Goal: Task Accomplishment & Management: Manage account settings

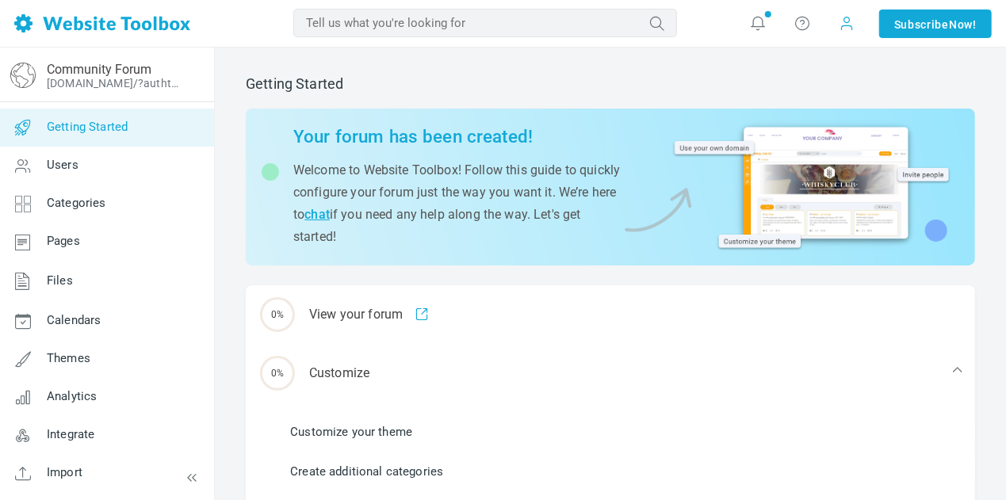
click at [842, 31] on span at bounding box center [847, 23] width 25 height 25
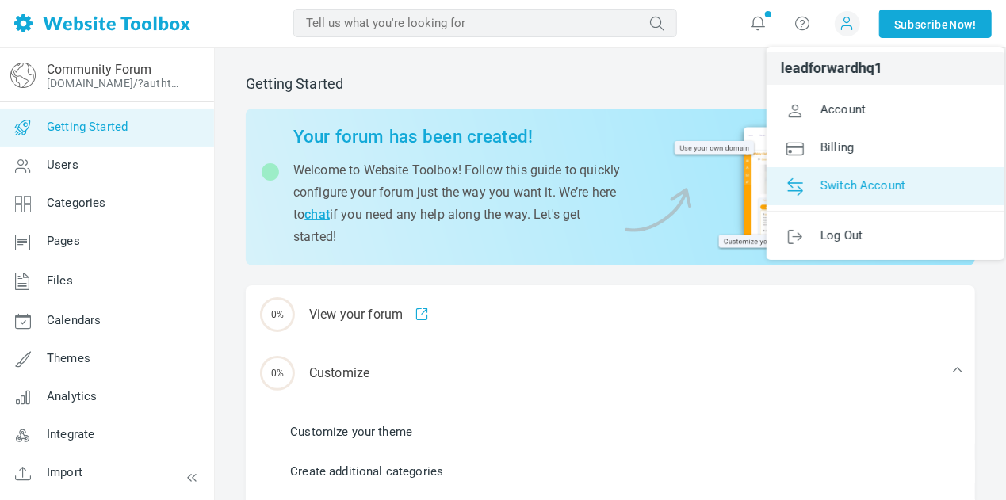
click at [840, 175] on link "Switch Account" at bounding box center [886, 186] width 238 height 38
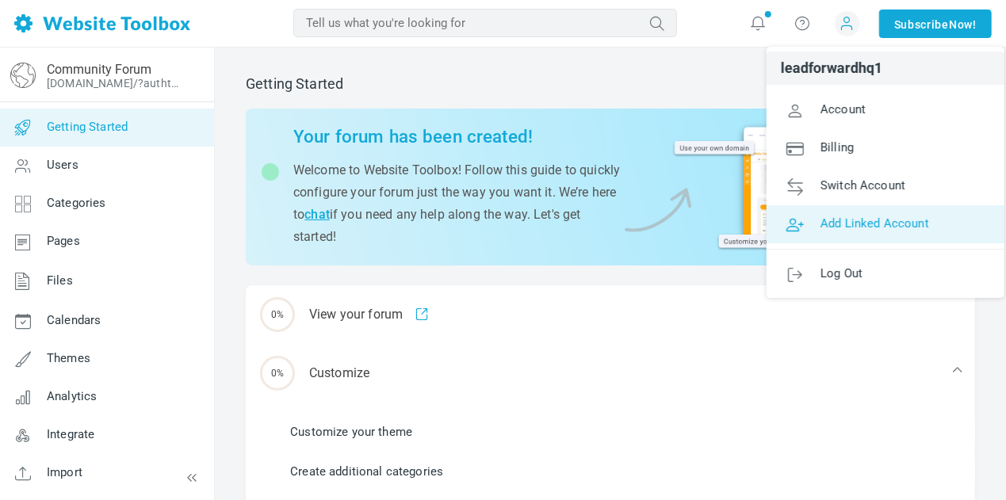
click at [844, 229] on span "Add Linked Account" at bounding box center [875, 223] width 109 height 14
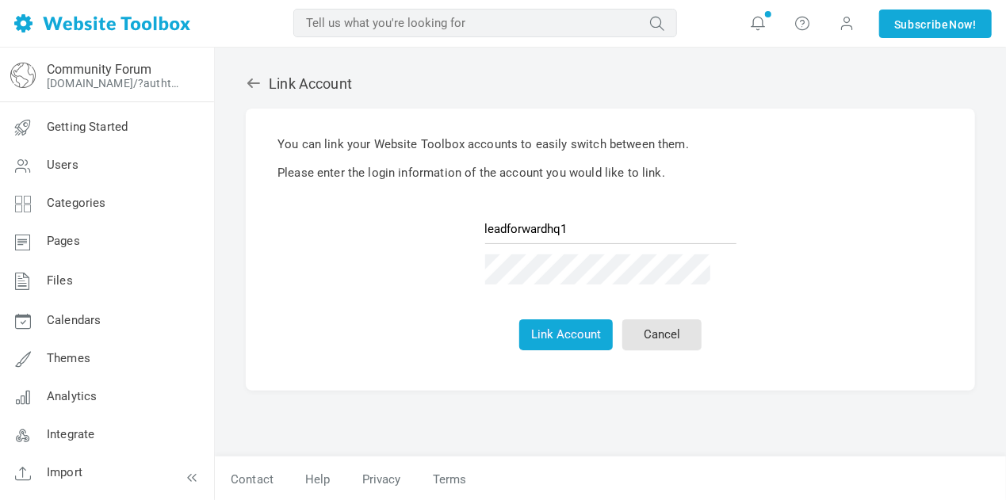
click at [656, 230] on input "leadforwardhq1" at bounding box center [610, 229] width 251 height 30
type input "support@leadforwardhq.com"
click at [557, 332] on button "Link Account" at bounding box center [566, 335] width 94 height 31
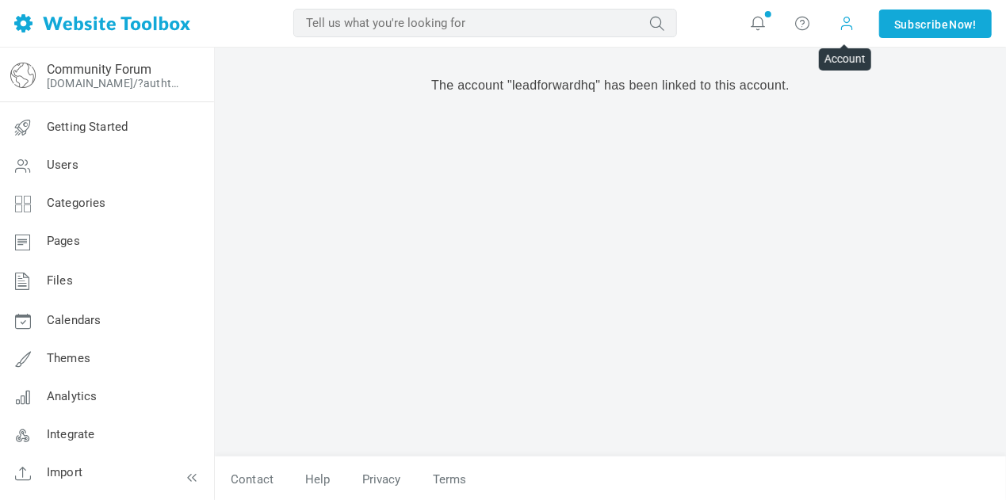
click at [840, 17] on span at bounding box center [848, 22] width 16 height 17
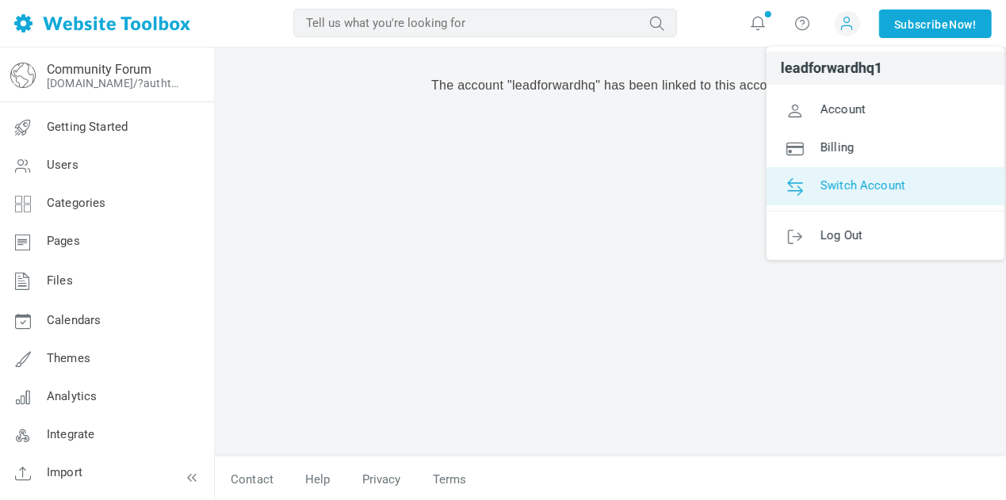
click at [814, 182] on link "Switch Account" at bounding box center [886, 186] width 238 height 38
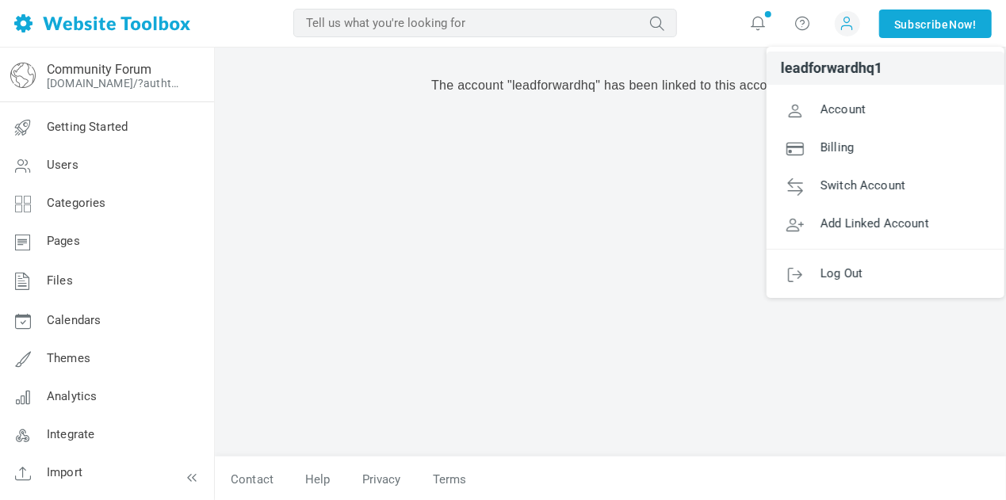
click at [496, 215] on div "The account "leadforwardhq" has been linked to this account." at bounding box center [610, 257] width 753 height 397
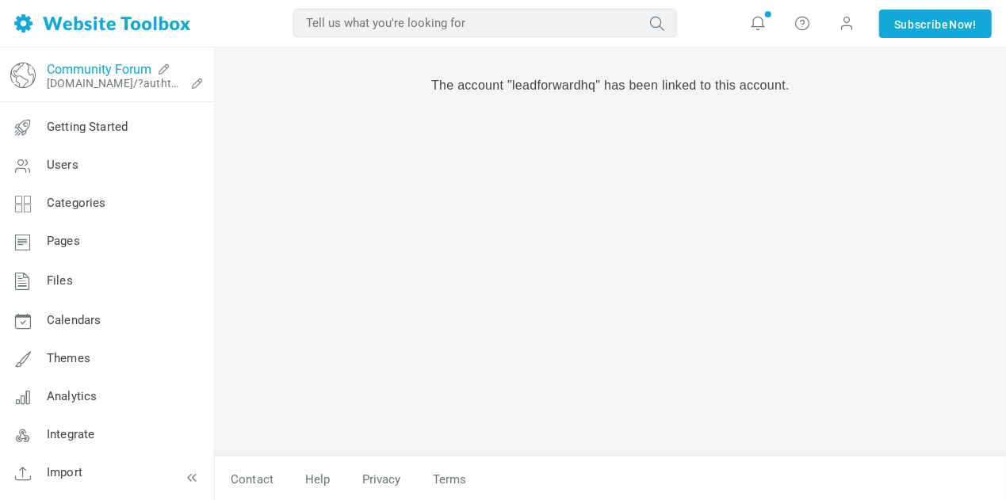
click at [116, 69] on link "Community Forum" at bounding box center [99, 69] width 105 height 15
click at [847, 33] on span at bounding box center [847, 23] width 25 height 25
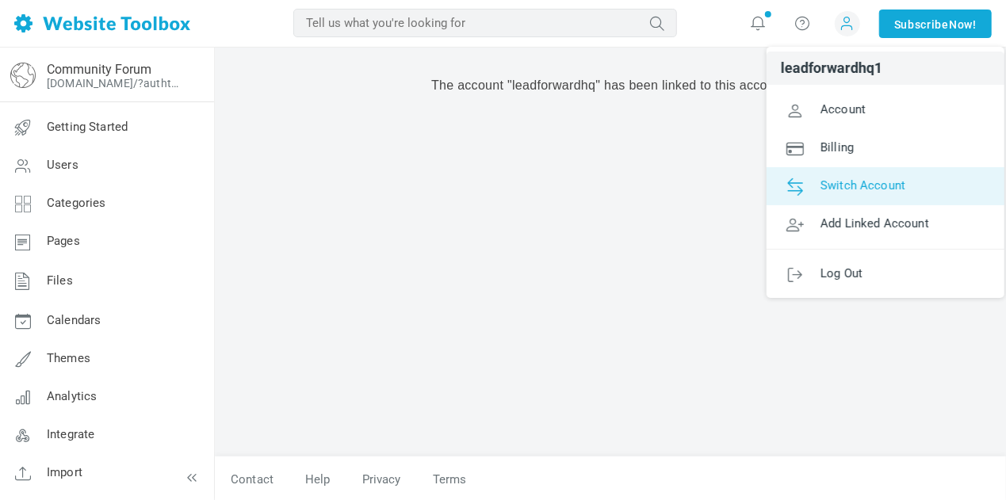
click at [836, 172] on link "Switch Account" at bounding box center [886, 186] width 238 height 38
click at [834, 174] on link "Switch Account" at bounding box center [886, 186] width 238 height 38
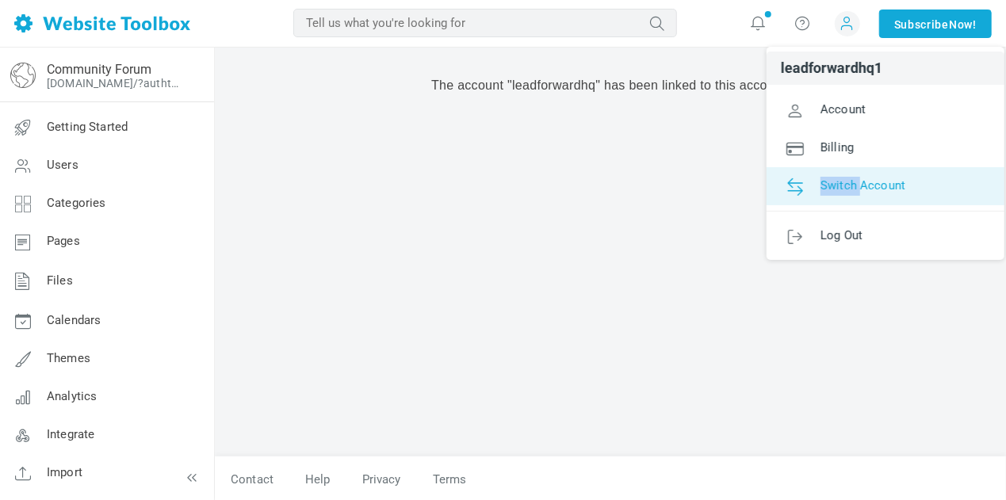
click at [834, 174] on link "Switch Account" at bounding box center [886, 186] width 238 height 38
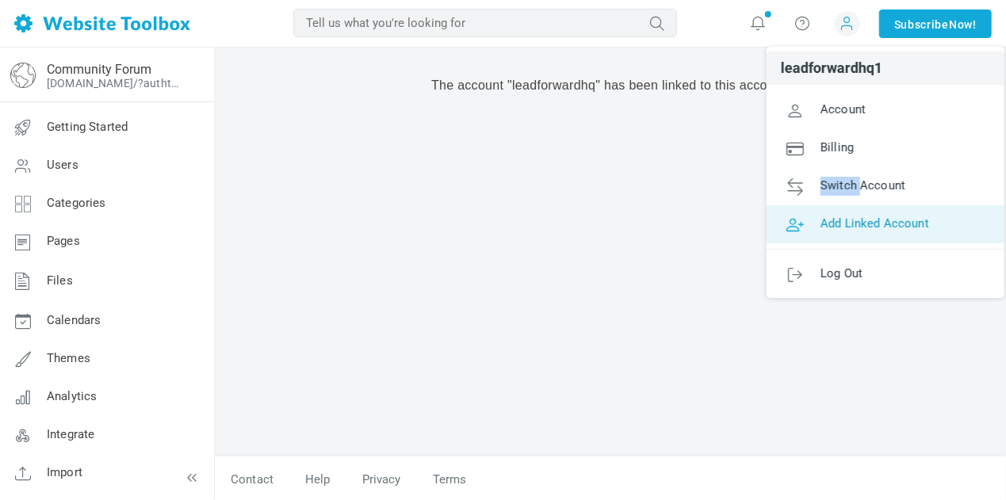
click at [839, 213] on link "Add Linked Account" at bounding box center [886, 224] width 238 height 38
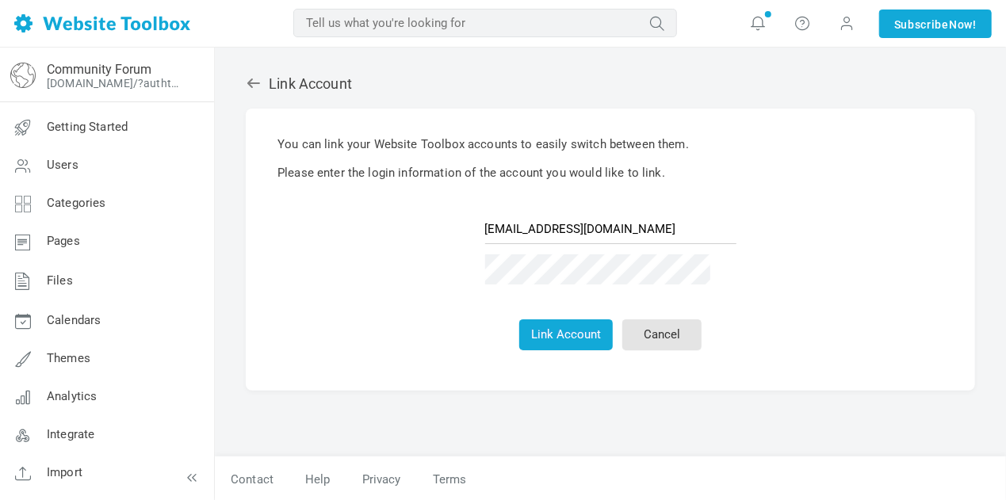
click at [687, 228] on input "support@leadforwardhq.com" at bounding box center [610, 229] width 251 height 30
type input "leadforwardhq1"
click at [577, 323] on button "Link Account" at bounding box center [566, 335] width 94 height 31
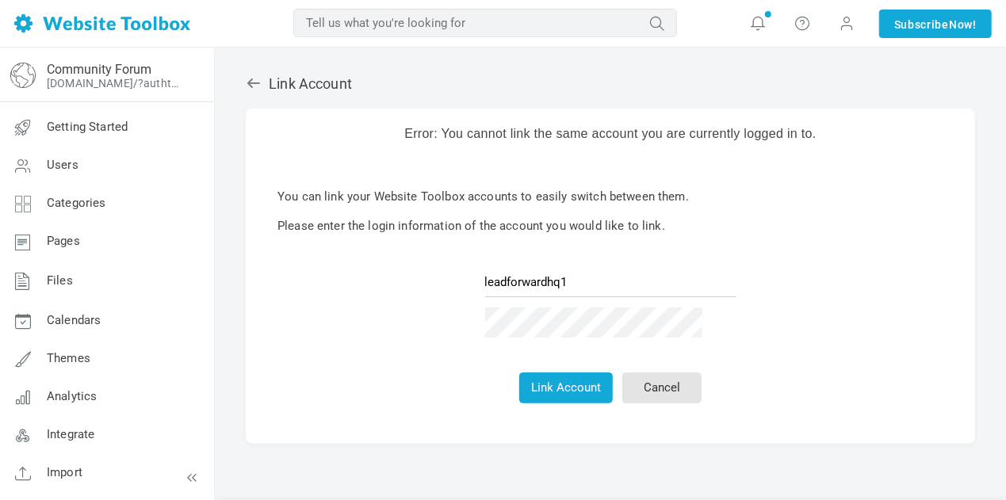
click at [464, 381] on div "Error: You cannot link the same account you are currently logged in to. You can…" at bounding box center [610, 276] width 729 height 335
click at [592, 281] on input "leadforwardhq1" at bounding box center [610, 282] width 251 height 30
type input "[EMAIL_ADDRESS][DOMAIN_NAME]"
click at [555, 389] on button "Link Account" at bounding box center [566, 388] width 94 height 31
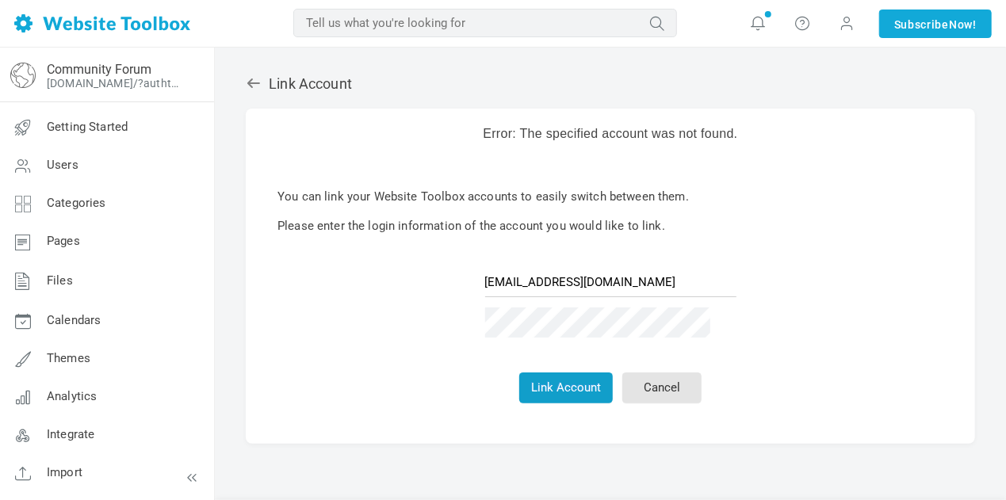
click at [580, 378] on button "Link Account" at bounding box center [566, 388] width 94 height 31
click at [461, 407] on div "Error: The specified account was not found. You can link your Website Toolbox a…" at bounding box center [610, 276] width 729 height 335
click at [552, 383] on button "Link Account" at bounding box center [566, 388] width 94 height 31
drag, startPoint x: 0, startPoint y: 0, endPoint x: 552, endPoint y: 383, distance: 671.7
click at [552, 383] on button "Link Account" at bounding box center [566, 388] width 94 height 31
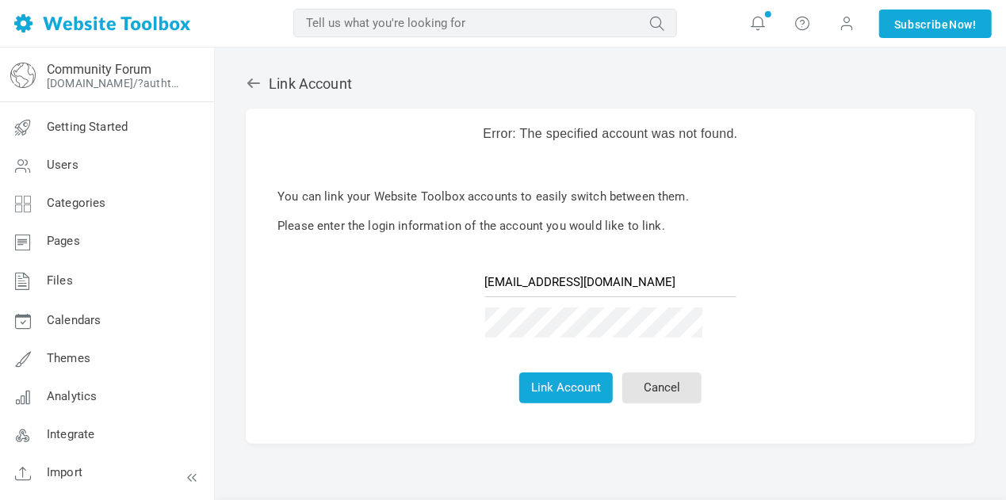
click at [843, 10] on span "leadforwardhq1 Account Billing Switch Account leadforwardhq [EMAIL_ADDRESS][DOM…" at bounding box center [847, 24] width 44 height 48
click at [842, 20] on span at bounding box center [848, 22] width 16 height 17
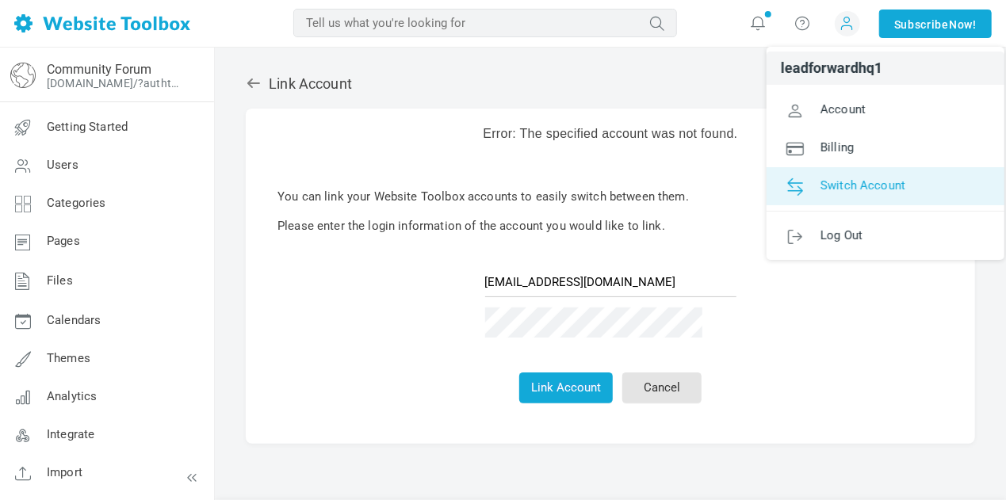
click at [855, 170] on link "Switch Account" at bounding box center [886, 186] width 238 height 38
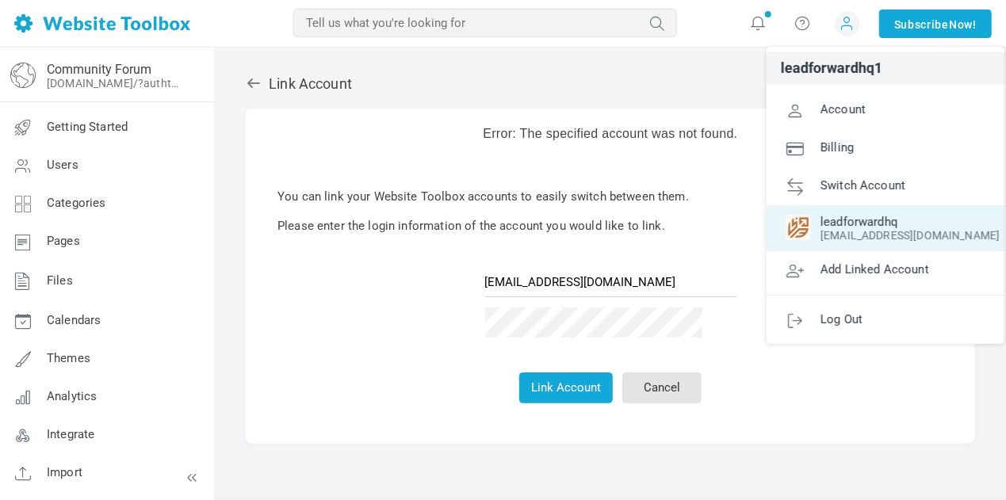
click at [853, 217] on span "leadforwardhq" at bounding box center [886, 222] width 200 height 14
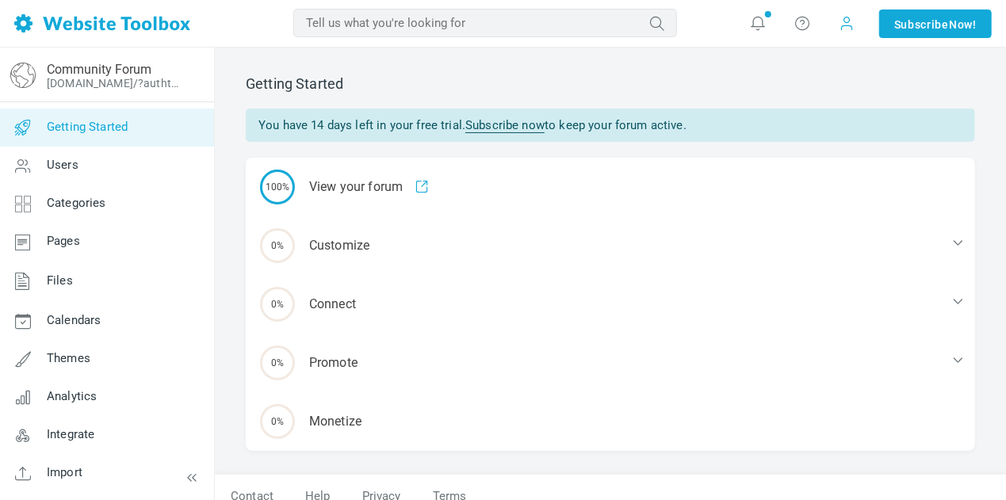
click at [857, 25] on span at bounding box center [847, 23] width 25 height 25
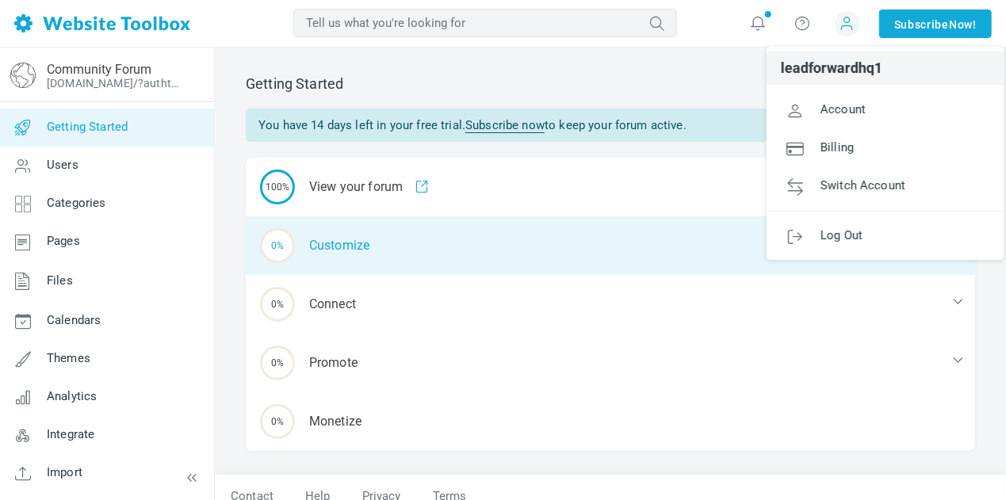
click at [377, 247] on div "0% Customize" at bounding box center [610, 245] width 729 height 59
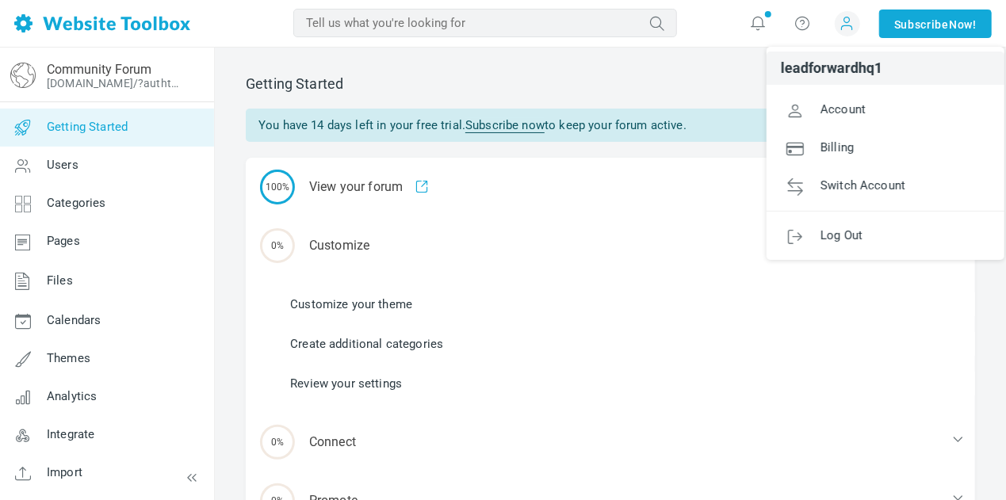
click at [362, 308] on link "Customize your theme" at bounding box center [351, 304] width 122 height 17
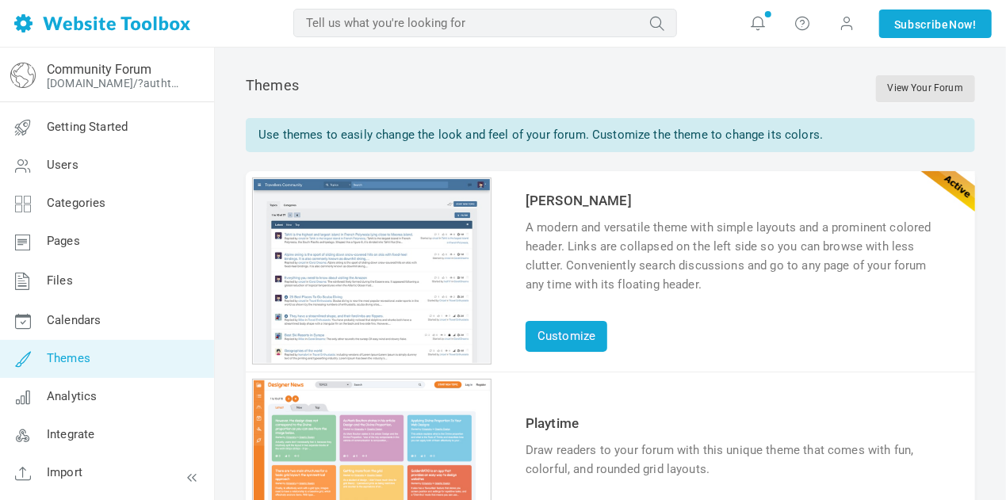
click at [837, 7] on span "leadforwardhq1 Account Billing Switch Account leadforwardhq support@leadforward…" at bounding box center [847, 24] width 44 height 48
click at [844, 25] on span at bounding box center [848, 22] width 16 height 17
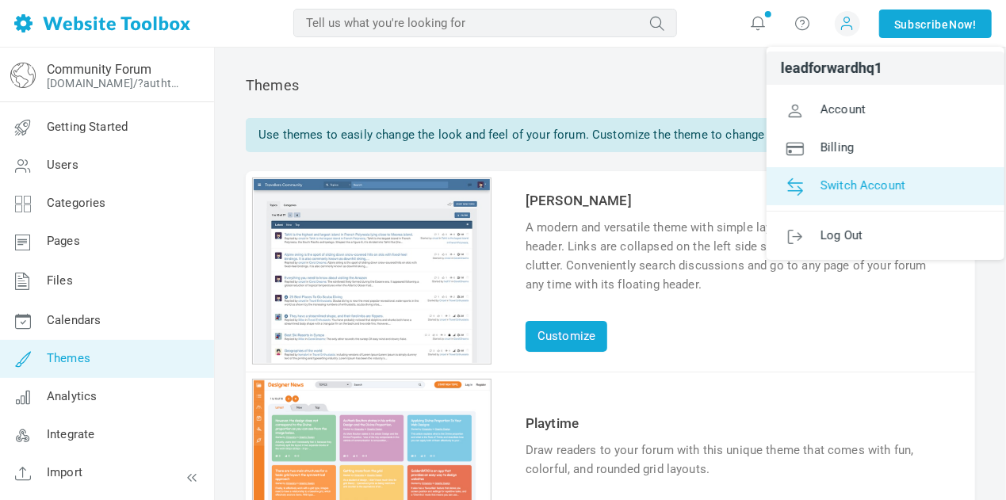
click at [823, 177] on link "Switch Account" at bounding box center [886, 186] width 238 height 38
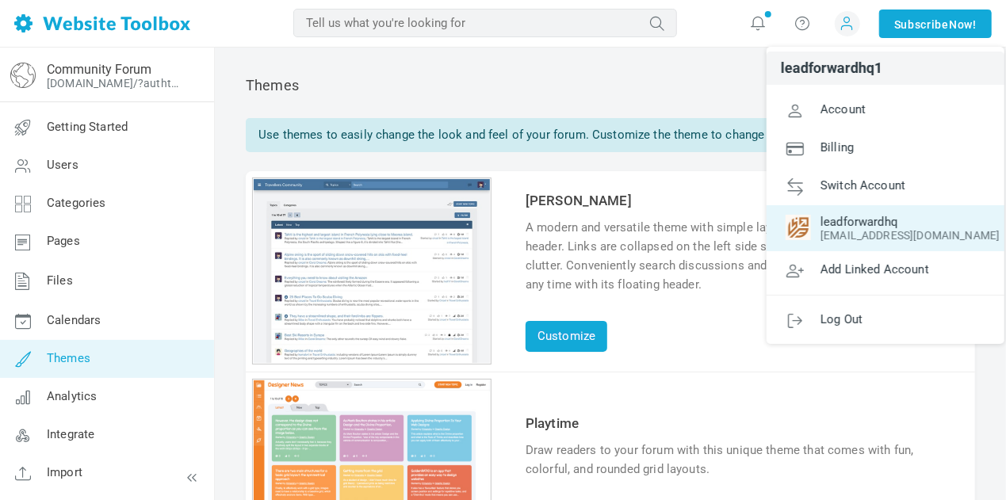
click at [826, 226] on span "leadforwardhq" at bounding box center [886, 222] width 200 height 14
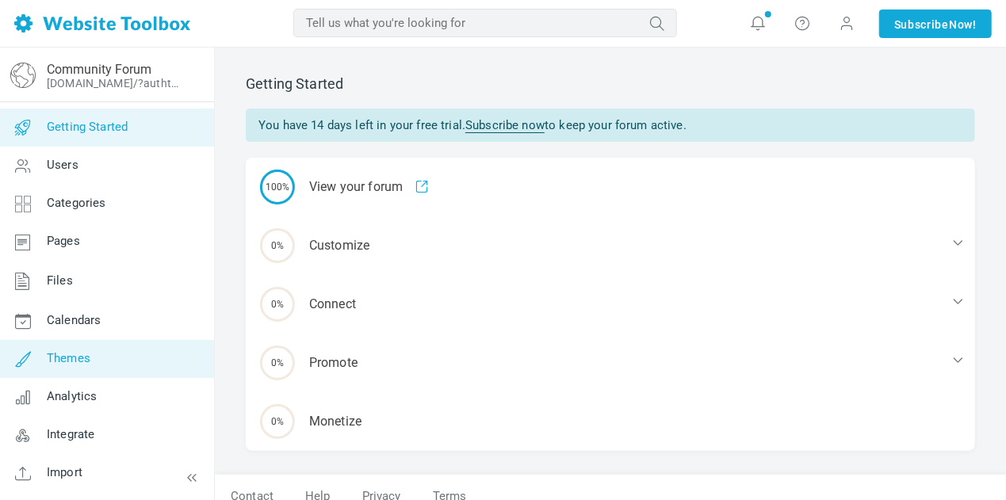
click at [113, 354] on link "Themes" at bounding box center [106, 359] width 215 height 38
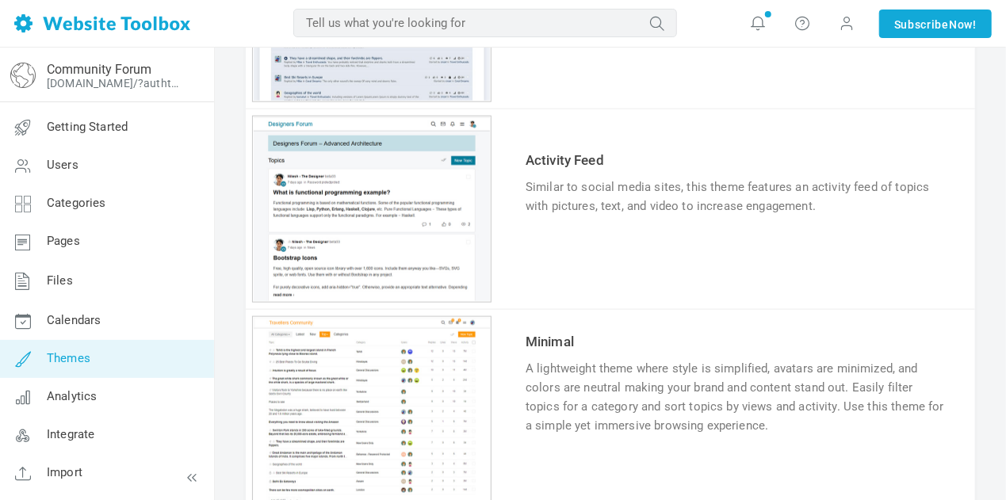
scroll to position [895, 0]
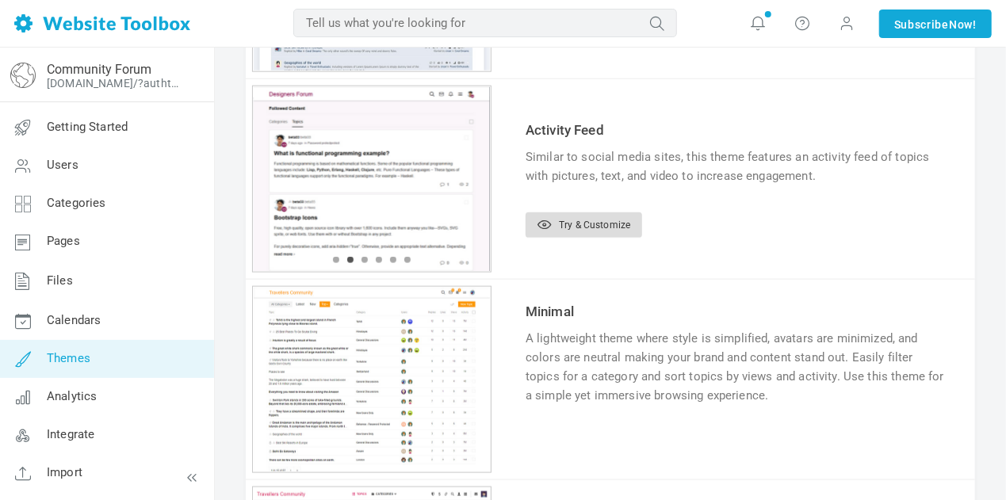
click at [609, 220] on link "Try & Customize" at bounding box center [584, 224] width 117 height 25
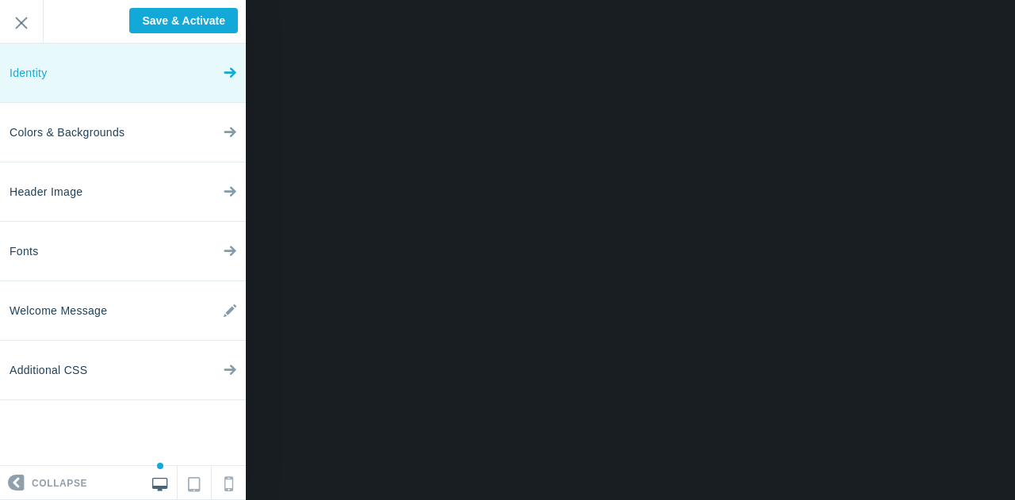
click at [78, 75] on link "Identity" at bounding box center [123, 73] width 246 height 59
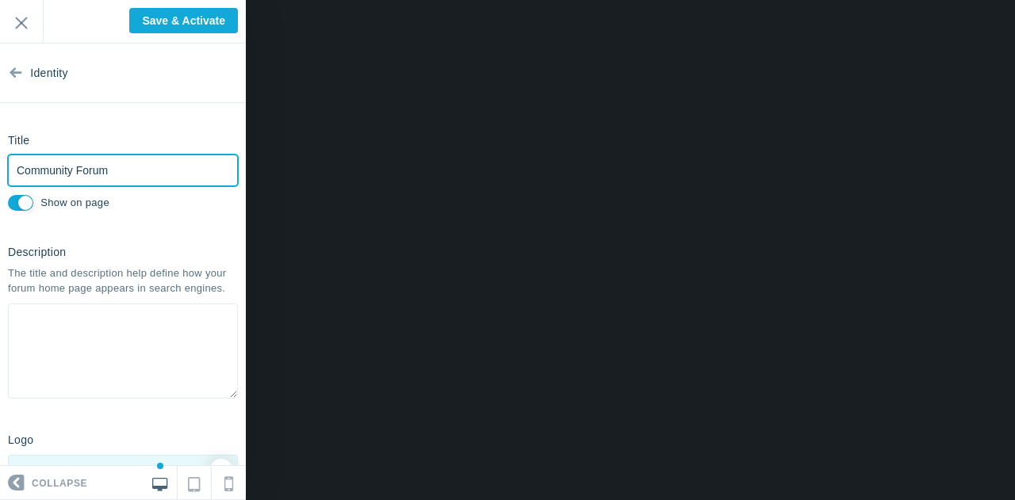
drag, startPoint x: 136, startPoint y: 169, endPoint x: 0, endPoint y: 164, distance: 136.5
click at [0, 164] on div "Title Community Forum Please fill out this field. Show on page" at bounding box center [123, 171] width 246 height 88
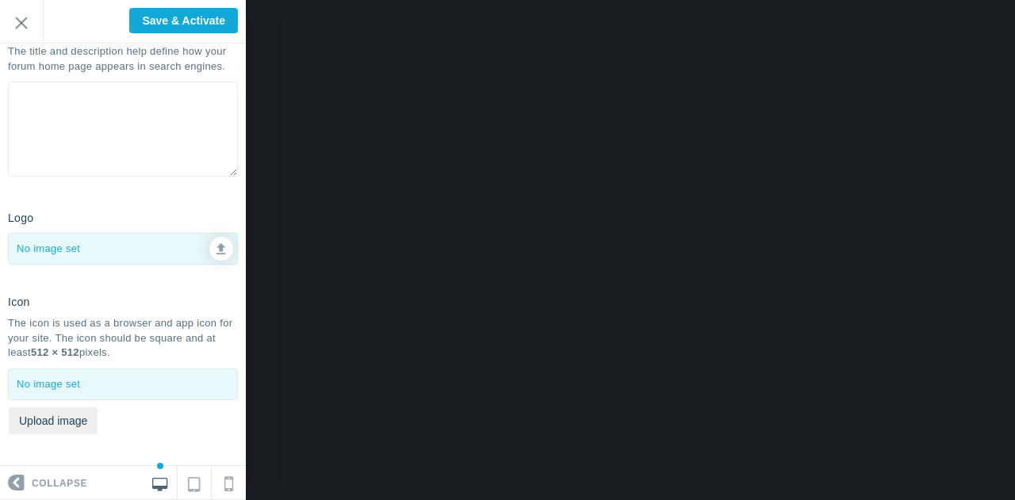
scroll to position [235, 0]
type input "Lead Forward HQ - Accelerator"
click at [209, 255] on link at bounding box center [221, 249] width 24 height 24
type input "C:\fakepath\Lead Forward HQ - large.png"
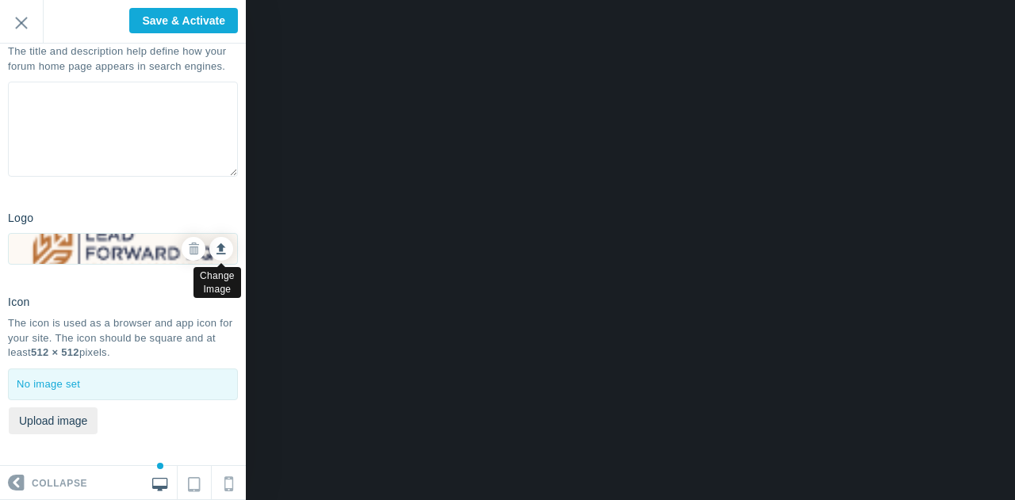
click at [216, 245] on icon at bounding box center [221, 246] width 10 height 11
type input "C:\fakepath\Lead Forward HQ winner - inc res.jpg"
click at [216, 252] on icon at bounding box center [221, 246] width 10 height 11
type input "C:\fakepath\Lead Forward HQ - large.png"
click at [216, 250] on icon at bounding box center [221, 246] width 10 height 11
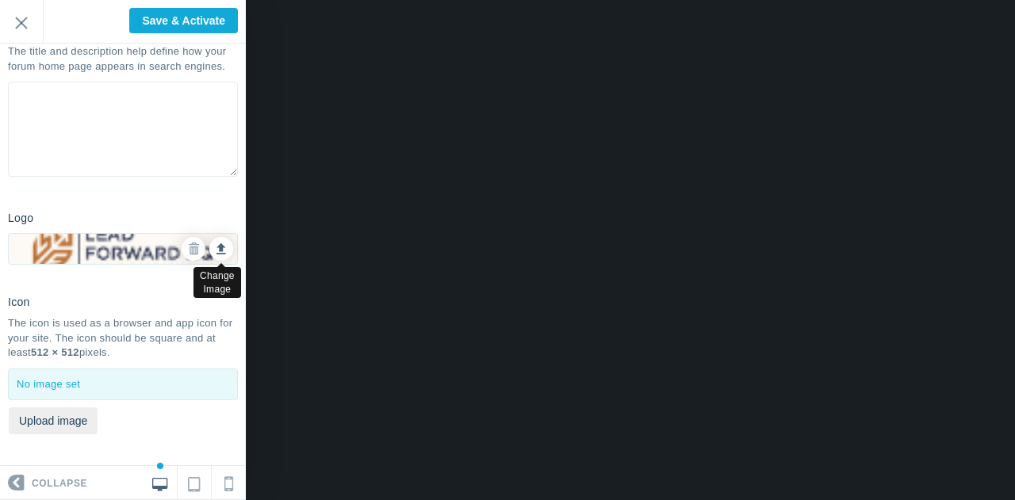
type input "C:\fakepath\Lead Forward HQ winner - inc res.jpg"
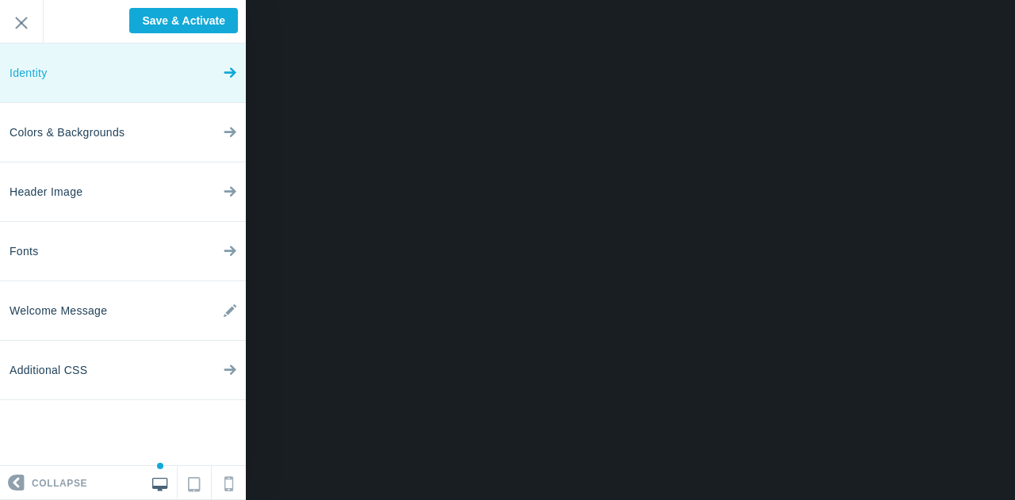
click at [75, 87] on link "Identity" at bounding box center [123, 73] width 246 height 59
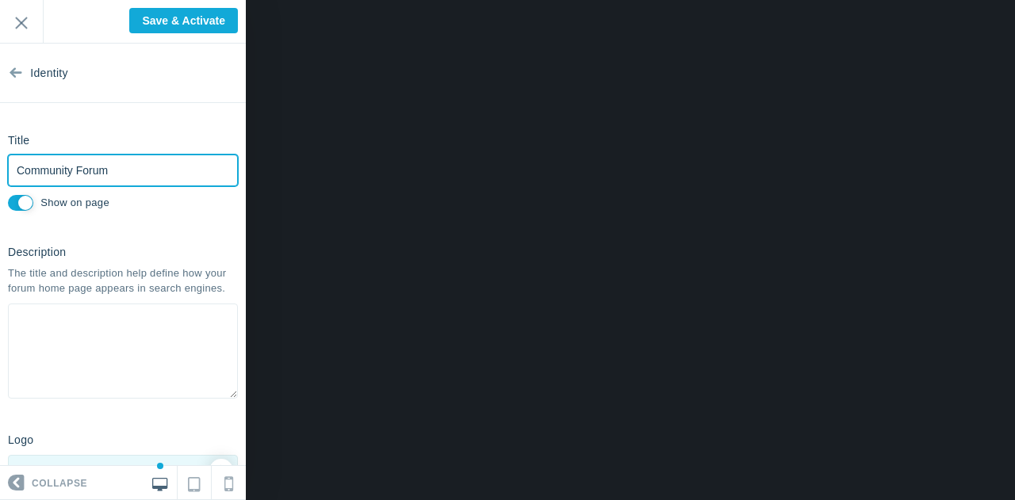
drag, startPoint x: 127, startPoint y: 174, endPoint x: 0, endPoint y: 158, distance: 127.9
click at [0, 158] on div "Title Community Forum Please fill out this field. Show on page" at bounding box center [123, 171] width 246 height 88
type input "Lead Forward HQ - Accelerator"
click at [75, 267] on div "The title and description help define how your forum home page appears in searc…" at bounding box center [123, 280] width 230 height 29
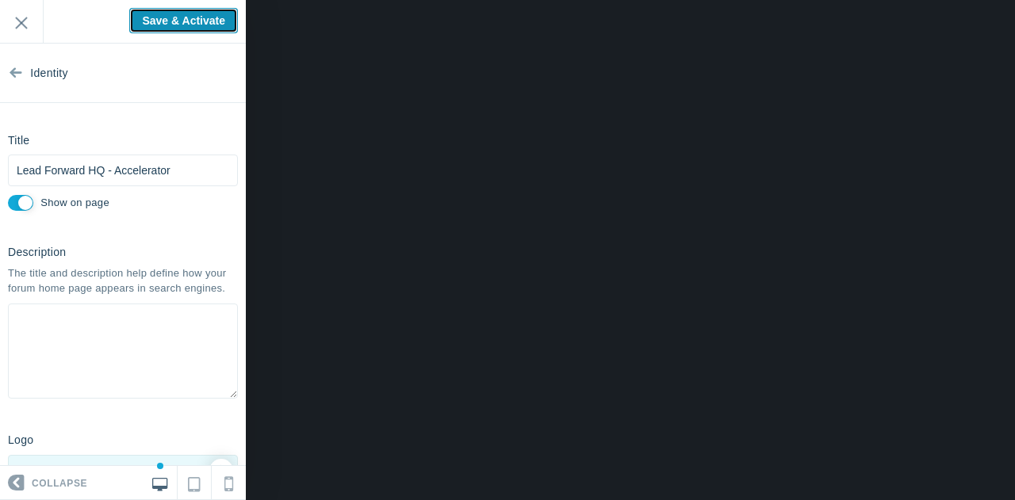
click at [174, 18] on input "Save & Activate" at bounding box center [183, 20] width 109 height 25
type input "Saving..."
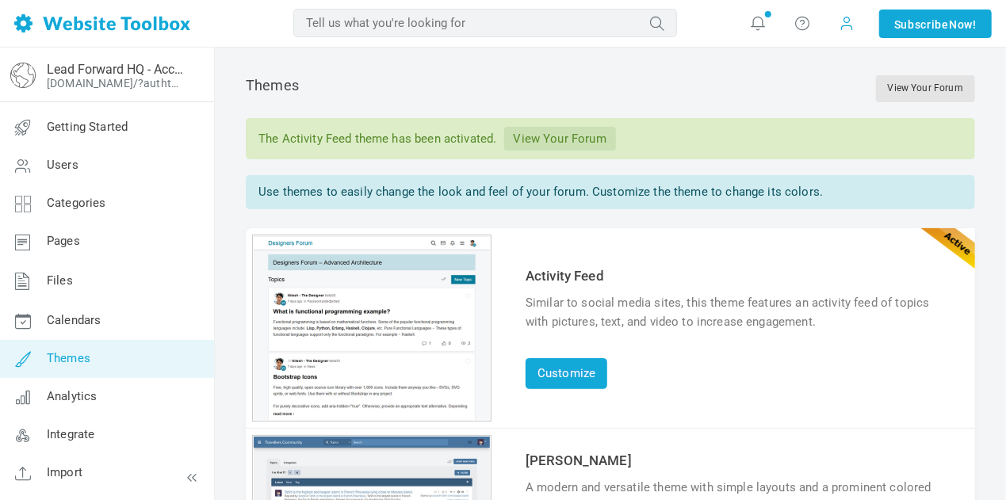
click at [843, 25] on span at bounding box center [848, 22] width 16 height 17
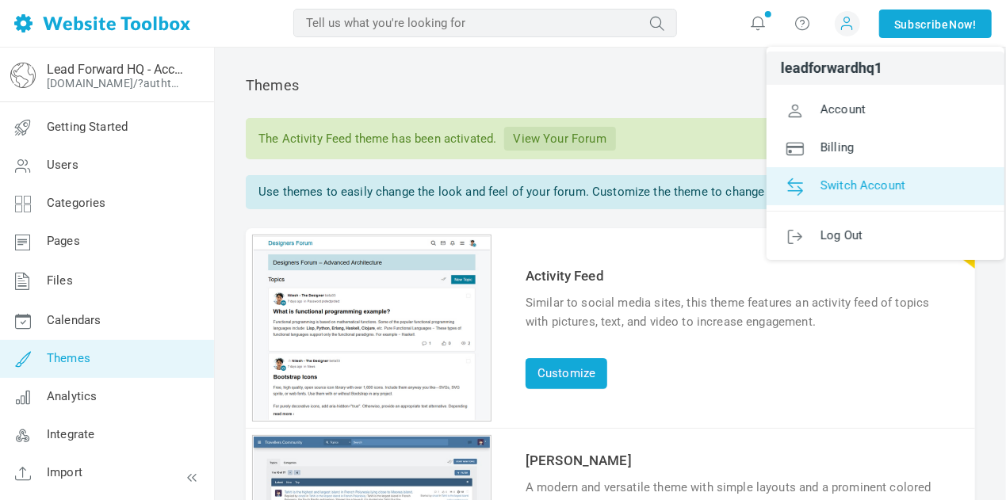
click at [833, 182] on span "Switch Account" at bounding box center [863, 185] width 85 height 14
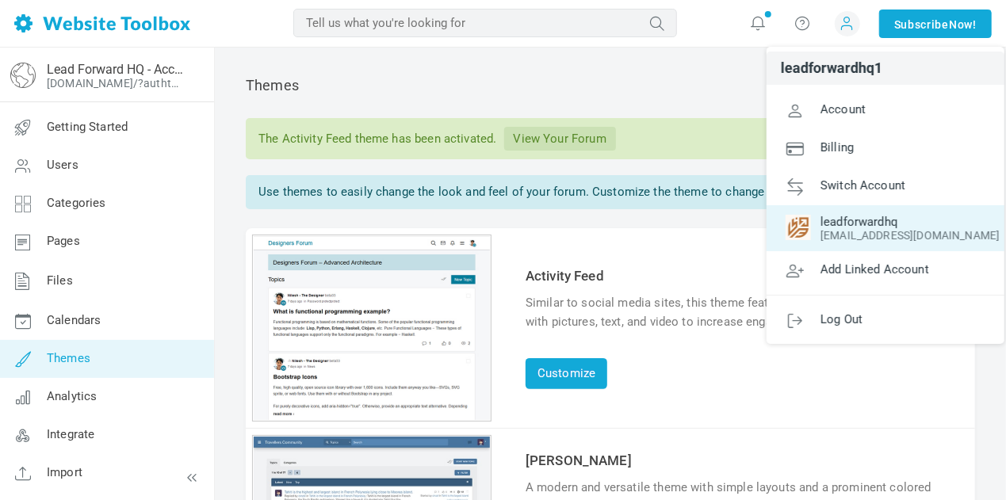
click at [836, 218] on span "leadforwardhq" at bounding box center [886, 222] width 200 height 14
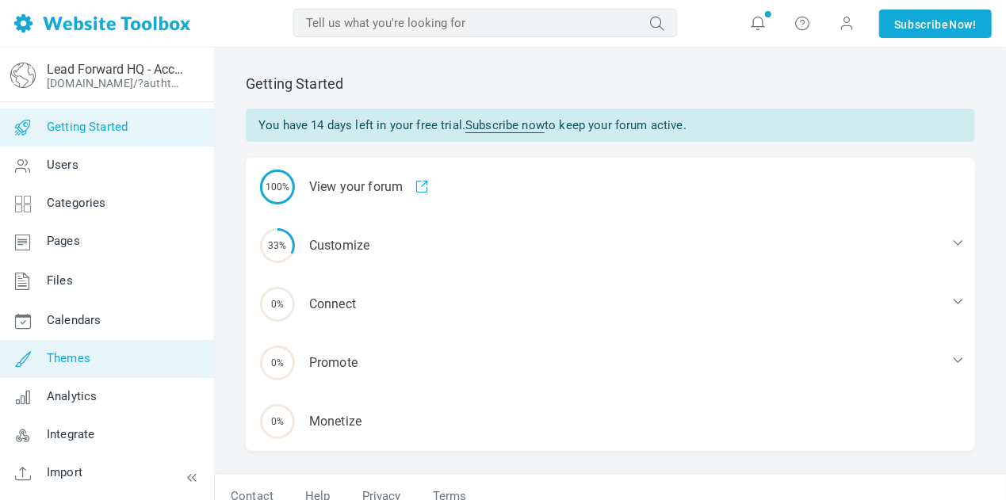
click at [78, 362] on span "Themes" at bounding box center [69, 358] width 44 height 14
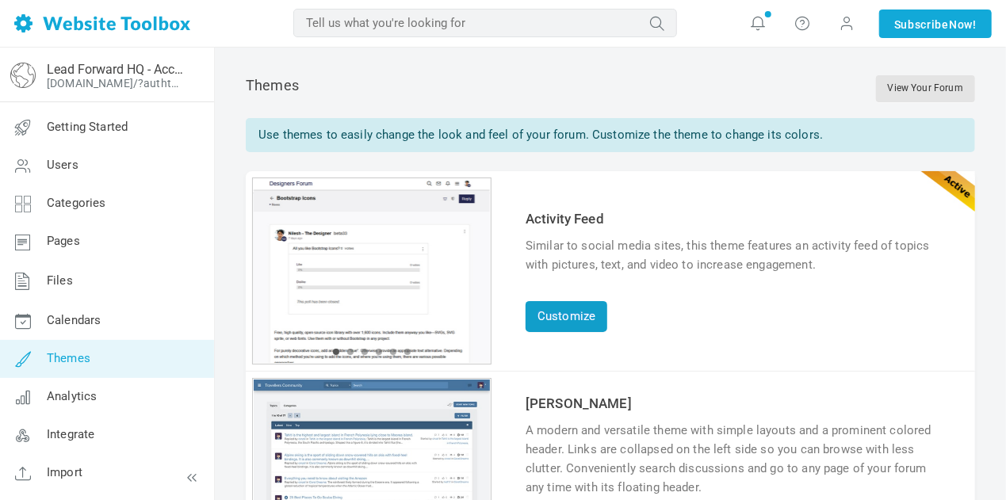
click at [582, 322] on link "Customize" at bounding box center [567, 316] width 82 height 31
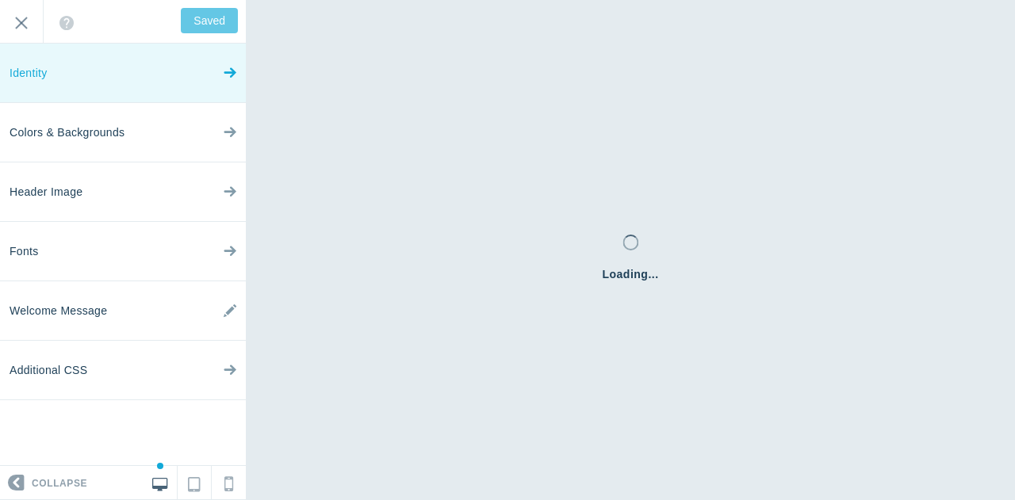
click at [106, 69] on link "Identity" at bounding box center [123, 73] width 246 height 59
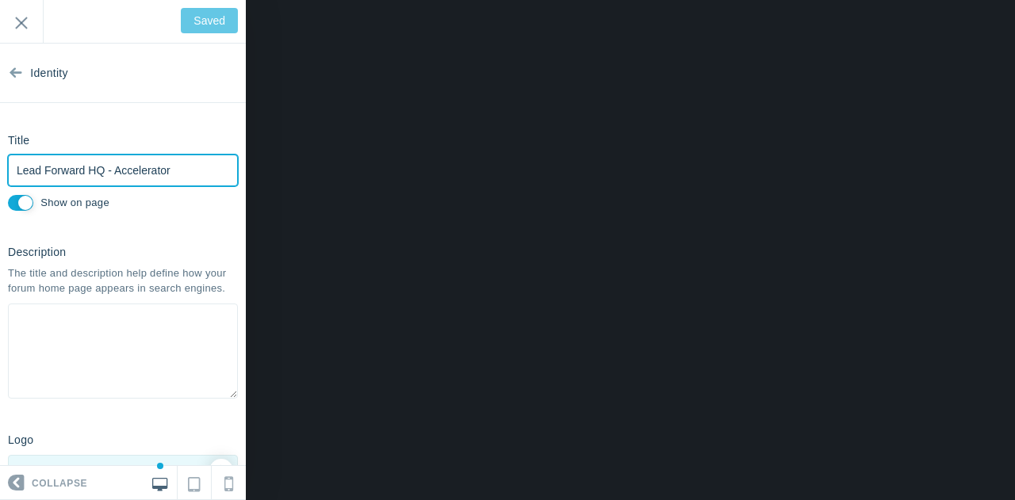
click at [179, 171] on input "Lead Forward HQ - Accelerator" at bounding box center [123, 171] width 230 height 32
type input "Lead Forward HQ - Accelerator"
type input "Save"
type input "Lead Forward HQ - Accelerator Forum"
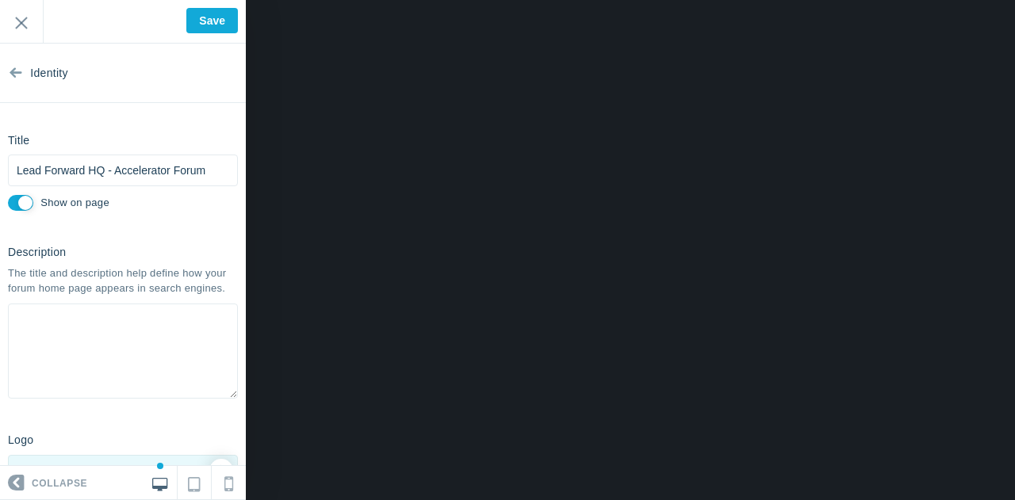
click at [16, 201] on input "Show on page" at bounding box center [20, 203] width 25 height 16
checkbox input "false"
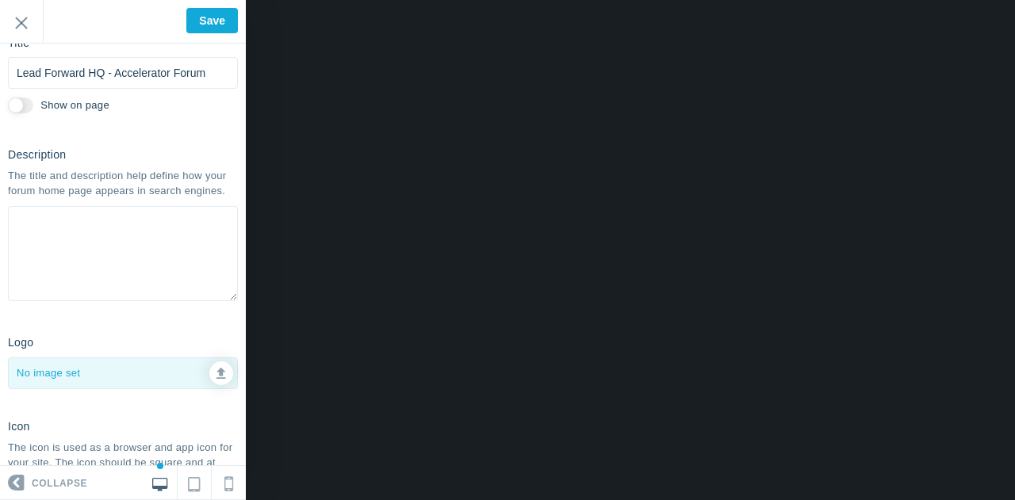
scroll to position [235, 0]
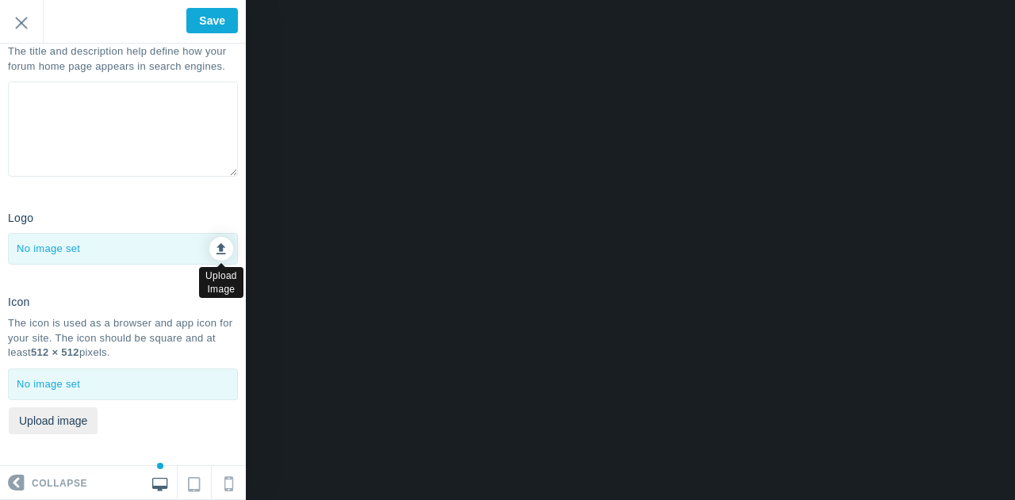
click at [216, 252] on icon at bounding box center [221, 246] width 10 height 11
type input "C:\fakepath\Lead Forward HQ winner.png"
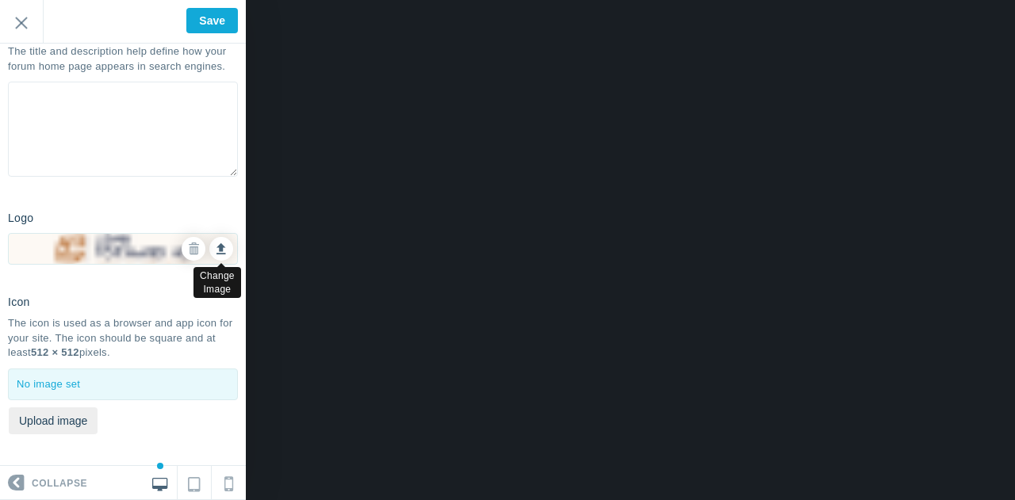
click at [216, 251] on icon at bounding box center [221, 246] width 10 height 11
type input "C:\fakepath\Logo.png"
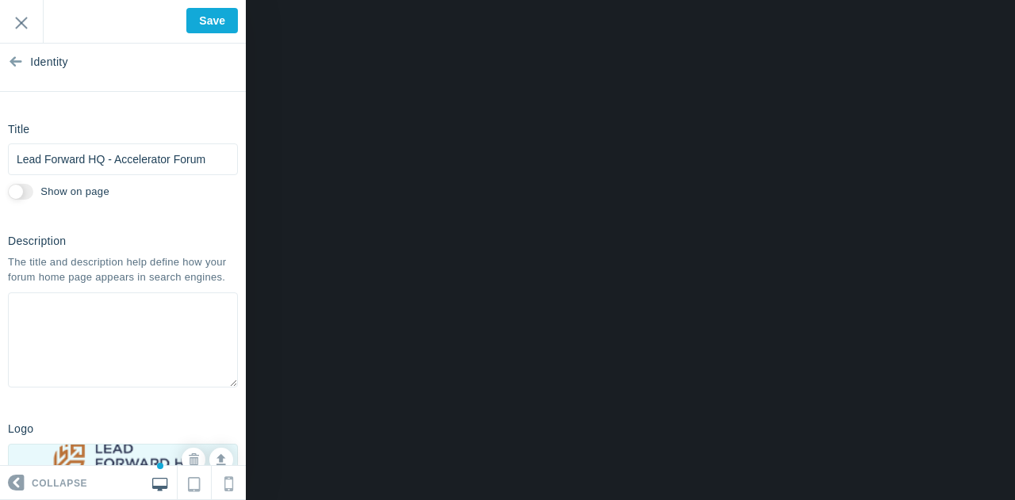
scroll to position [0, 0]
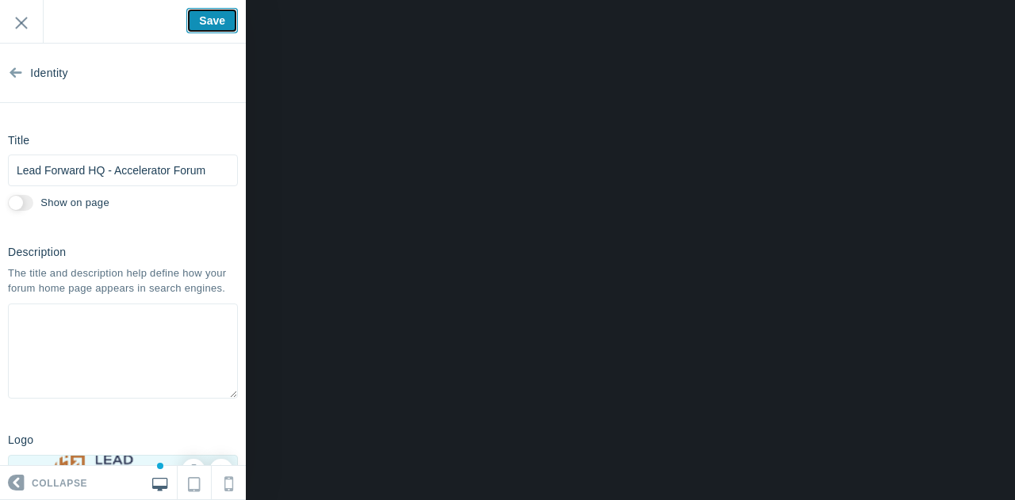
click at [209, 19] on input "Save" at bounding box center [212, 20] width 52 height 25
type input "Saved"
click at [24, 21] on input "Exit" at bounding box center [21, 22] width 43 height 44
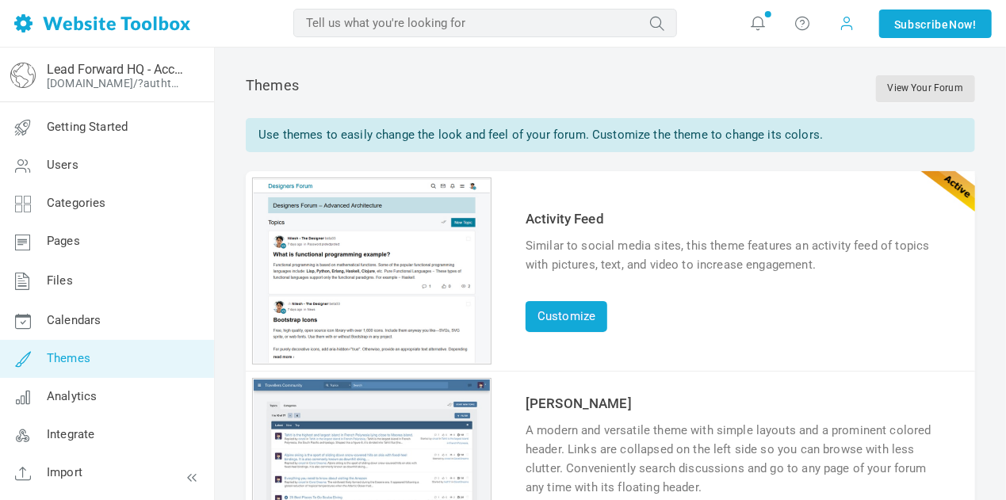
click at [848, 21] on span at bounding box center [848, 22] width 16 height 17
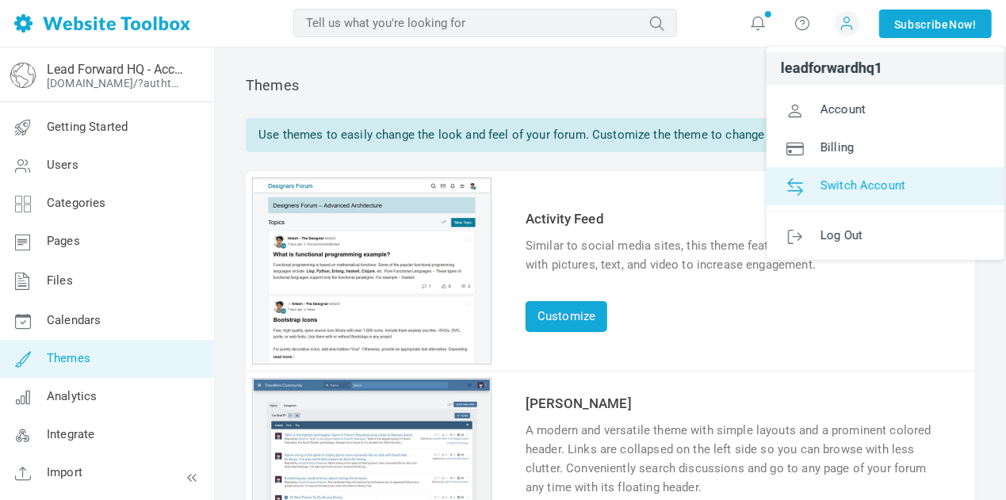
click at [845, 191] on span "Switch Account" at bounding box center [863, 185] width 85 height 14
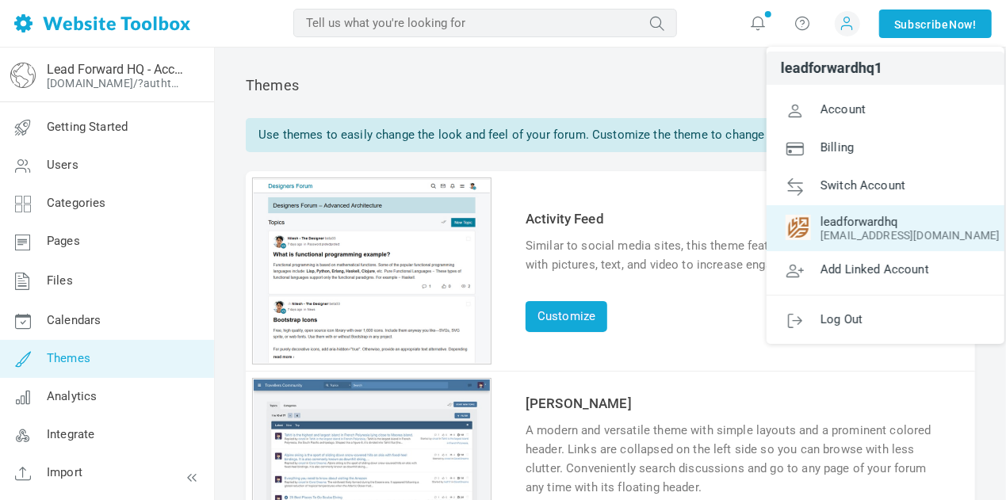
click at [848, 241] on span "support@leadforwardhq.com" at bounding box center [886, 235] width 200 height 13
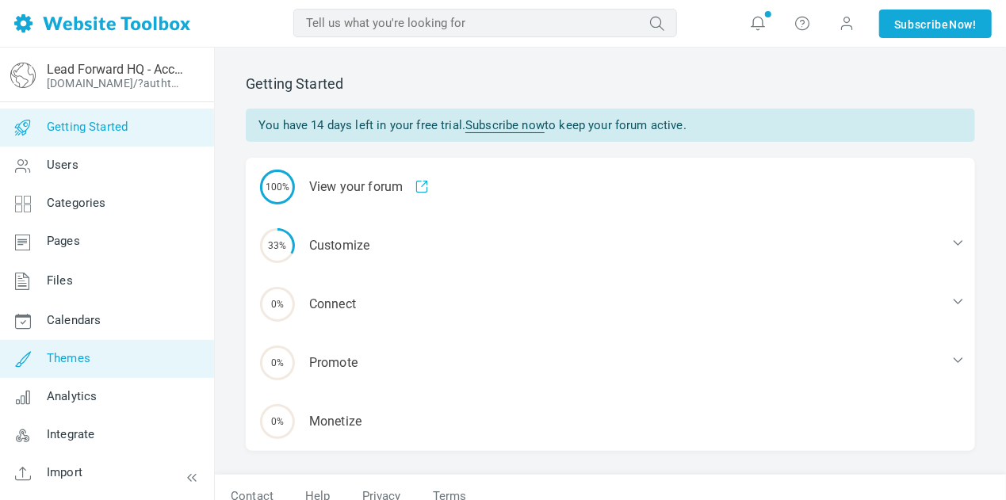
click at [68, 362] on span "Themes" at bounding box center [69, 358] width 44 height 14
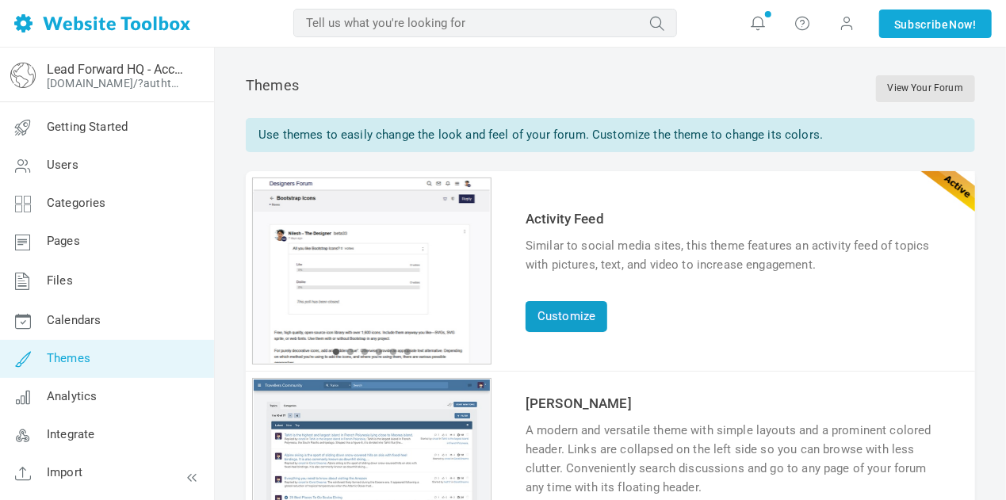
click at [576, 318] on link "Customize" at bounding box center [567, 316] width 82 height 31
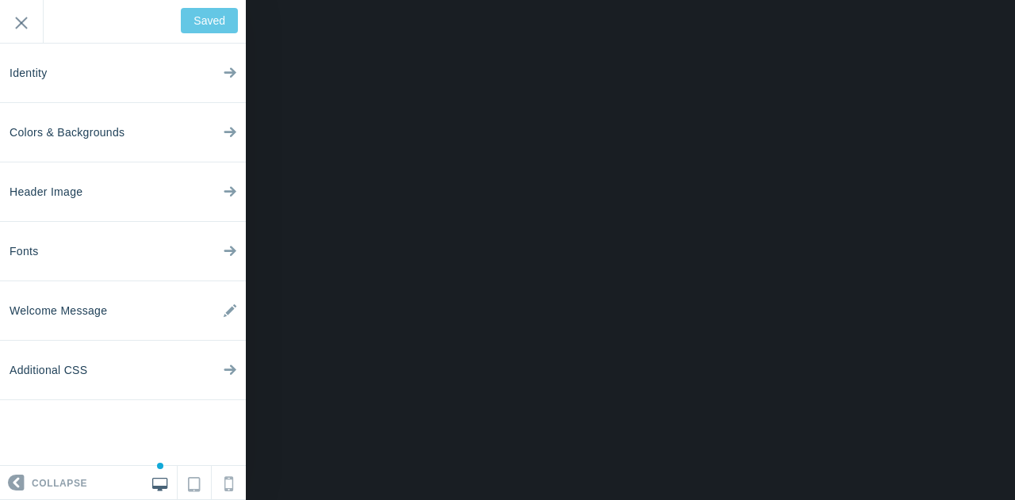
click at [36, 71] on span "Identity" at bounding box center [29, 73] width 38 height 59
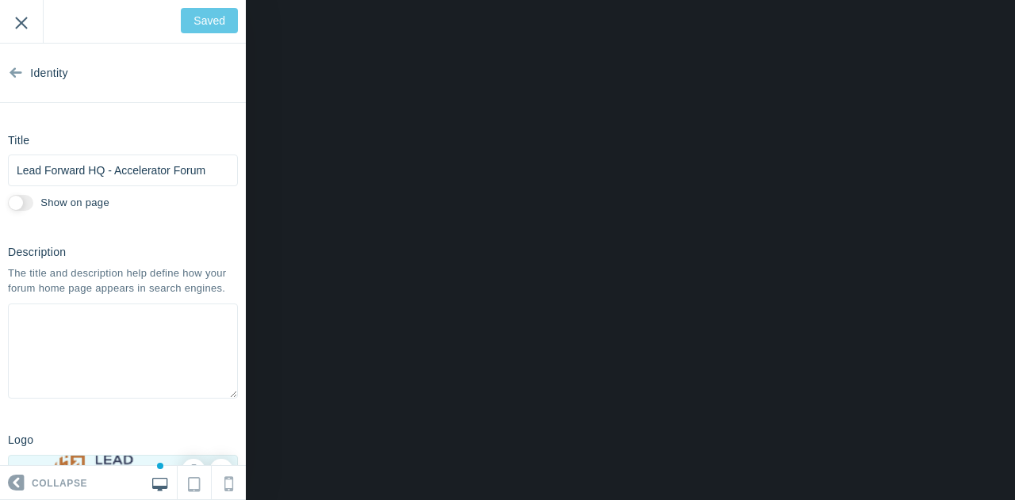
click at [16, 25] on input "Exit" at bounding box center [21, 22] width 43 height 44
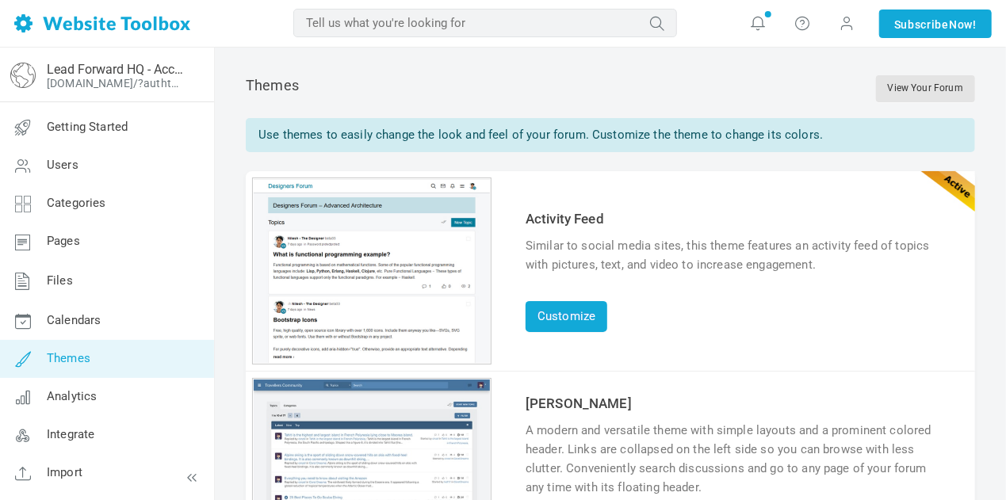
click at [87, 353] on span "Themes" at bounding box center [69, 358] width 44 height 14
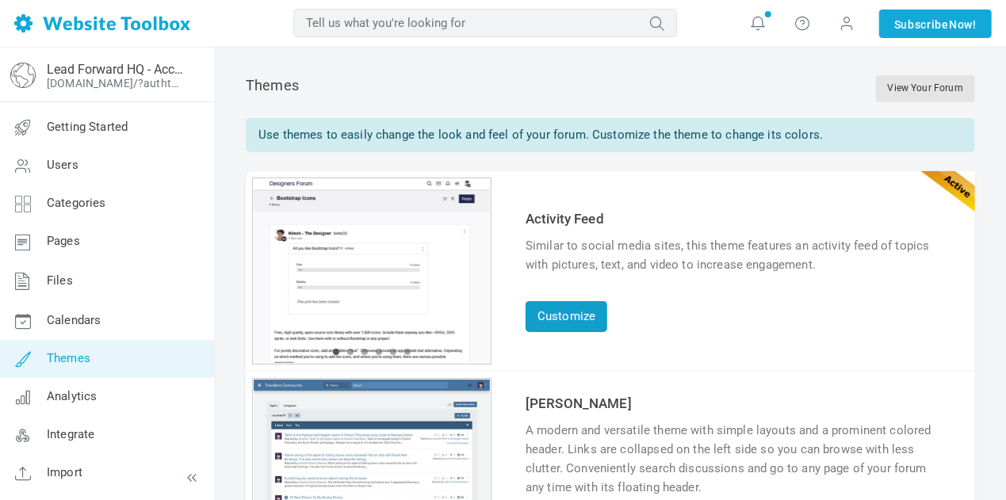
click at [563, 313] on link "Customize" at bounding box center [567, 316] width 82 height 31
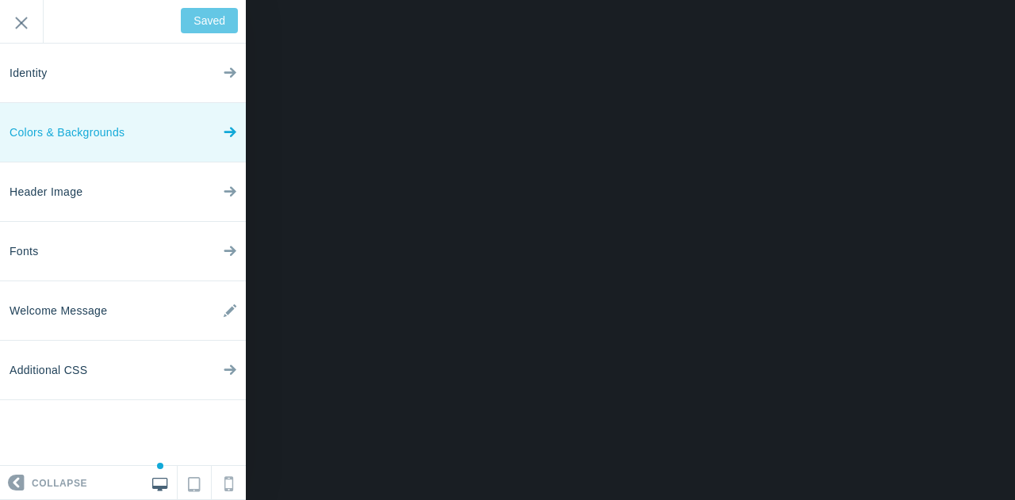
click at [106, 128] on span "Colors & Backgrounds" at bounding box center [67, 132] width 115 height 59
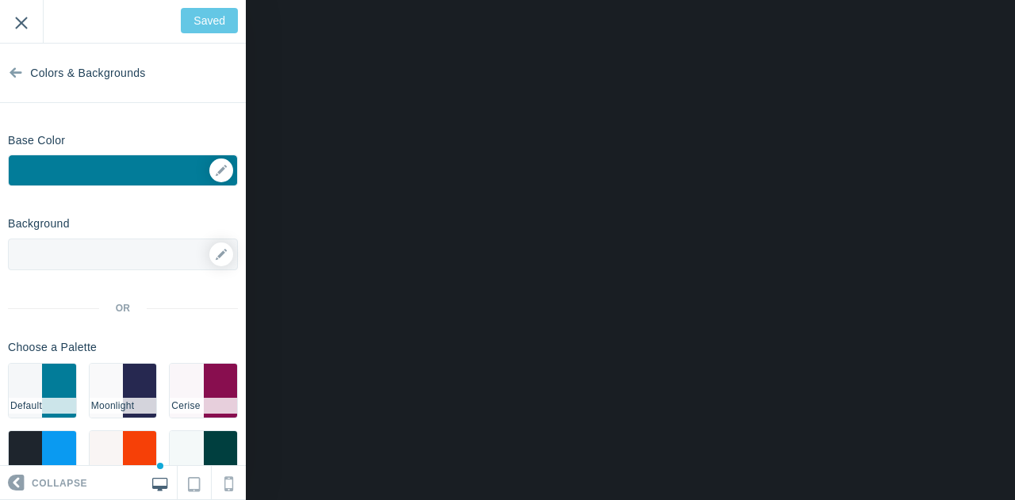
click at [21, 20] on input "Exit" at bounding box center [21, 22] width 43 height 44
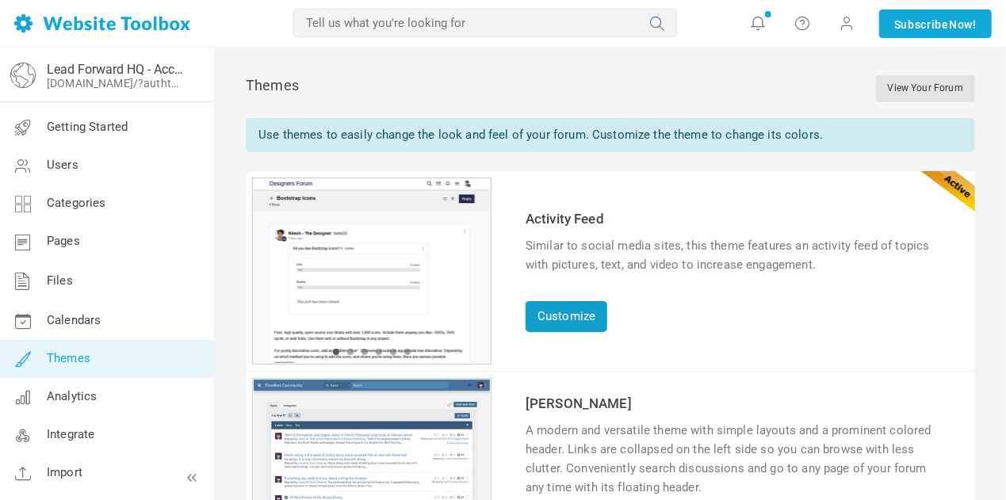
click at [563, 318] on link "Customize" at bounding box center [567, 316] width 82 height 31
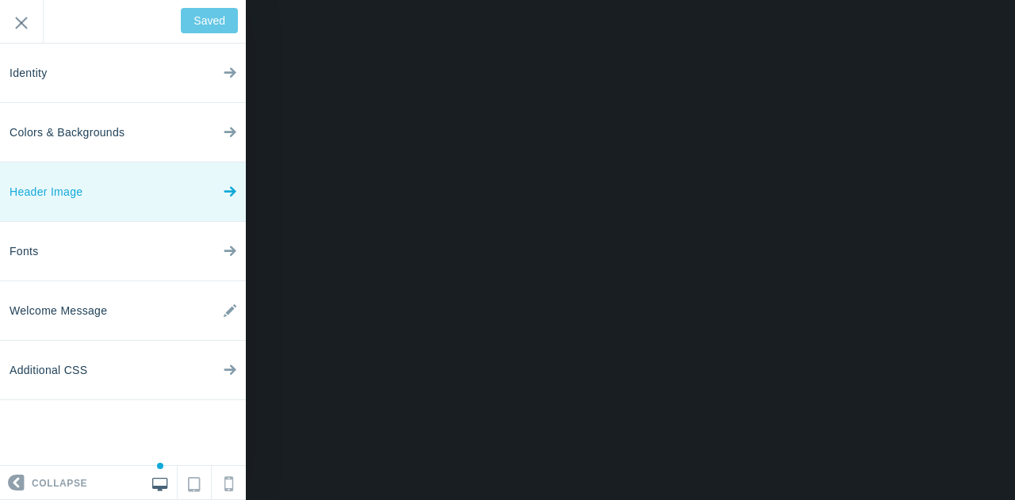
click at [80, 201] on span "Header Image" at bounding box center [46, 192] width 73 height 59
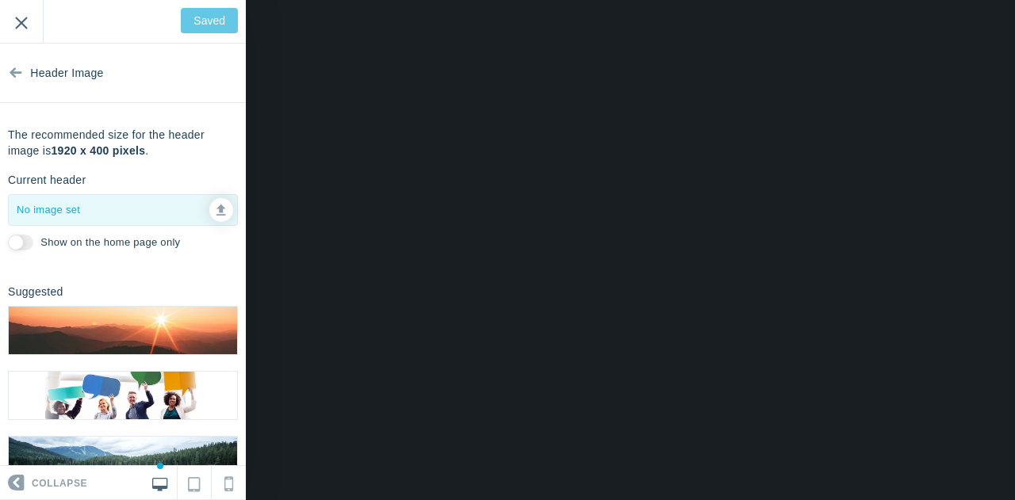
click at [29, 23] on input "Exit" at bounding box center [21, 22] width 43 height 44
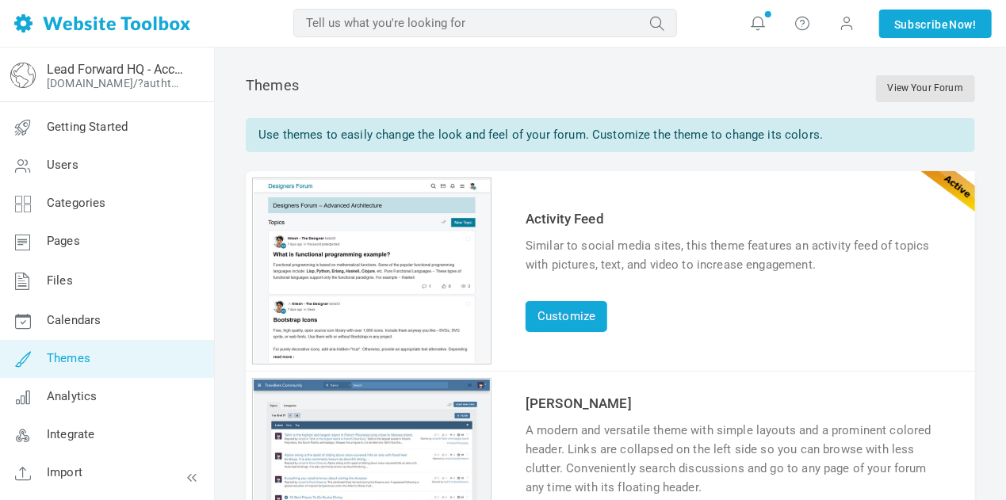
click at [121, 347] on link "Themes" at bounding box center [106, 359] width 215 height 38
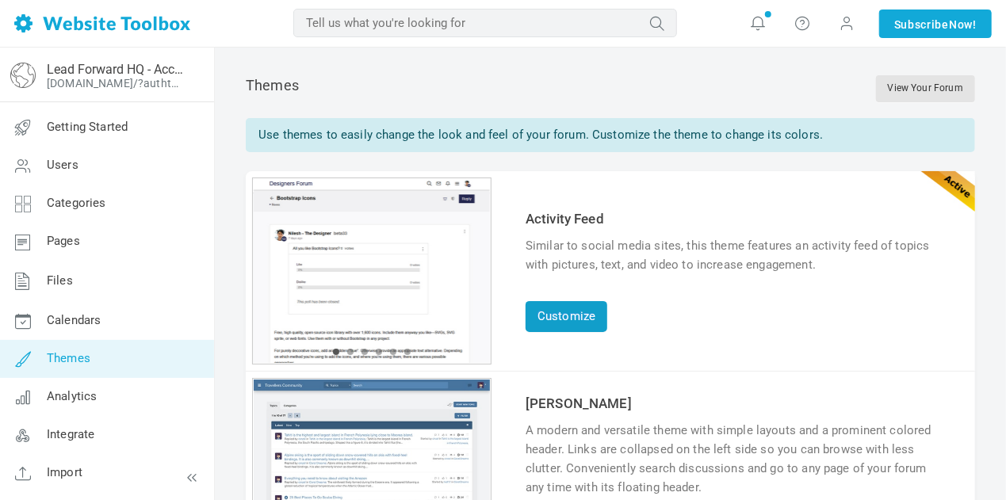
click at [572, 318] on link "Customize" at bounding box center [567, 316] width 82 height 31
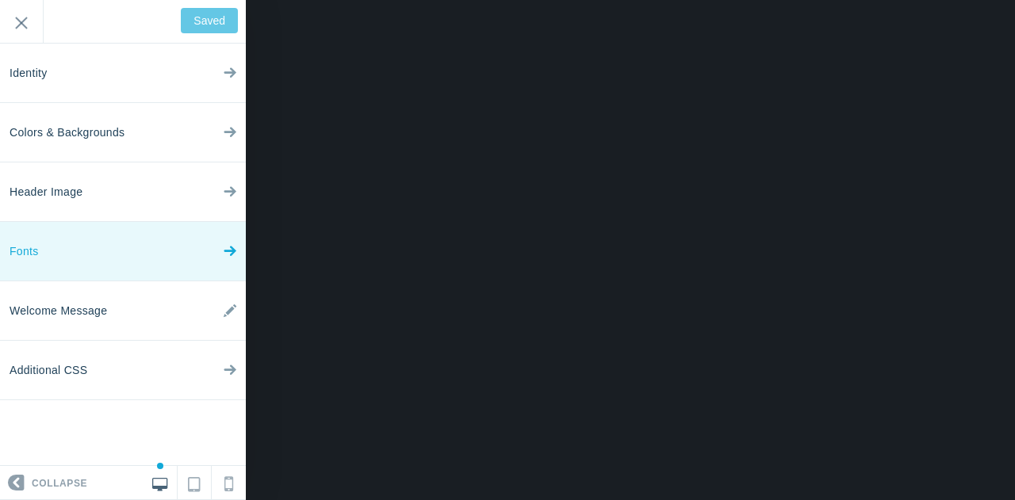
click at [49, 247] on link "Fonts" at bounding box center [123, 251] width 246 height 59
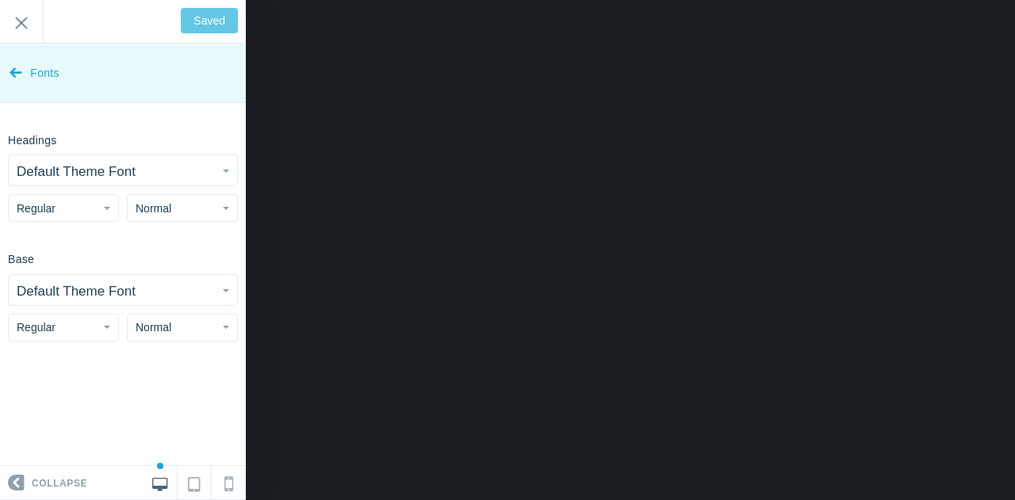
click at [31, 71] on span "Fonts" at bounding box center [44, 73] width 29 height 59
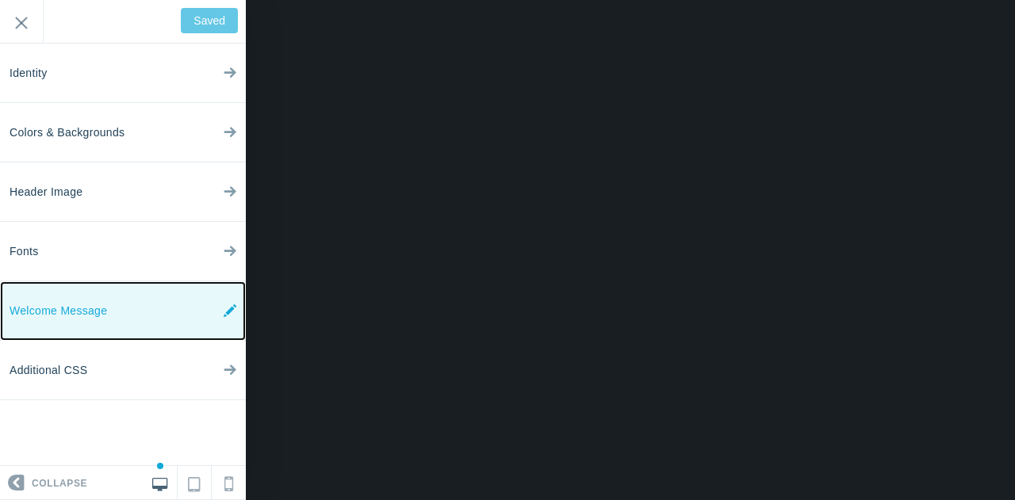
click at [70, 320] on span "Welcome Message" at bounding box center [59, 310] width 98 height 59
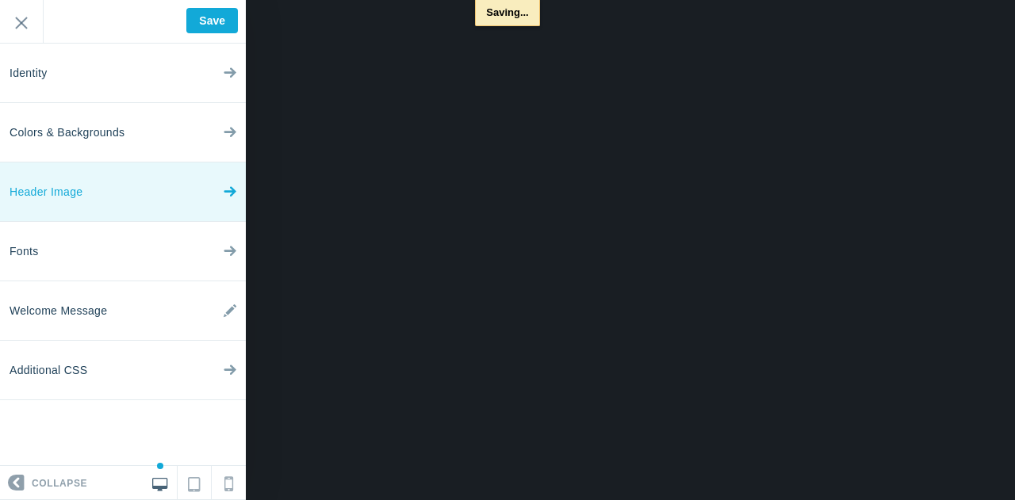
type input "Saved"
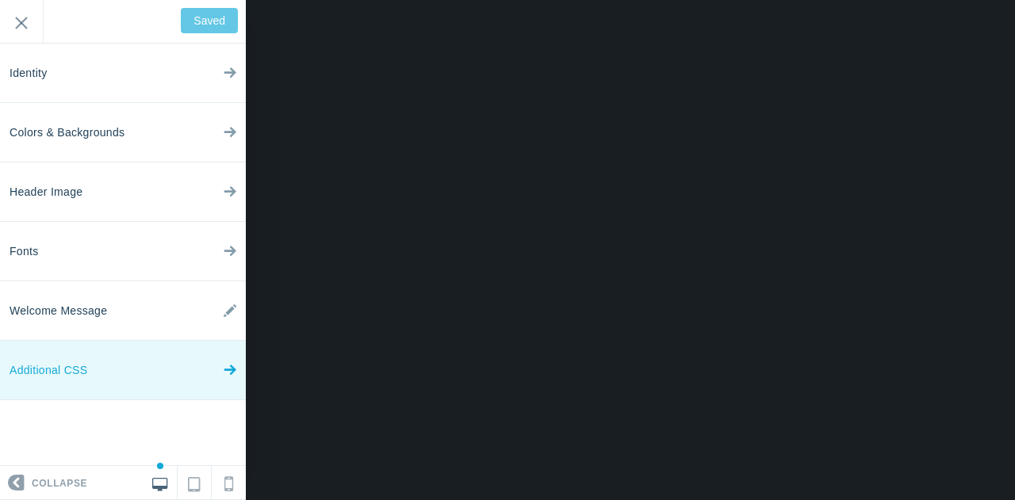
click at [92, 374] on link "Additional CSS" at bounding box center [123, 370] width 246 height 59
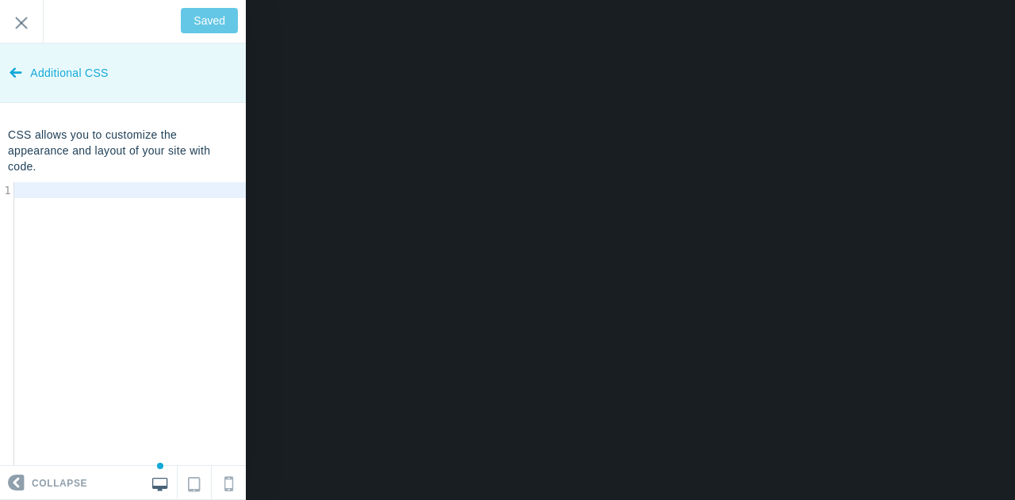
click at [30, 79] on span "Additional CSS" at bounding box center [69, 73] width 78 height 59
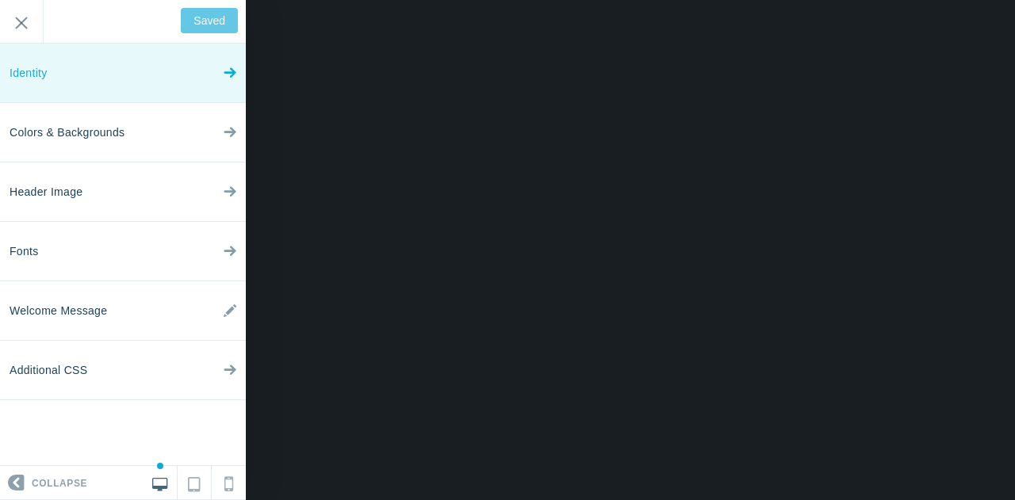
click at [60, 70] on link "Identity" at bounding box center [123, 73] width 246 height 59
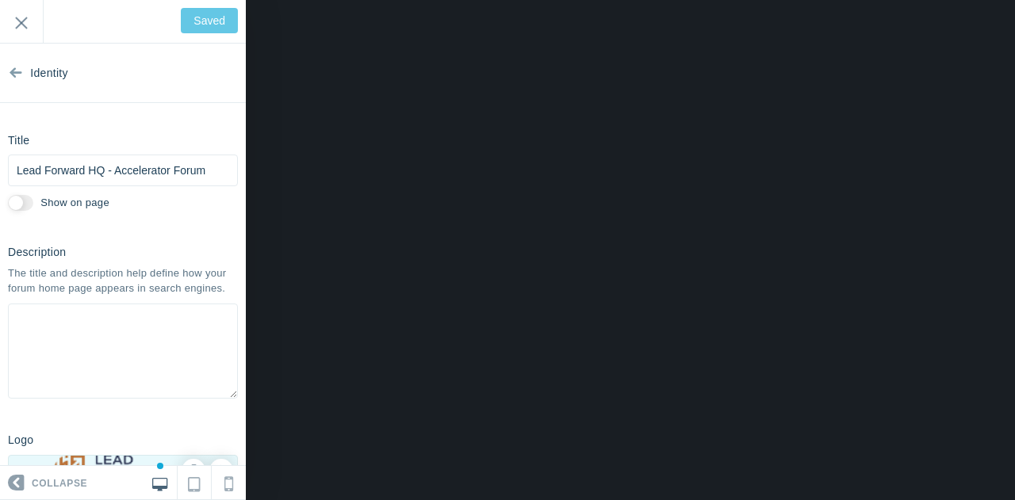
click at [232, 201] on div "Title Lead Forward HQ - Accelerator Forum Please fill out this field. Show on p…" at bounding box center [123, 171] width 246 height 88
click at [21, 20] on input "Exit" at bounding box center [21, 22] width 43 height 44
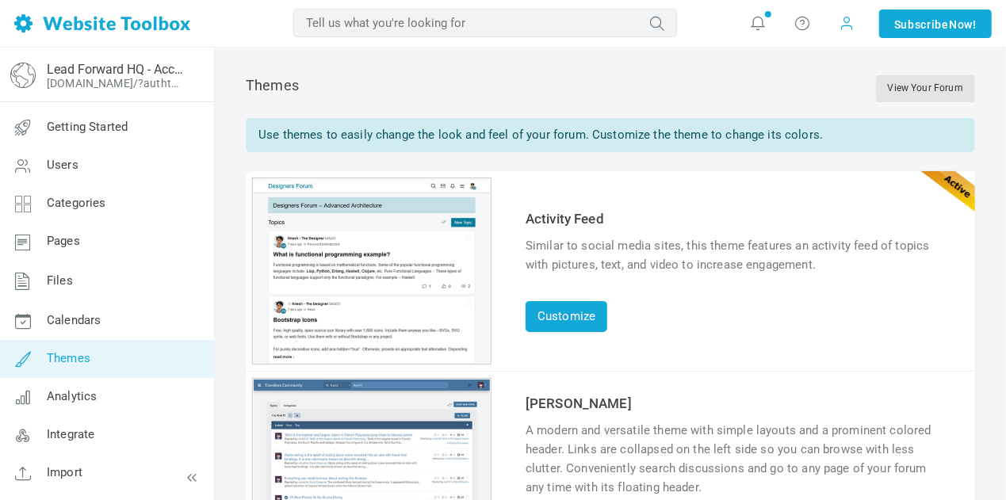
click at [842, 21] on span at bounding box center [848, 22] width 16 height 17
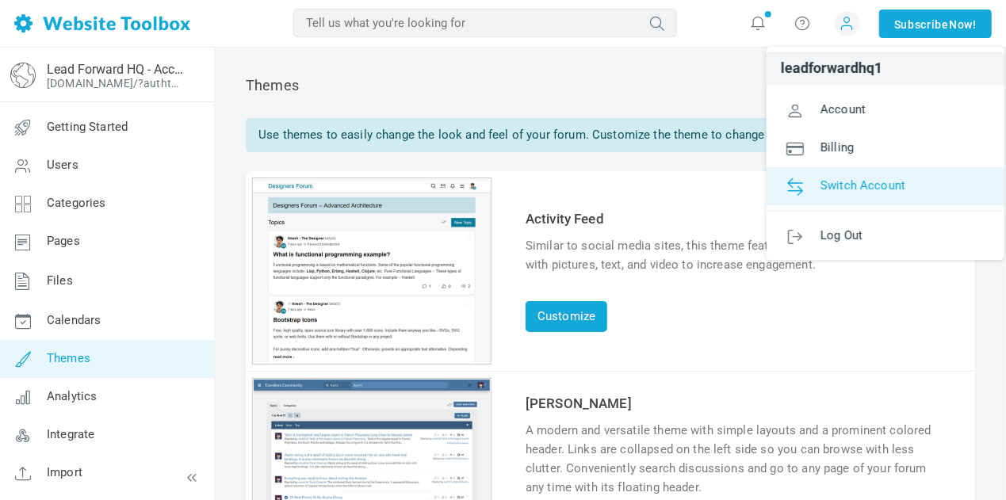
click at [851, 189] on span "Switch Account" at bounding box center [863, 185] width 85 height 14
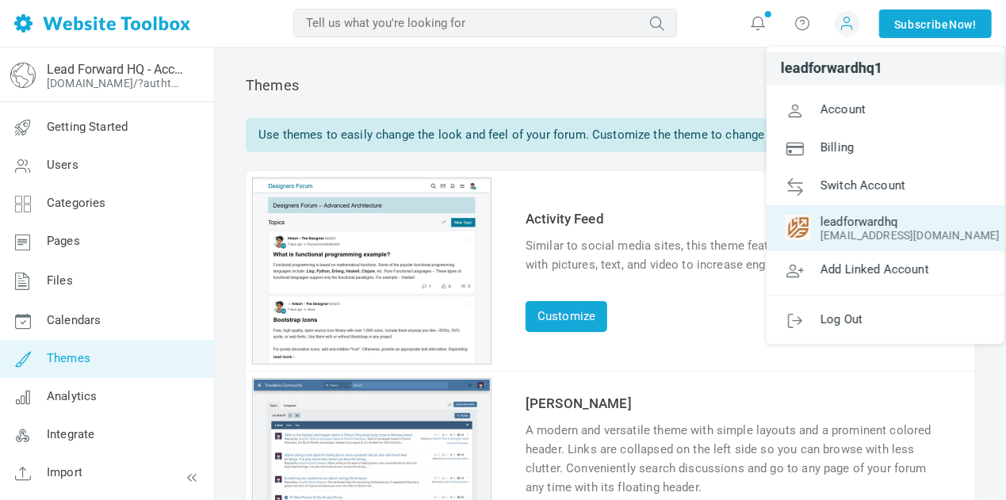
click at [824, 227] on span "leadforwardhq" at bounding box center [886, 222] width 200 height 14
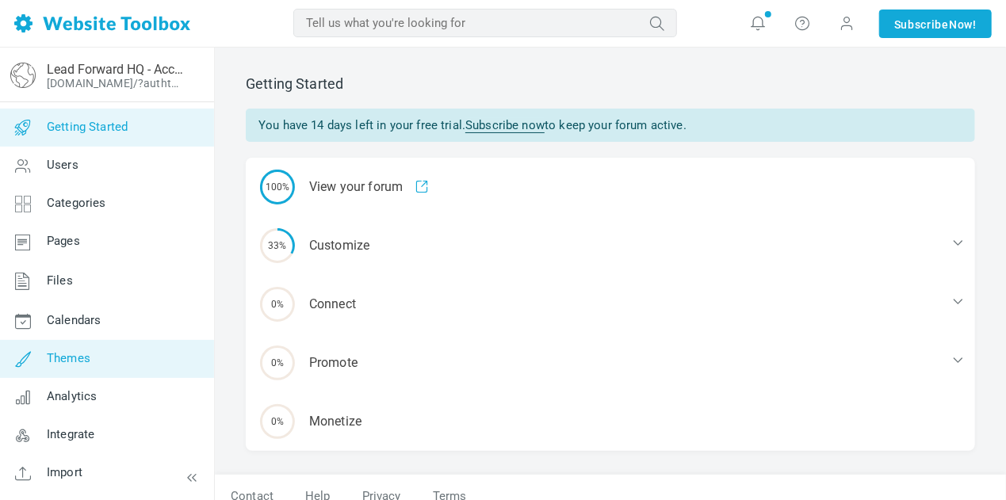
click at [77, 354] on span "Themes" at bounding box center [69, 358] width 44 height 14
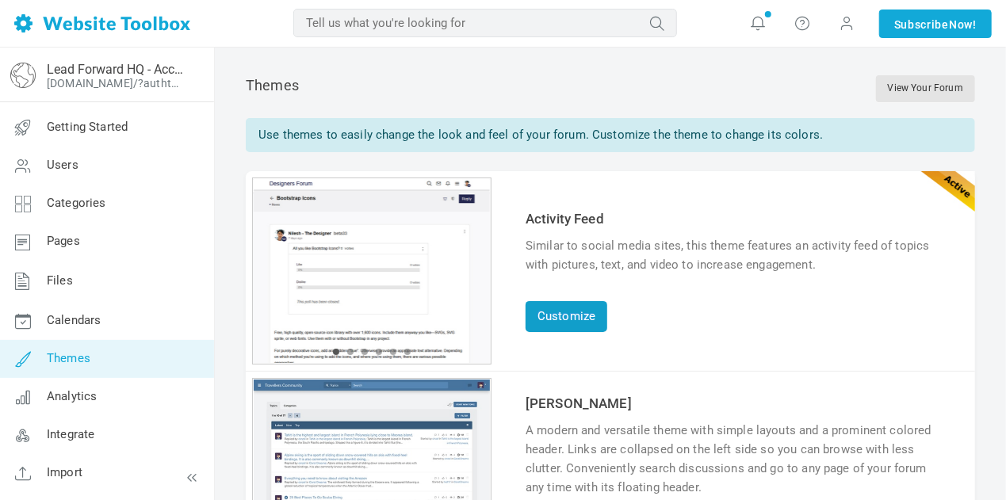
click at [558, 318] on link "Customize" at bounding box center [567, 316] width 82 height 31
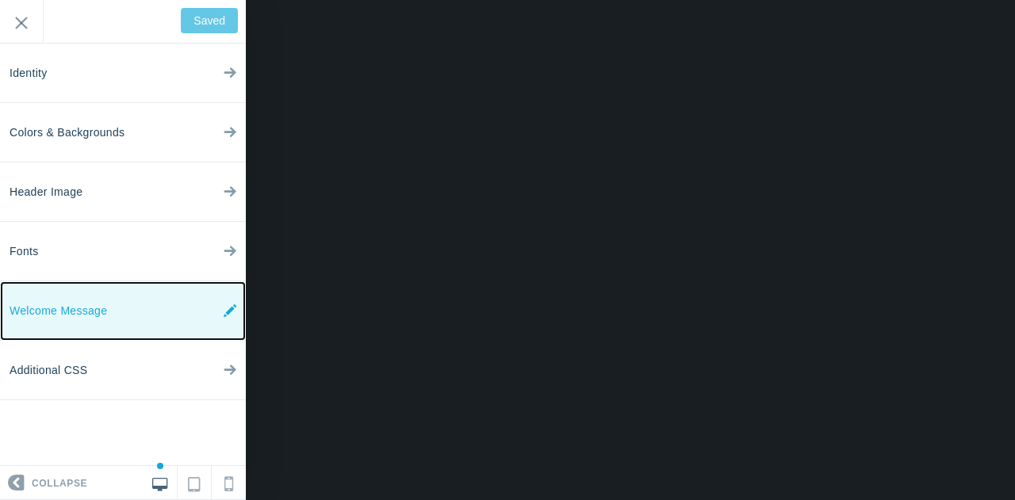
click at [70, 297] on span "Welcome Message" at bounding box center [59, 310] width 98 height 59
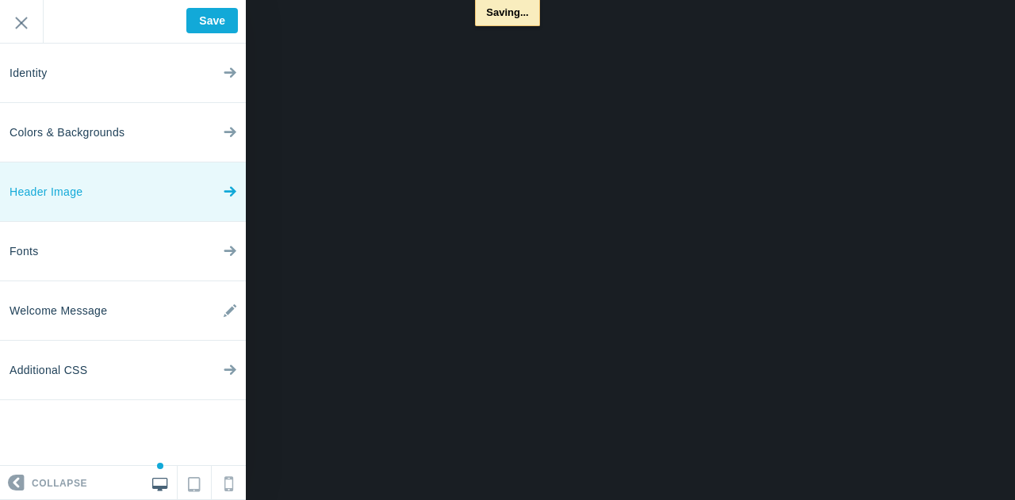
type input "Saved"
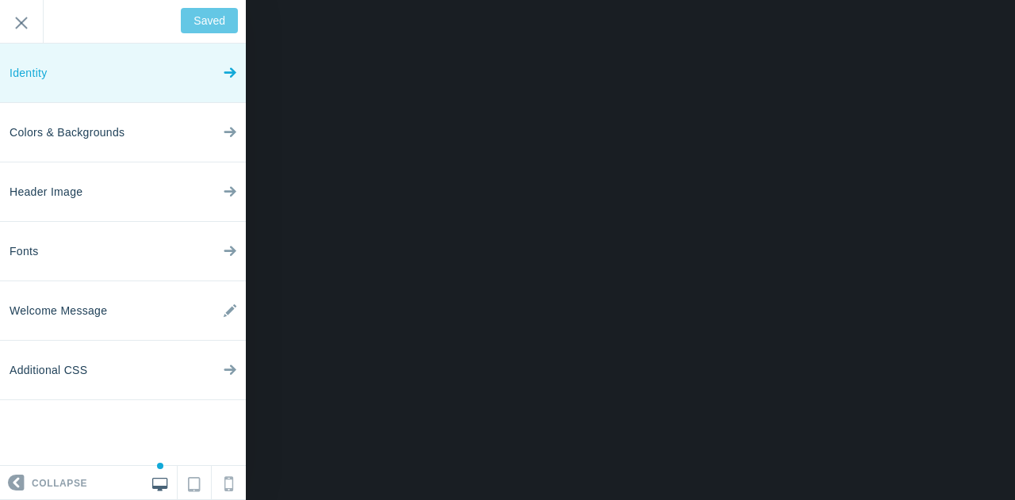
click at [90, 63] on link "Identity" at bounding box center [123, 73] width 246 height 59
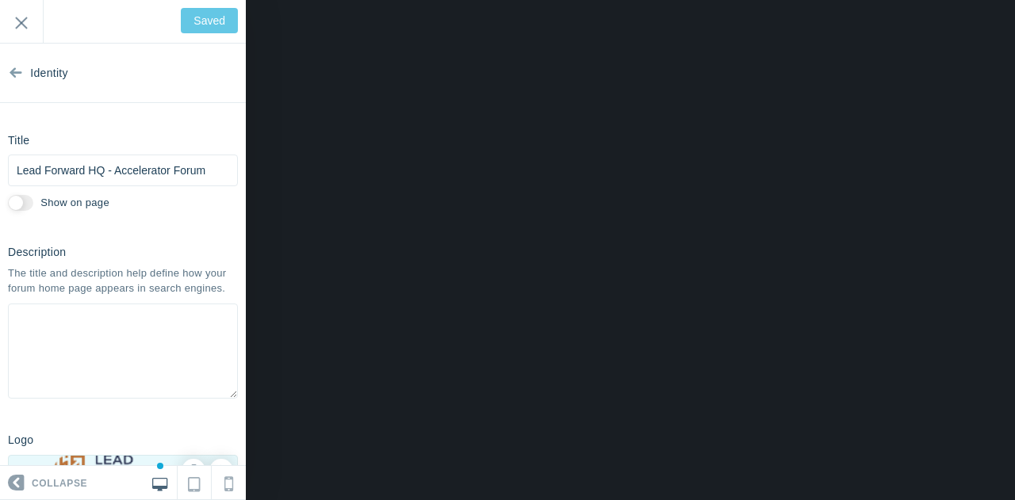
scroll to position [235, 0]
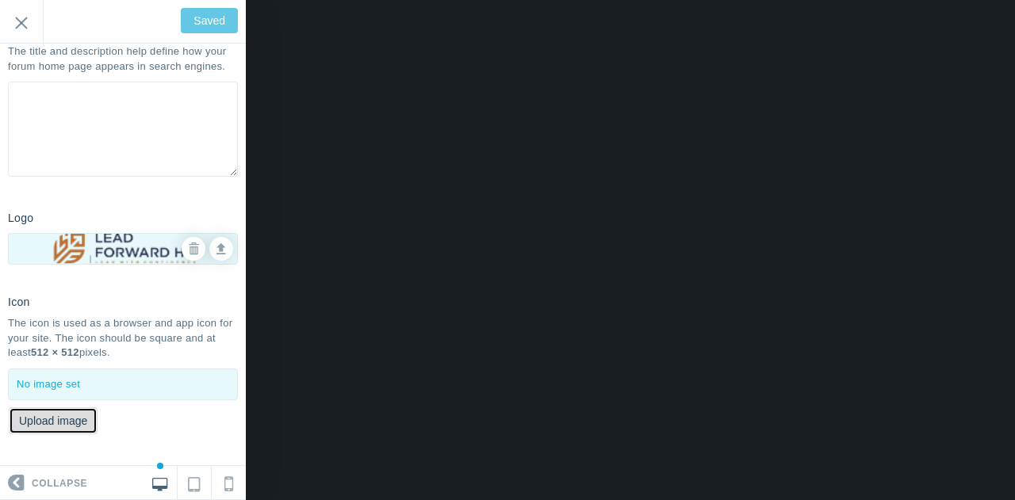
click at [63, 418] on button "Upload image" at bounding box center [53, 421] width 89 height 27
type input "C:\fakepath\cream social.png"
type input "Save"
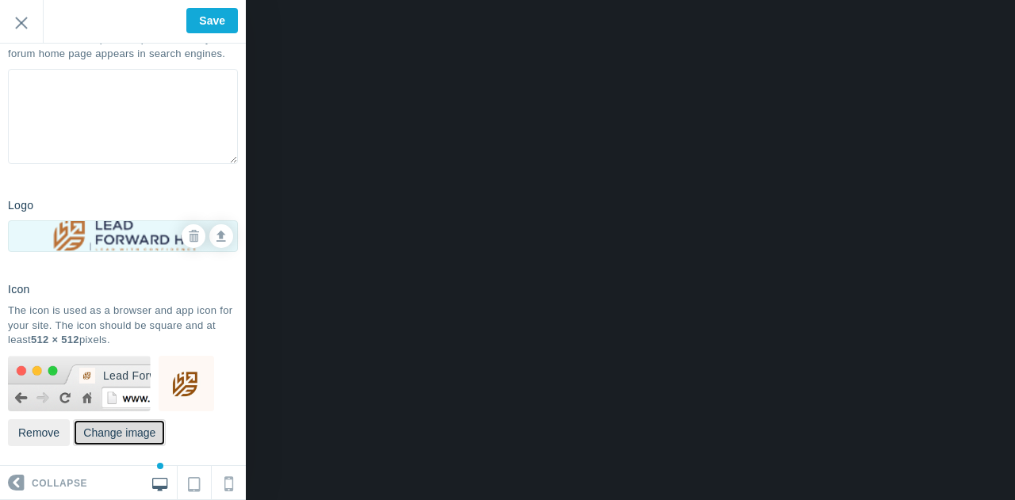
click at [116, 446] on button "Change image" at bounding box center [119, 432] width 93 height 27
type input "C:\fakepath\cream social buzzsprout.png"
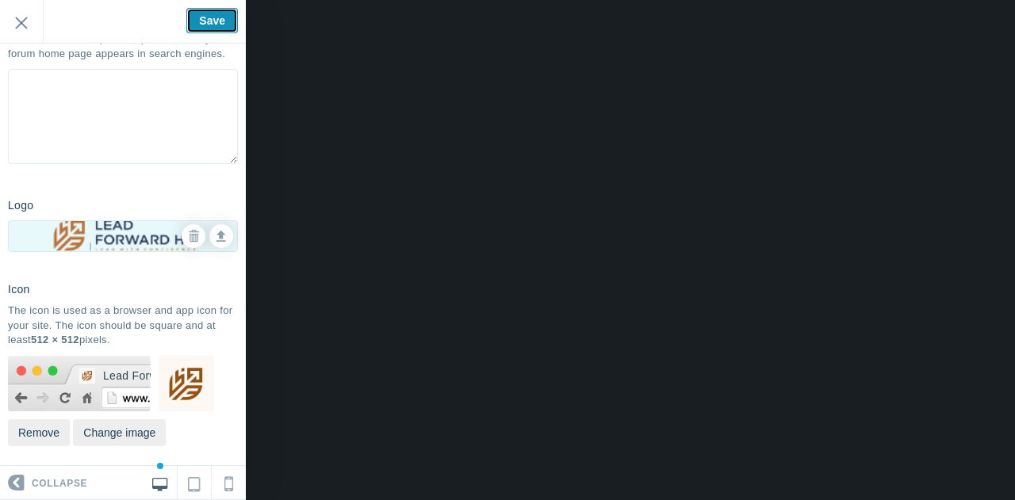
click at [211, 14] on input "Save" at bounding box center [212, 20] width 52 height 25
type input "Saved"
click at [25, 28] on input "Exit" at bounding box center [21, 22] width 43 height 44
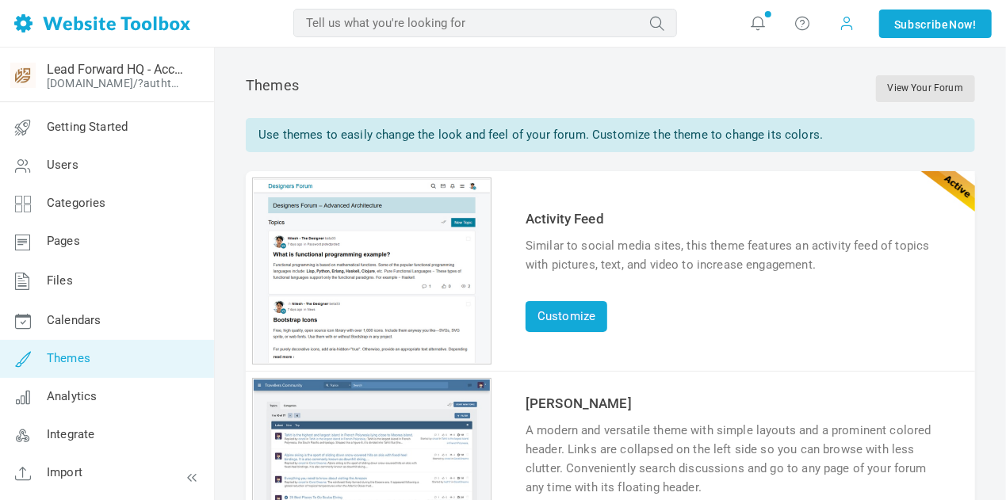
click at [845, 21] on span at bounding box center [848, 22] width 16 height 17
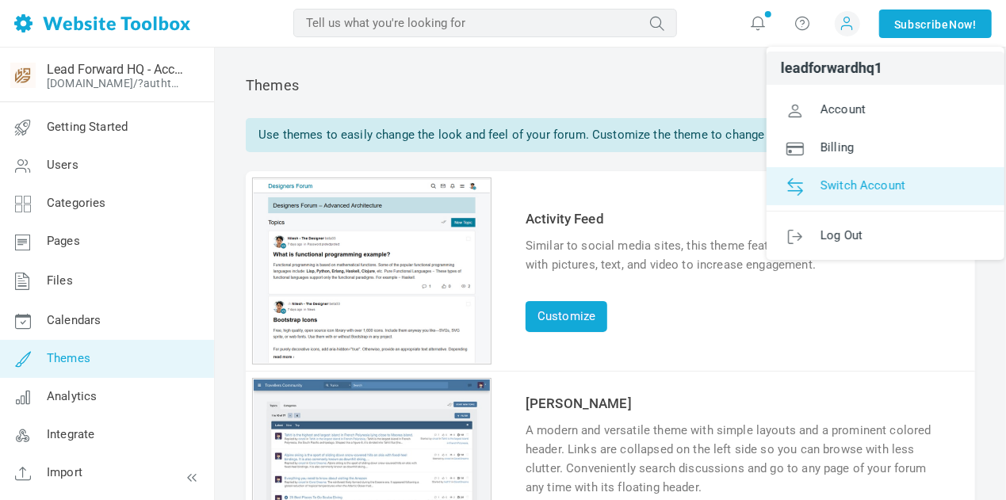
click at [825, 174] on link "Switch Account" at bounding box center [886, 186] width 238 height 38
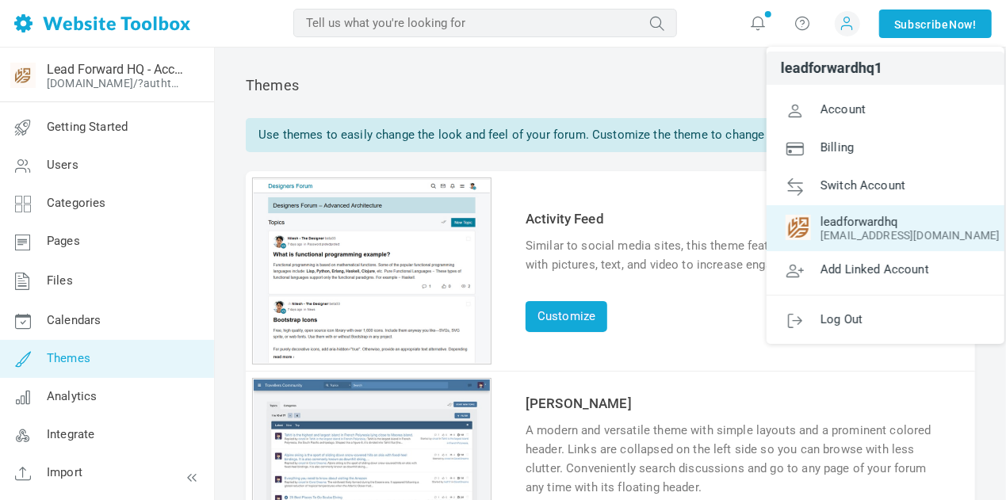
click at [837, 226] on span "leadforwardhq" at bounding box center [886, 222] width 200 height 14
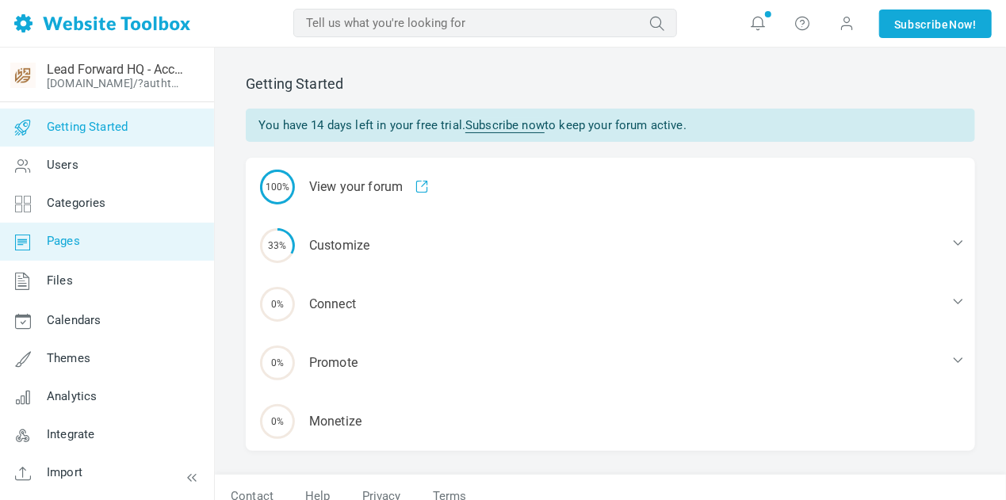
click at [96, 239] on link "Pages" at bounding box center [106, 242] width 215 height 38
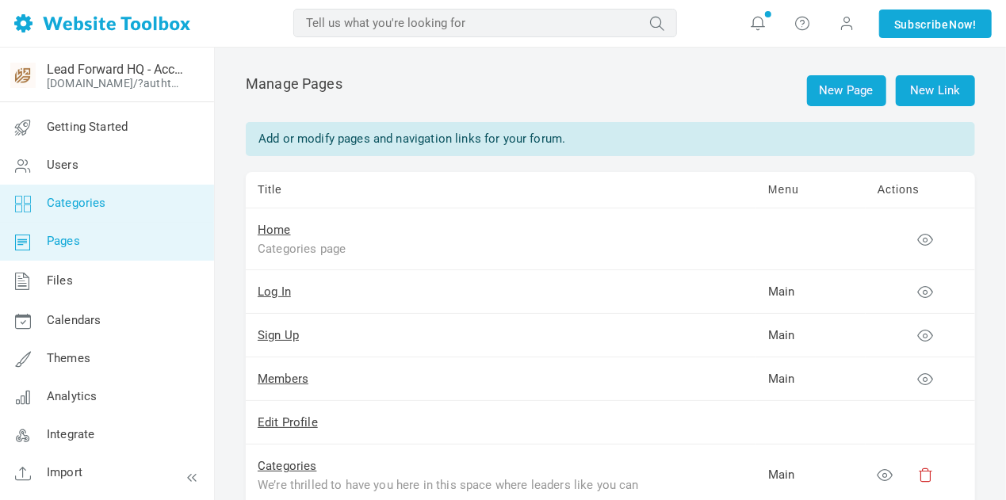
click at [76, 199] on span "Categories" at bounding box center [76, 203] width 59 height 14
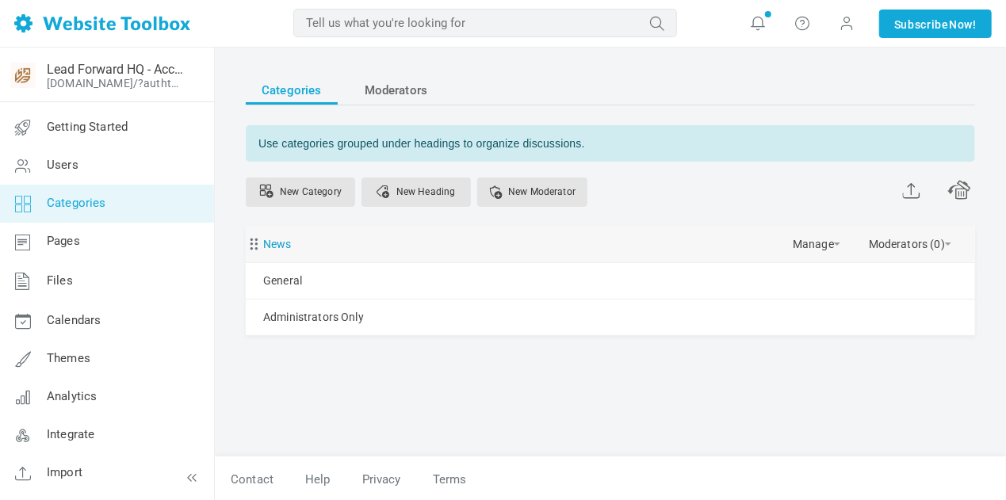
click at [274, 241] on link "News" at bounding box center [277, 245] width 29 height 20
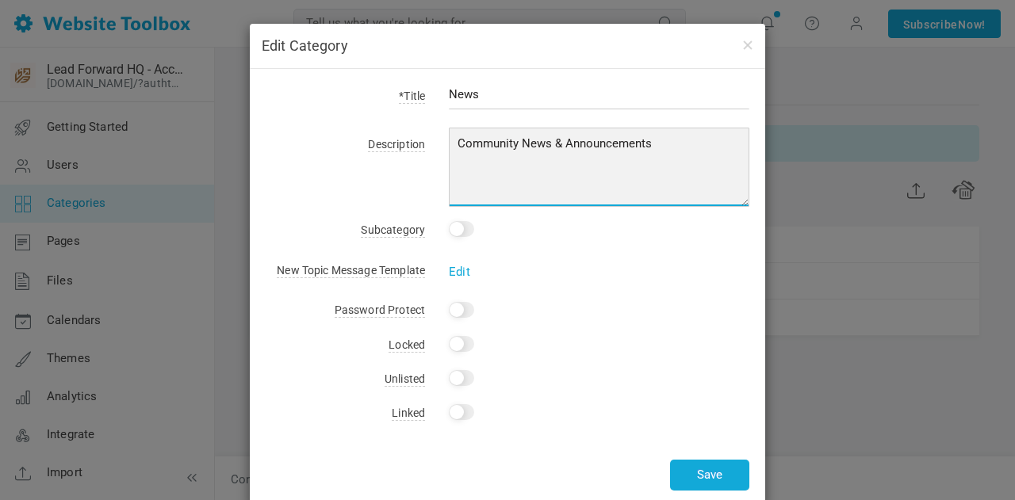
click at [592, 142] on textarea "Community News & Announcements" at bounding box center [599, 167] width 301 height 79
type textarea "Community News &"
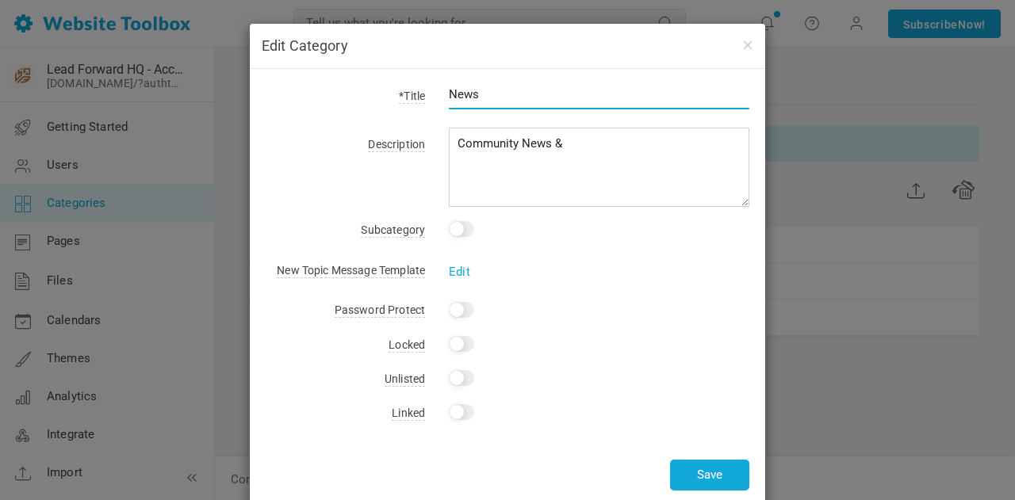
click at [514, 90] on input "News" at bounding box center [599, 94] width 301 height 30
paste input "Announcements"
type input "News & Announcements"
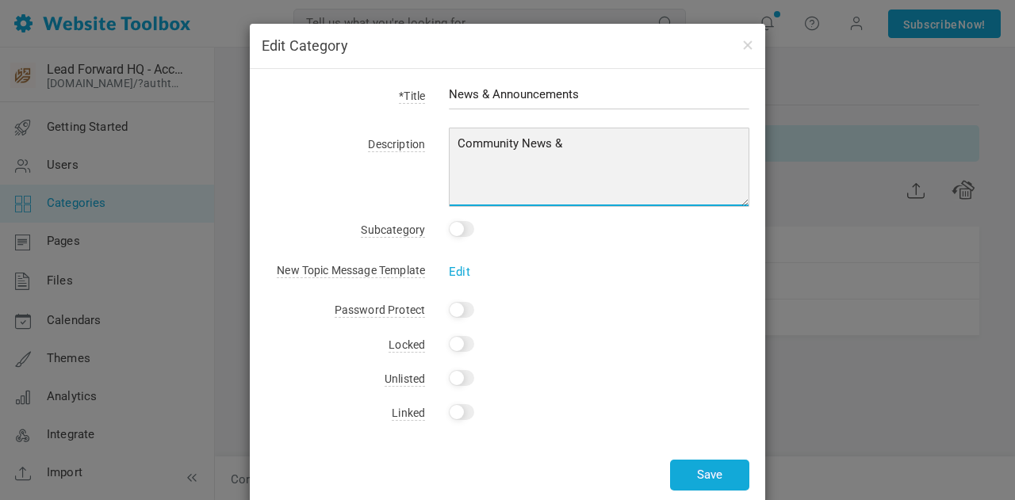
drag, startPoint x: 588, startPoint y: 142, endPoint x: 421, endPoint y: 128, distance: 167.8
click at [421, 128] on div "*Title News & Announcements Description Community News & Announcements Subcateg…" at bounding box center [507, 288] width 515 height 438
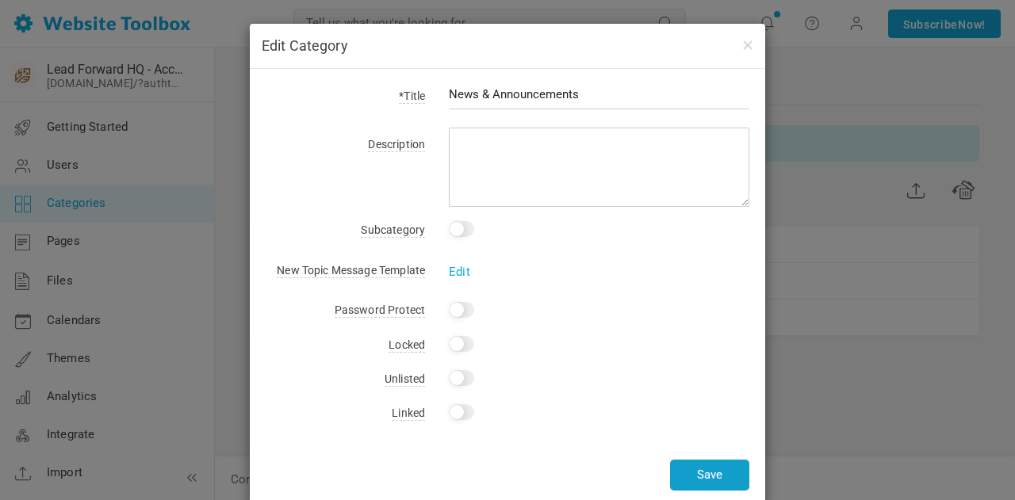
click at [703, 464] on button "Save" at bounding box center [709, 475] width 79 height 31
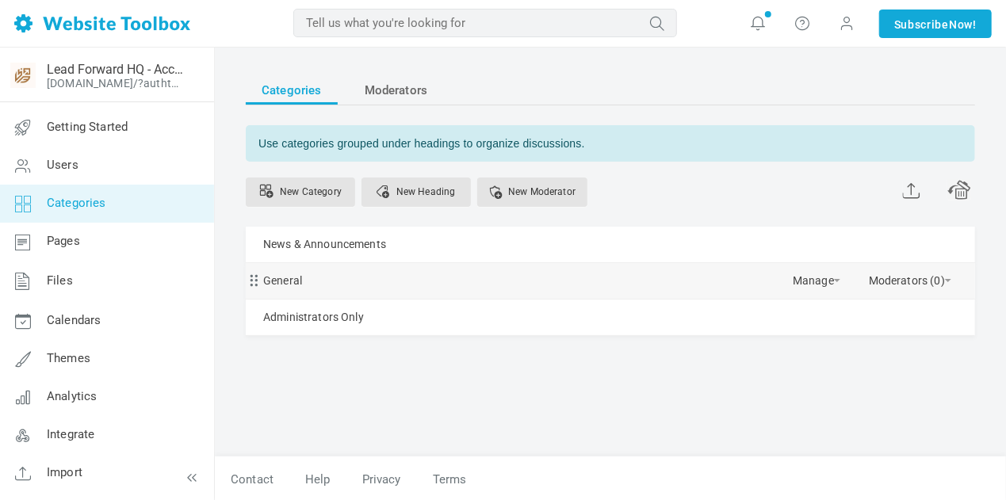
click at [304, 286] on div "General Manage Edit Delete View Category Change Permissions Copy Permissions Pr…" at bounding box center [610, 281] width 729 height 36
click at [282, 273] on link "General" at bounding box center [282, 281] width 39 height 20
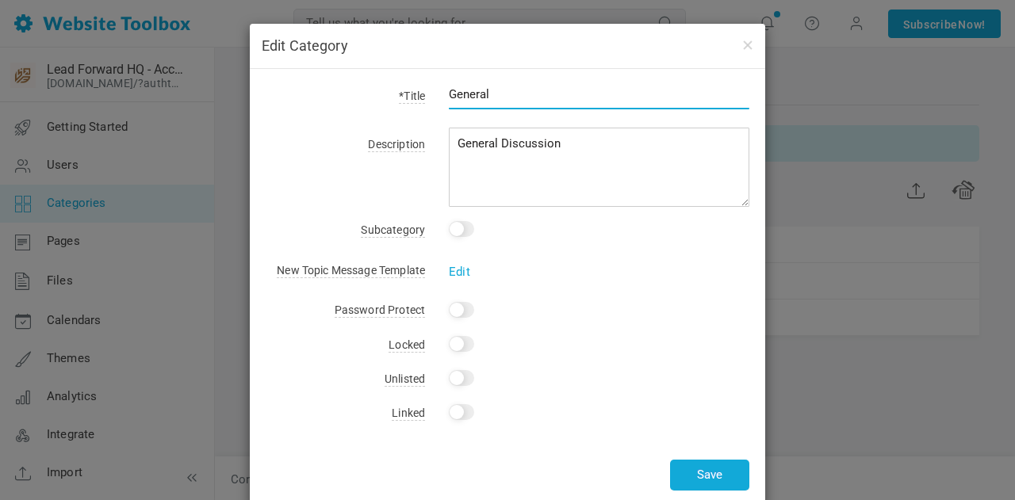
drag, startPoint x: 511, startPoint y: 91, endPoint x: 350, endPoint y: 96, distance: 160.2
click at [350, 96] on div "*Title General" at bounding box center [508, 103] width 484 height 36
type input "Getting Started with Lead Forward HQ"
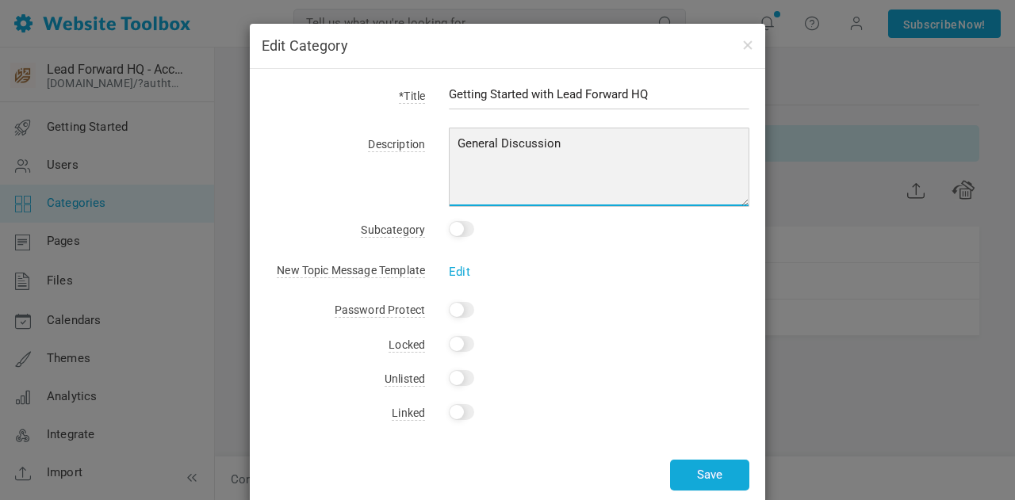
drag, startPoint x: 594, startPoint y: 168, endPoint x: 388, endPoint y: 148, distance: 207.1
click at [388, 148] on div "Description General Discussion" at bounding box center [508, 170] width 484 height 74
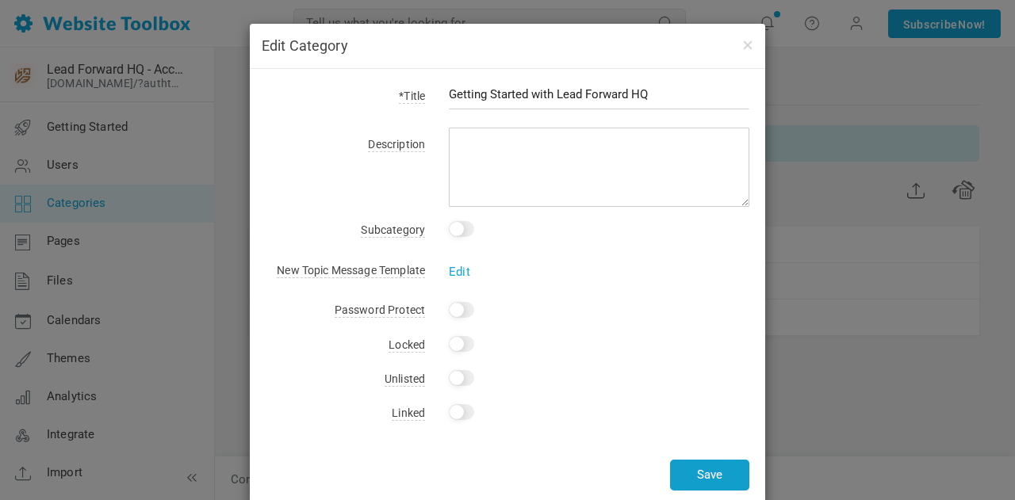
click at [699, 481] on button "Save" at bounding box center [709, 475] width 79 height 31
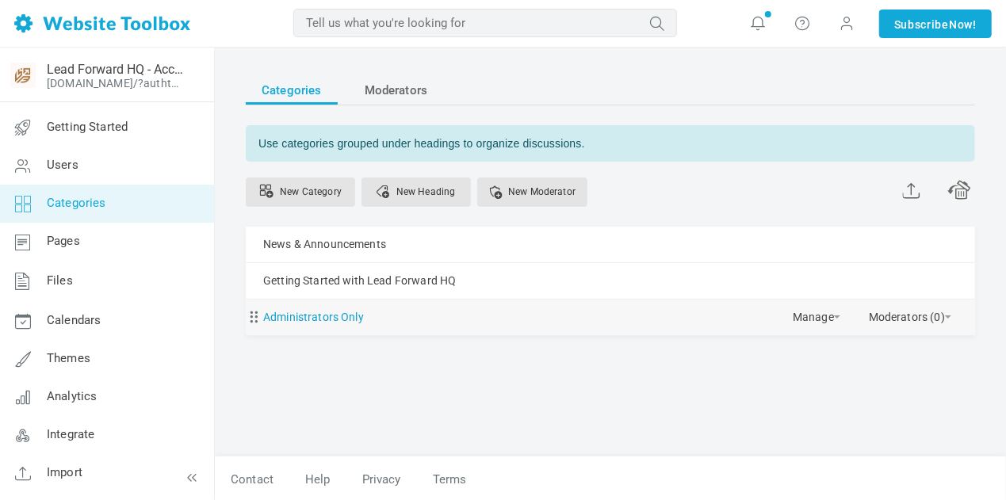
click at [327, 310] on link "Administrators Only" at bounding box center [313, 318] width 101 height 20
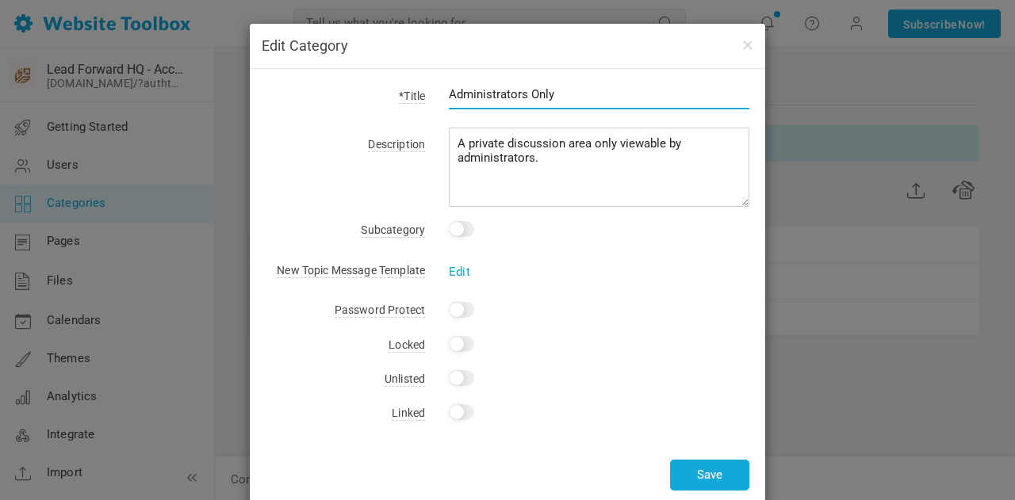
drag, startPoint x: 565, startPoint y: 91, endPoint x: 369, endPoint y: 101, distance: 196.1
click at [369, 101] on div "*Title Administrators Only" at bounding box center [508, 103] width 484 height 36
type input "Hiring Your Team"
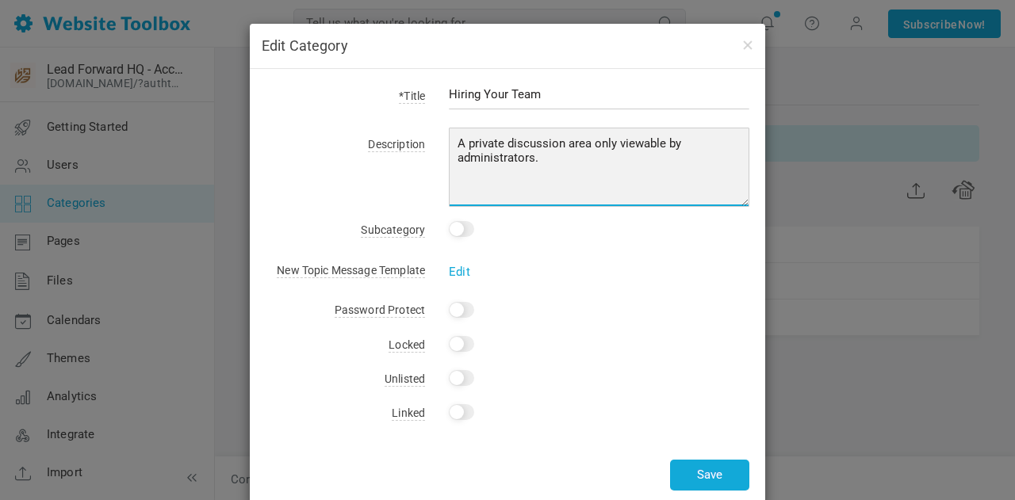
drag, startPoint x: 611, startPoint y: 179, endPoint x: 415, endPoint y: 101, distance: 211.0
click at [439, 85] on form "*Title Hiring Your Team Description A private discussion area only viewable by …" at bounding box center [508, 85] width 484 height 0
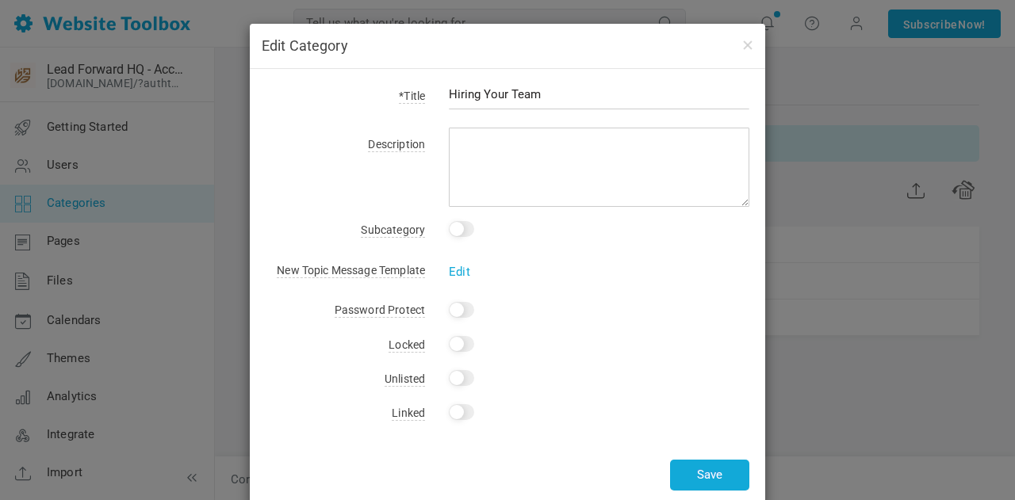
click at [653, 335] on div "Yes" at bounding box center [587, 345] width 324 height 22
click at [699, 469] on button "Save" at bounding box center [709, 475] width 79 height 31
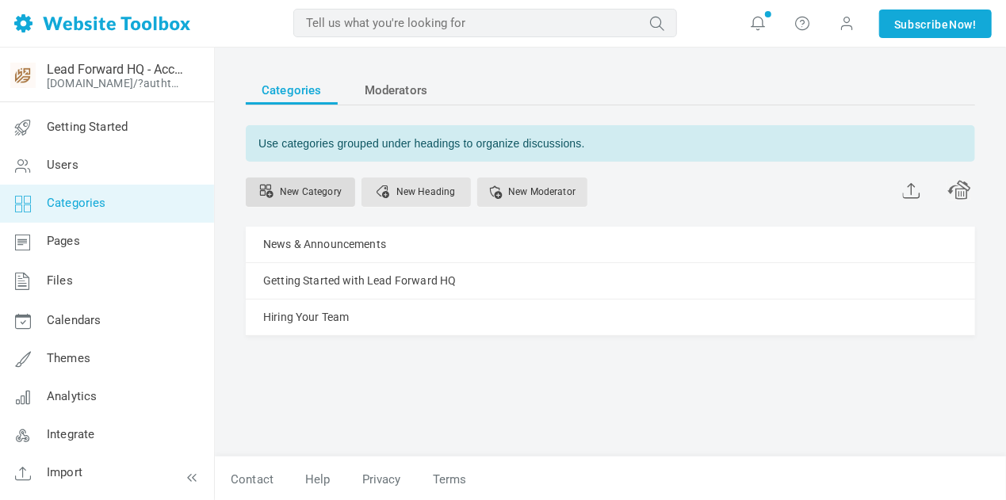
click at [312, 197] on link "New Category" at bounding box center [300, 192] width 109 height 29
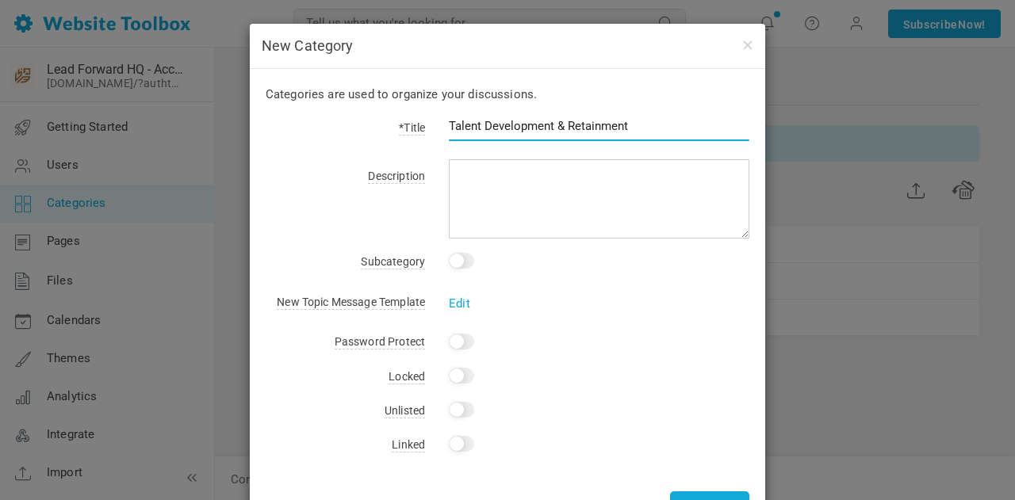
type input "Talent Development & Retainment"
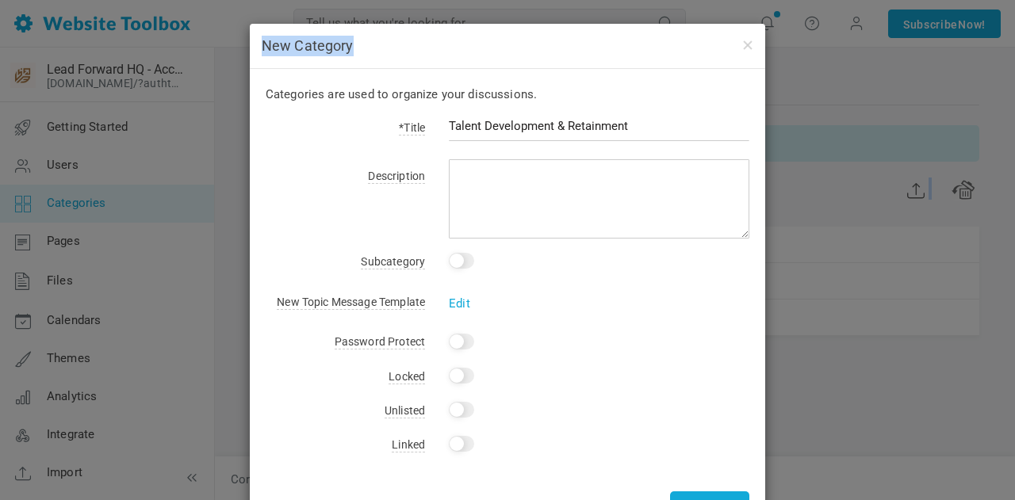
drag, startPoint x: 514, startPoint y: 42, endPoint x: 491, endPoint y: -19, distance: 65.2
click at [491, 0] on html "Loading... MOST RELEVANT MOST RELEVANT Notifications Take the features tour! He…" at bounding box center [507, 250] width 1015 height 500
click at [695, 494] on button "Save" at bounding box center [709, 507] width 79 height 31
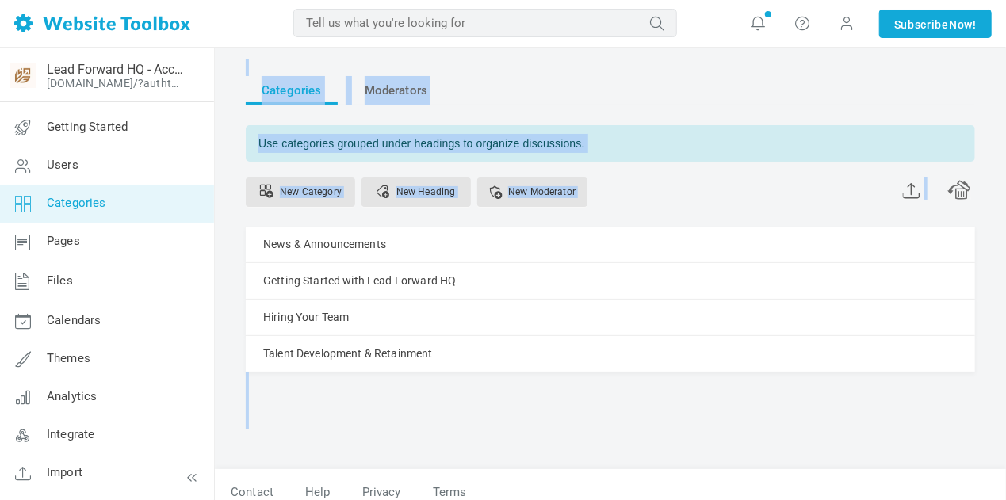
click at [565, 453] on div "leadforwardhq Link Account Unlink Account Categories Moderators Use categories …" at bounding box center [610, 264] width 753 height 410
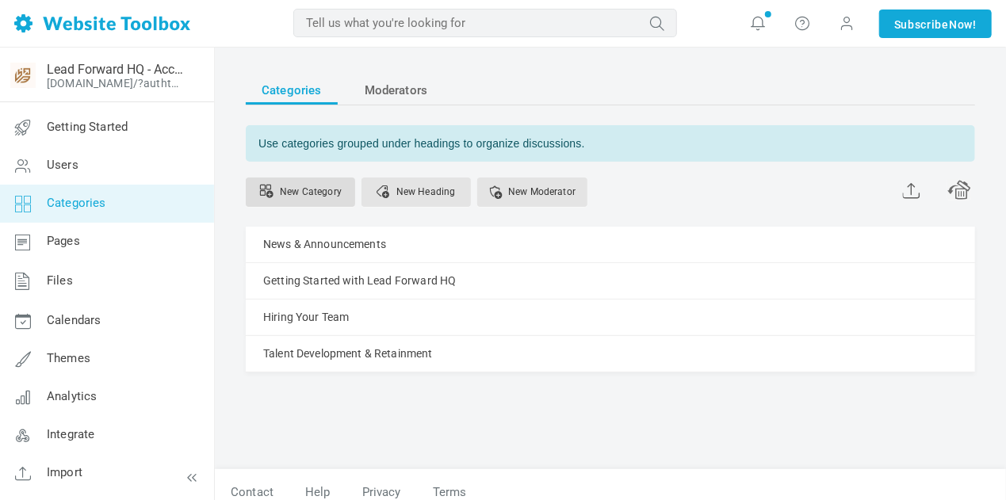
click at [320, 185] on link "New Category" at bounding box center [300, 192] width 109 height 29
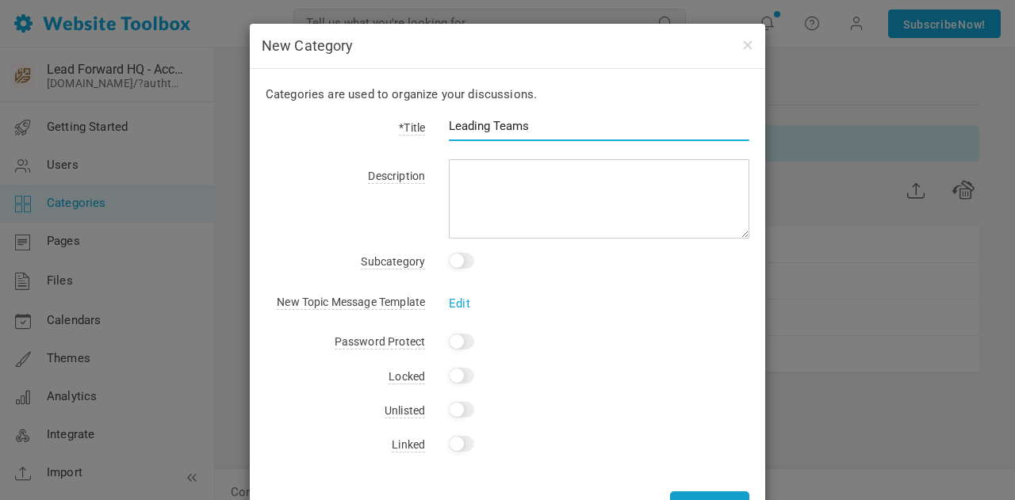
type input "Leading Teams"
click at [707, 493] on button "Save" at bounding box center [709, 507] width 79 height 31
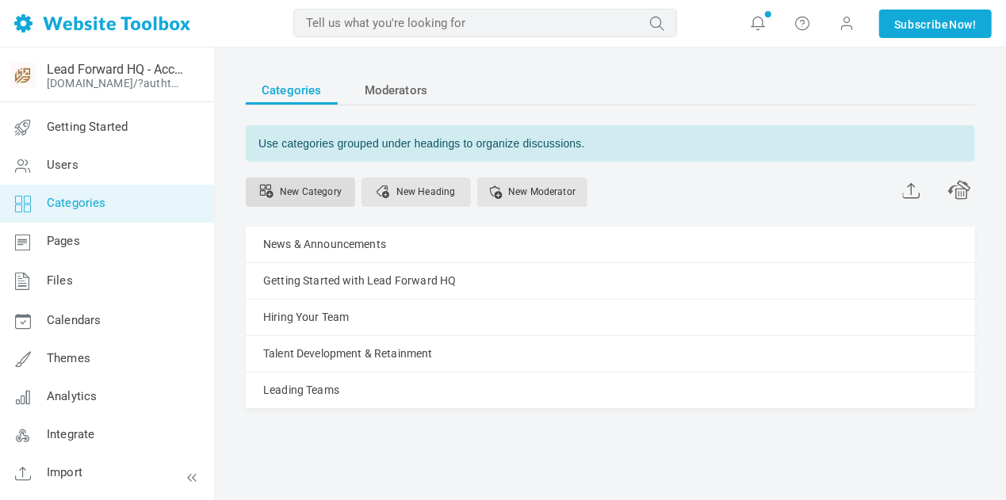
click at [310, 198] on link "New Category" at bounding box center [300, 192] width 109 height 29
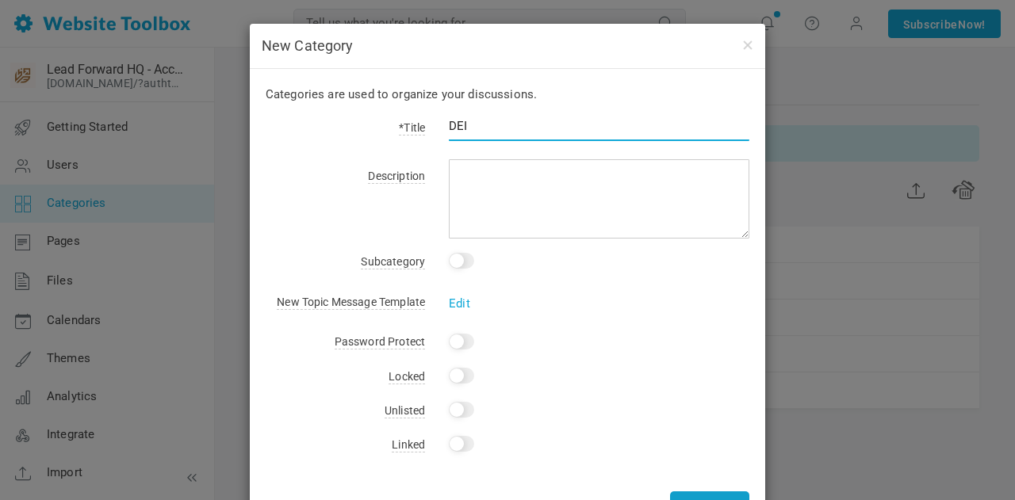
type input "DEI"
click at [687, 494] on button "Save" at bounding box center [709, 507] width 79 height 31
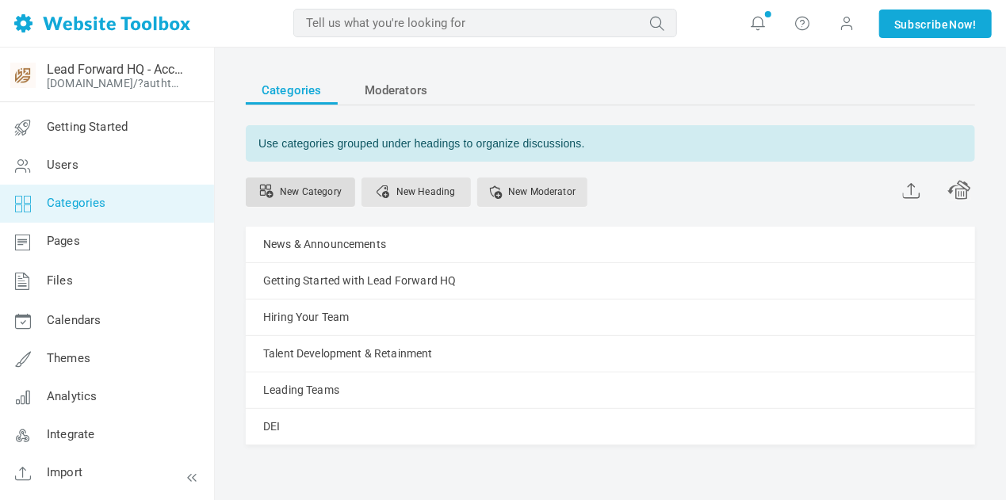
click at [302, 198] on link "New Category" at bounding box center [300, 192] width 109 height 29
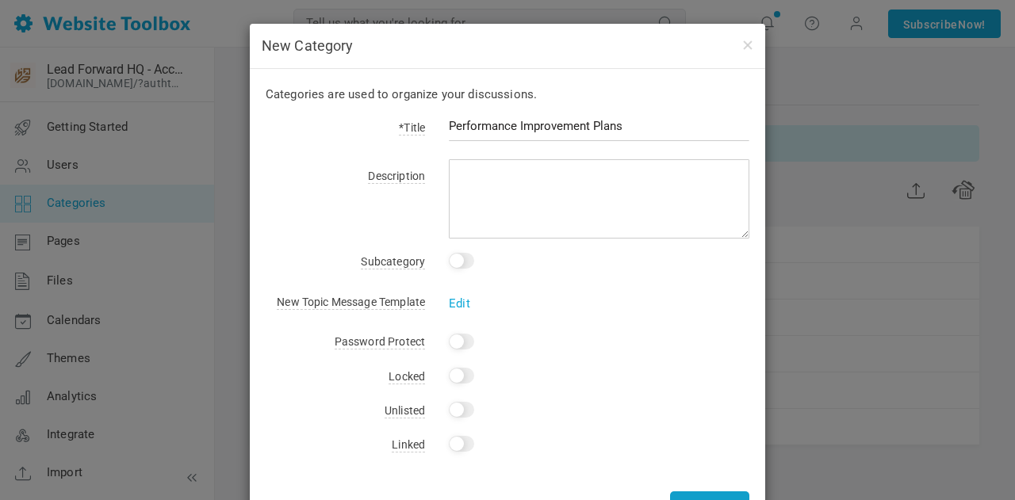
type input "Performance Improvement Plans"
click at [691, 497] on button "Save" at bounding box center [709, 507] width 79 height 31
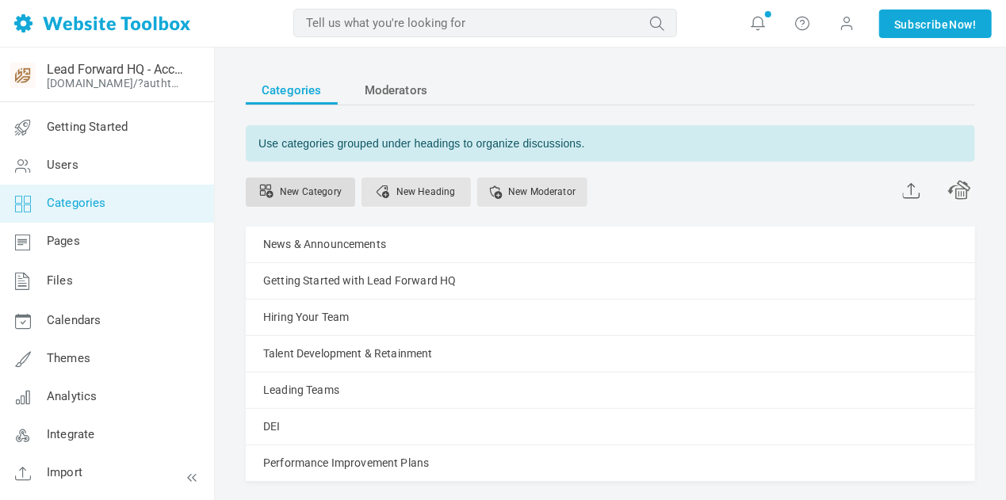
click at [320, 192] on link "New Category" at bounding box center [300, 192] width 109 height 29
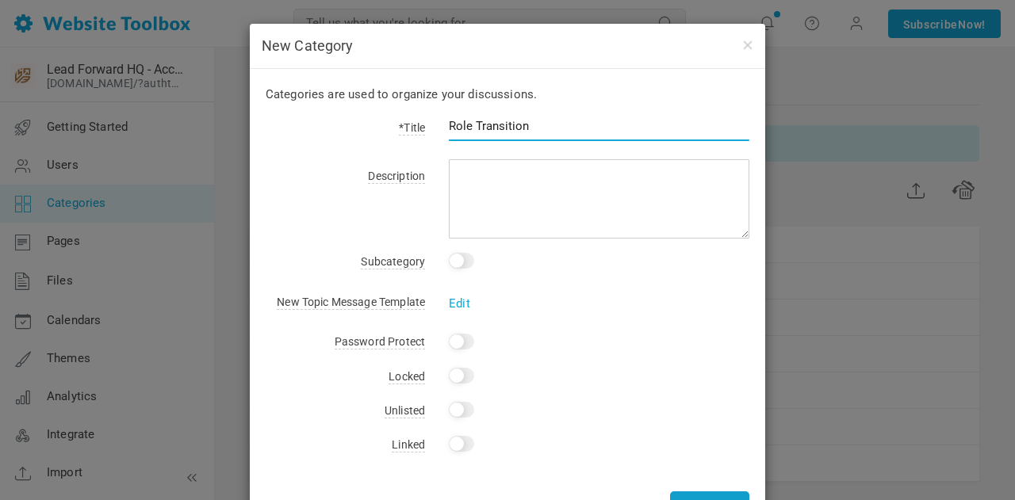
type input "Role Transition"
click at [711, 492] on button "Save" at bounding box center [709, 507] width 79 height 31
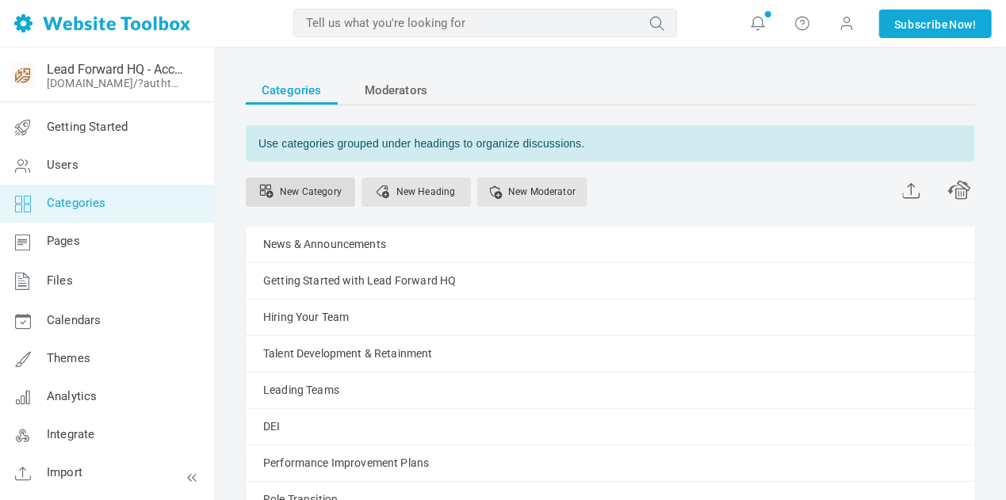
click at [291, 194] on link "New Category" at bounding box center [300, 192] width 109 height 29
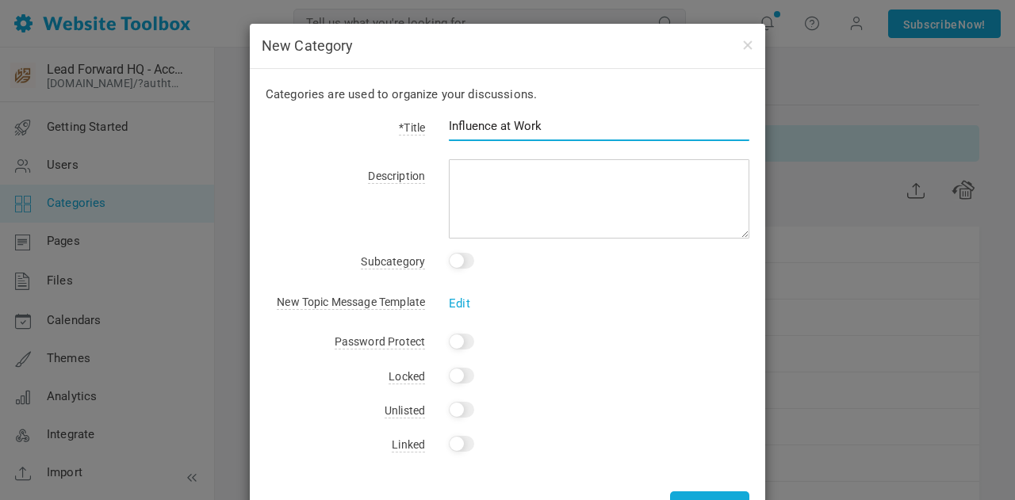
type input "Influence at Work"
click at [698, 499] on button "Save" at bounding box center [709, 507] width 79 height 31
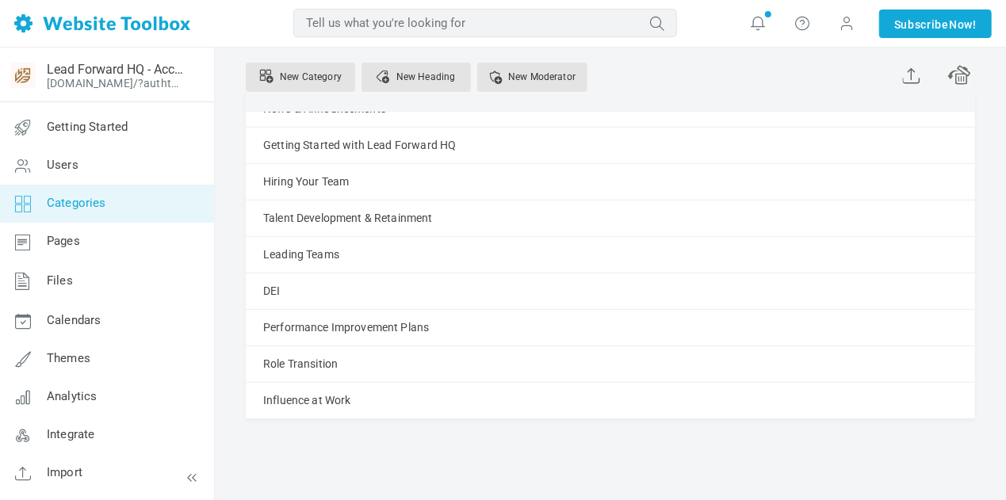
scroll to position [105, 0]
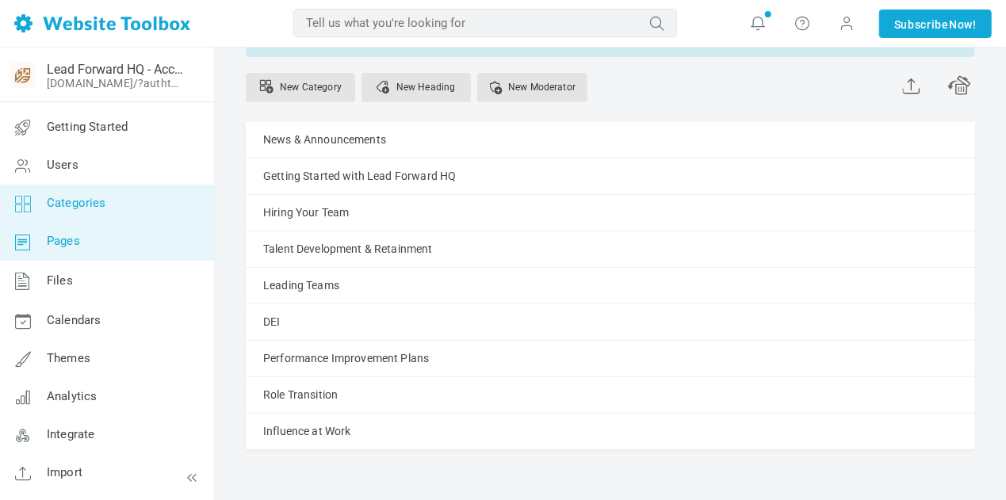
click at [67, 240] on span "Pages" at bounding box center [63, 241] width 33 height 14
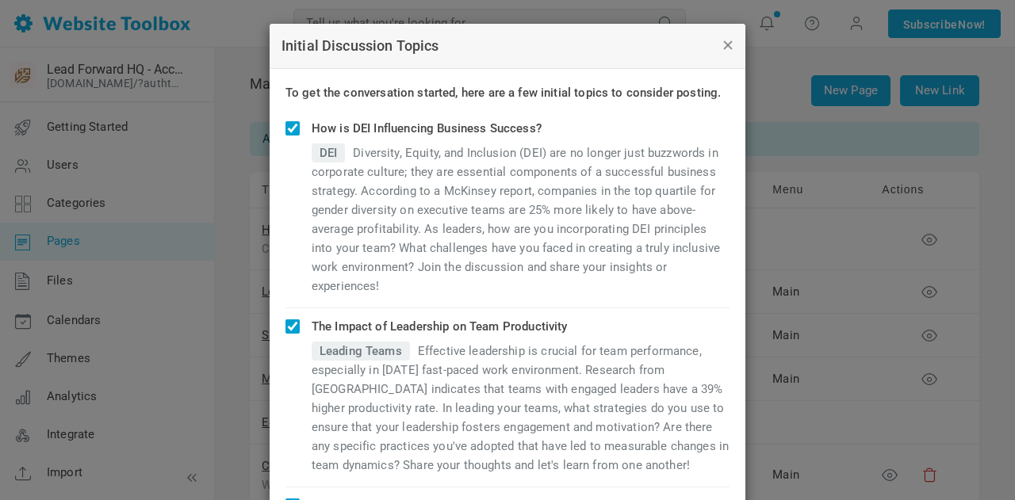
click at [721, 48] on button "button" at bounding box center [727, 44] width 13 height 17
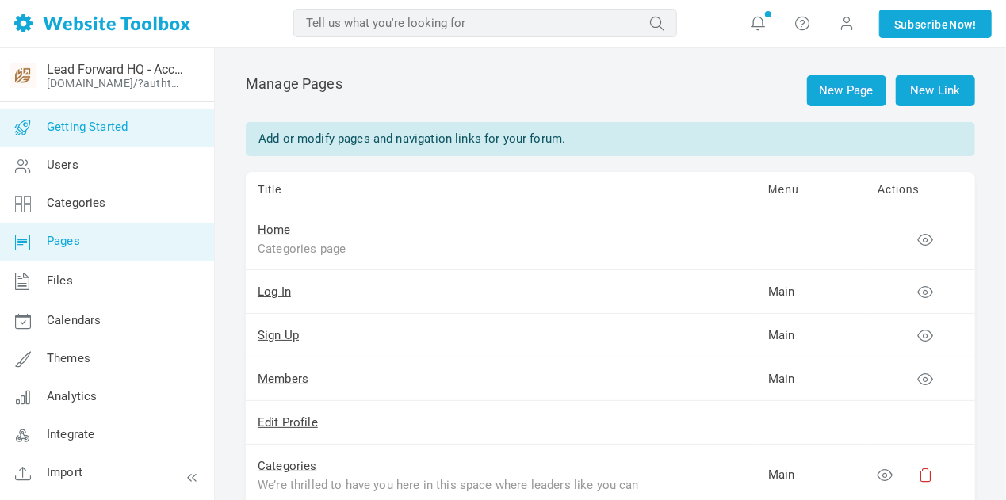
click at [88, 126] on span "Getting Started" at bounding box center [87, 127] width 81 height 14
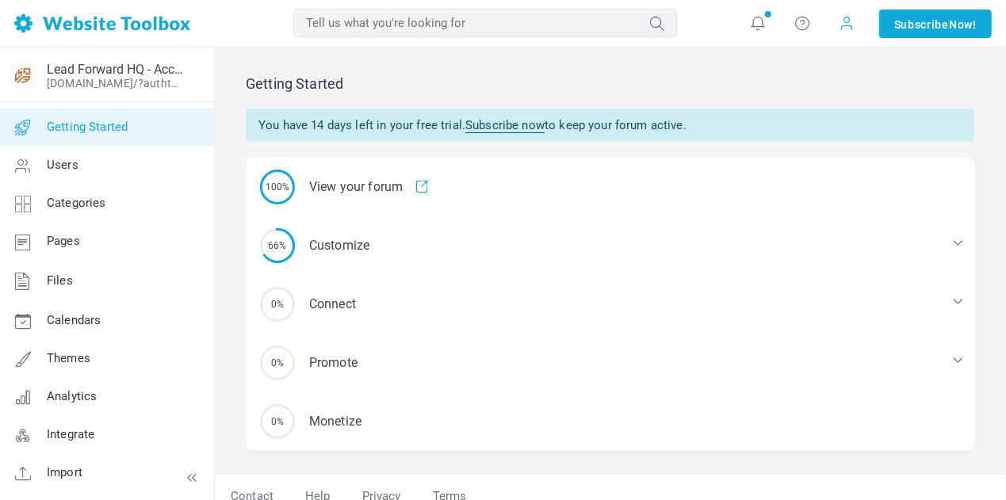
click at [844, 23] on span at bounding box center [848, 23] width 16 height 16
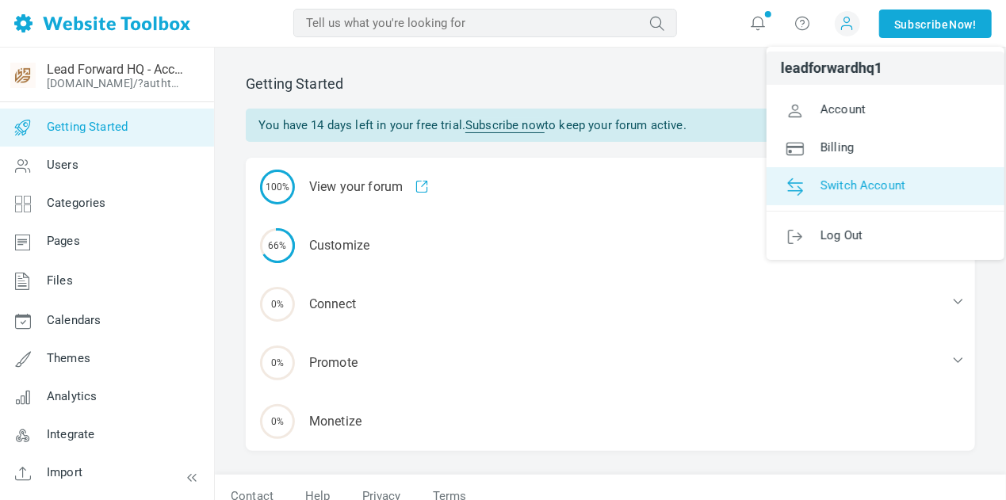
click at [848, 183] on span "Switch Account" at bounding box center [863, 185] width 85 height 14
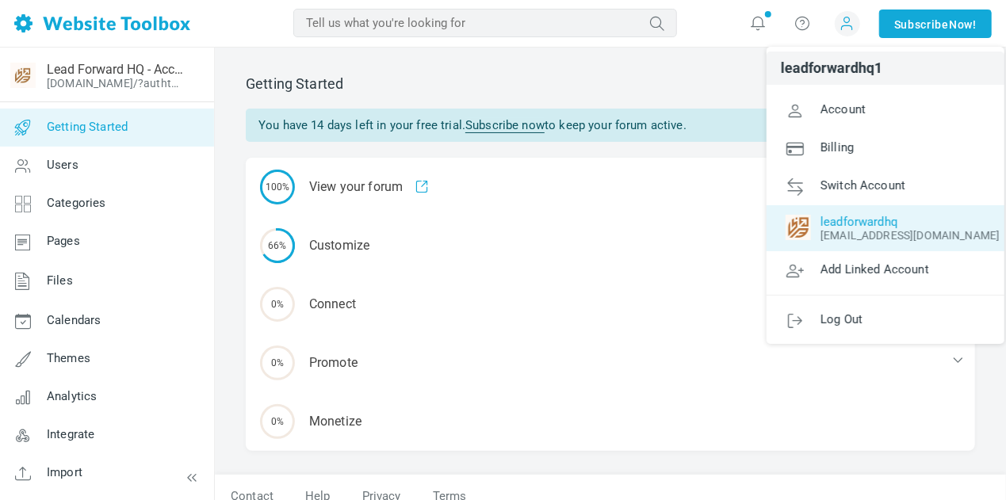
click at [806, 224] on img at bounding box center [798, 227] width 25 height 25
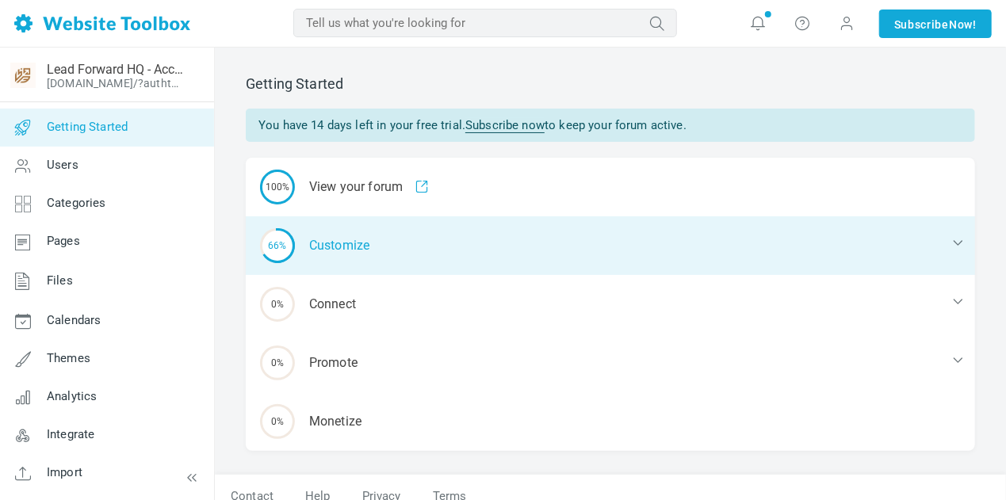
click at [512, 247] on div "66% Customize" at bounding box center [610, 245] width 729 height 59
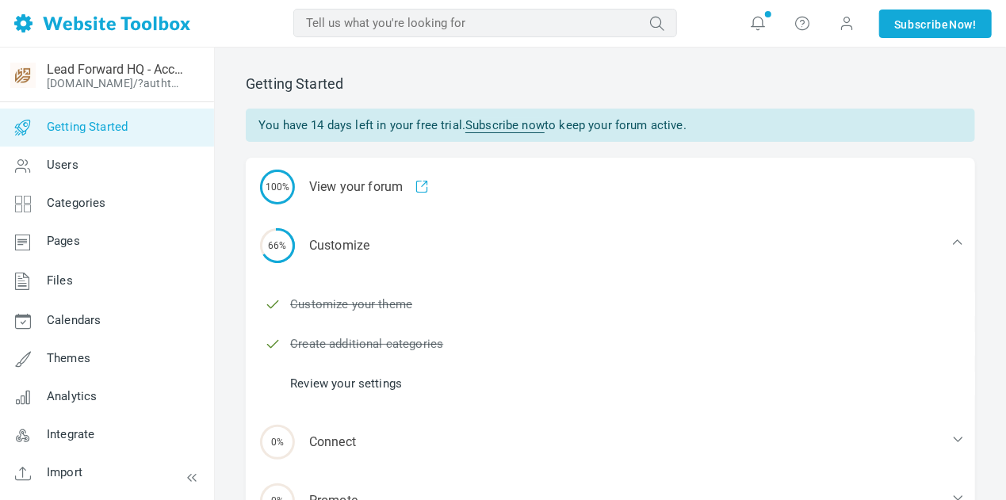
click at [394, 380] on link "Review your settings" at bounding box center [346, 383] width 112 height 17
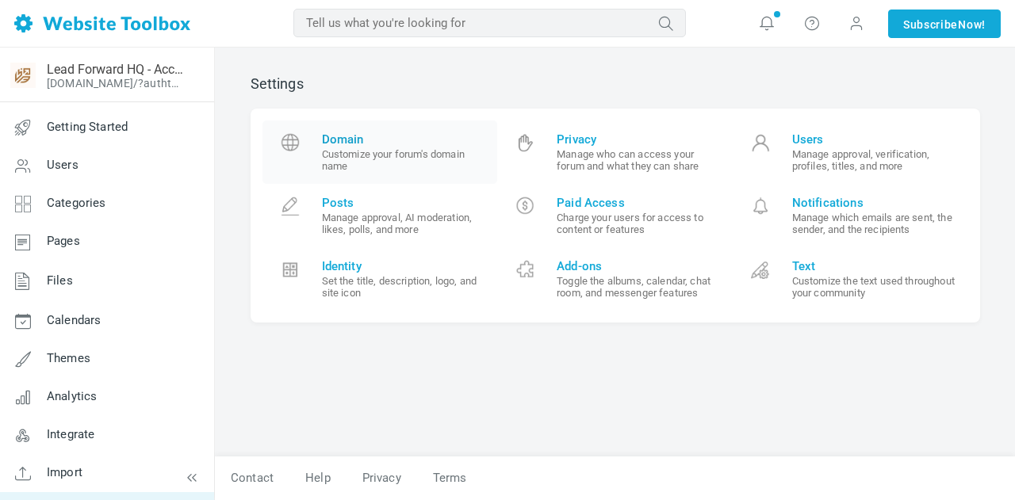
click at [343, 139] on span "Domain" at bounding box center [404, 139] width 164 height 14
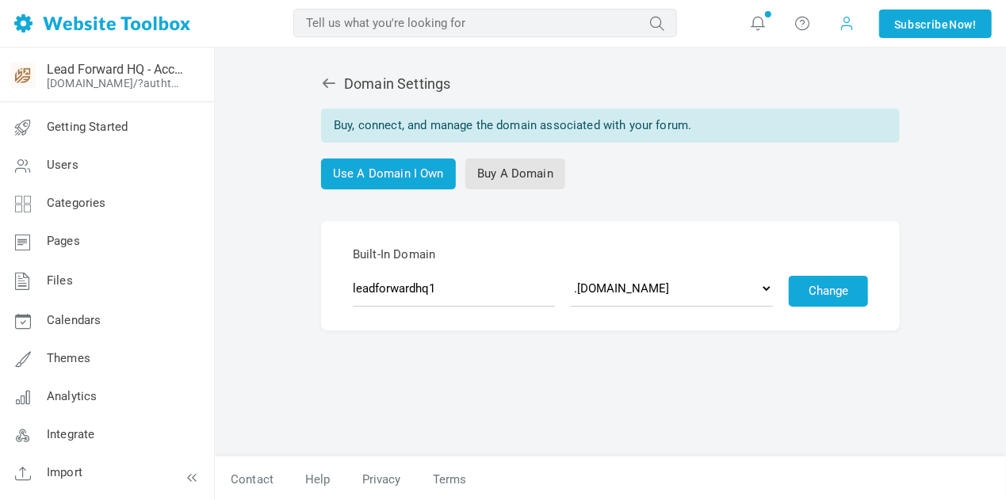
click at [850, 21] on span at bounding box center [848, 22] width 16 height 17
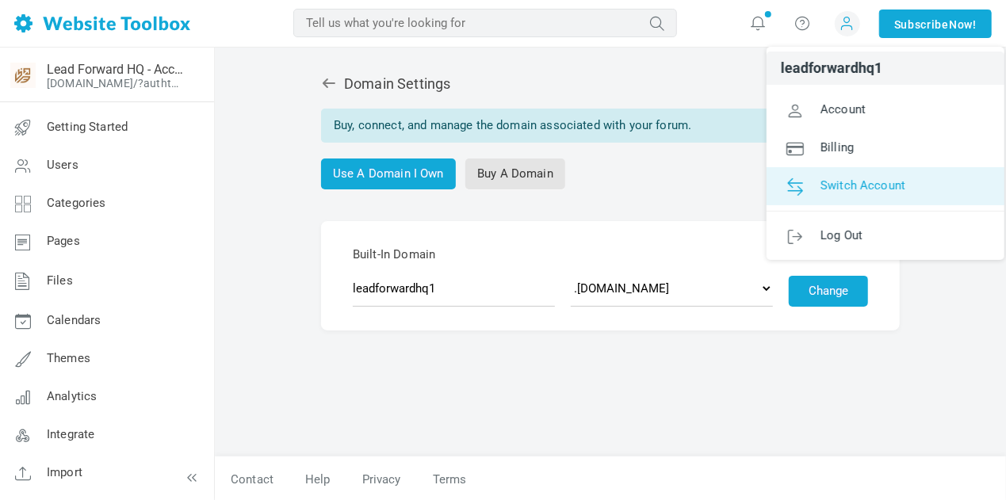
click at [828, 204] on link "Switch Account" at bounding box center [886, 186] width 238 height 38
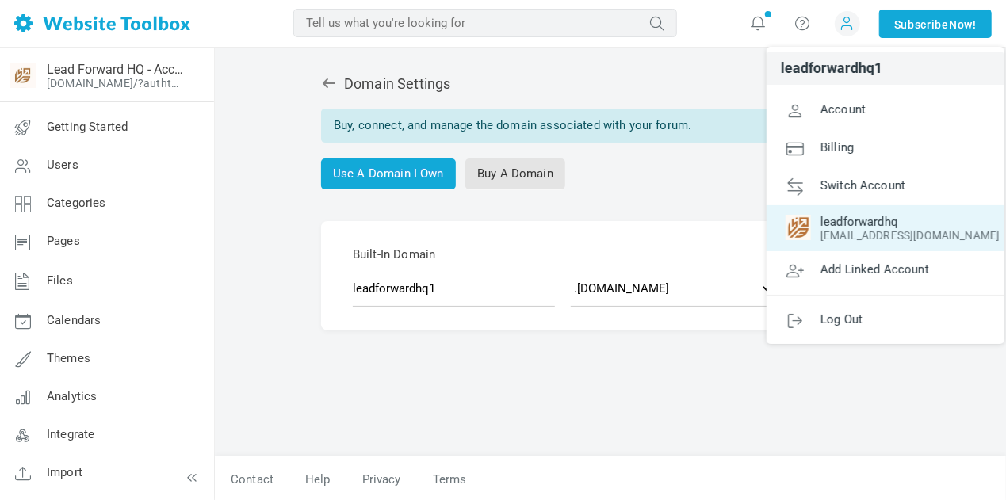
click at [800, 224] on img at bounding box center [798, 227] width 25 height 25
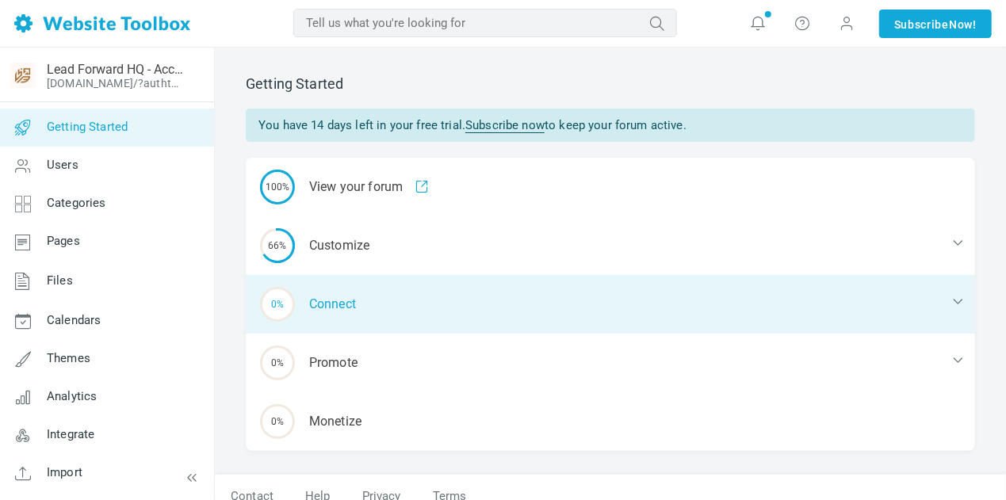
click at [379, 301] on div "0% Connect" at bounding box center [610, 304] width 729 height 59
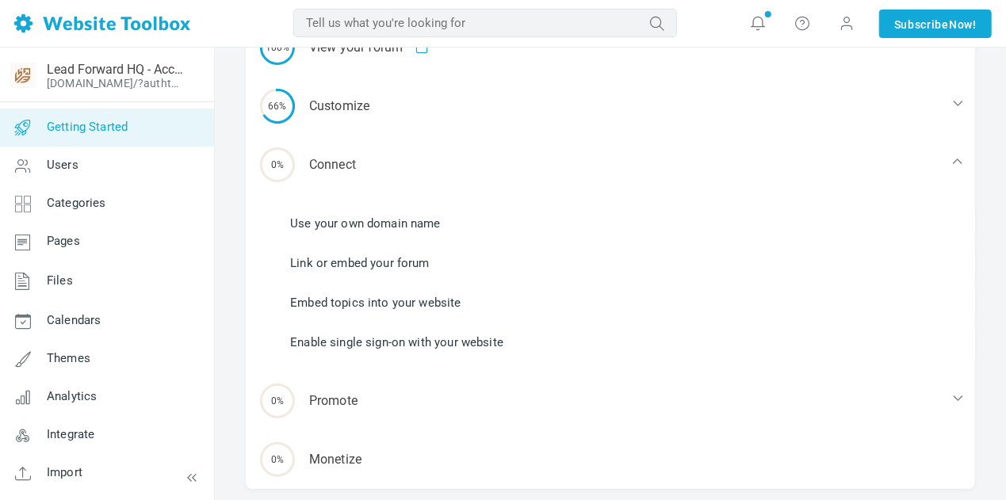
scroll to position [141, 0]
click at [357, 224] on link "Use your own domain name" at bounding box center [365, 221] width 151 height 17
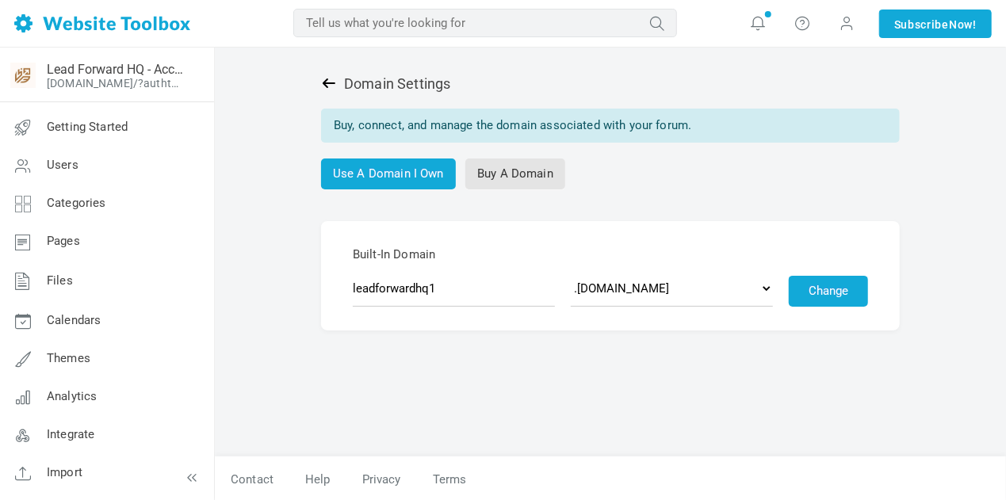
click at [327, 83] on icon at bounding box center [329, 83] width 13 height 10
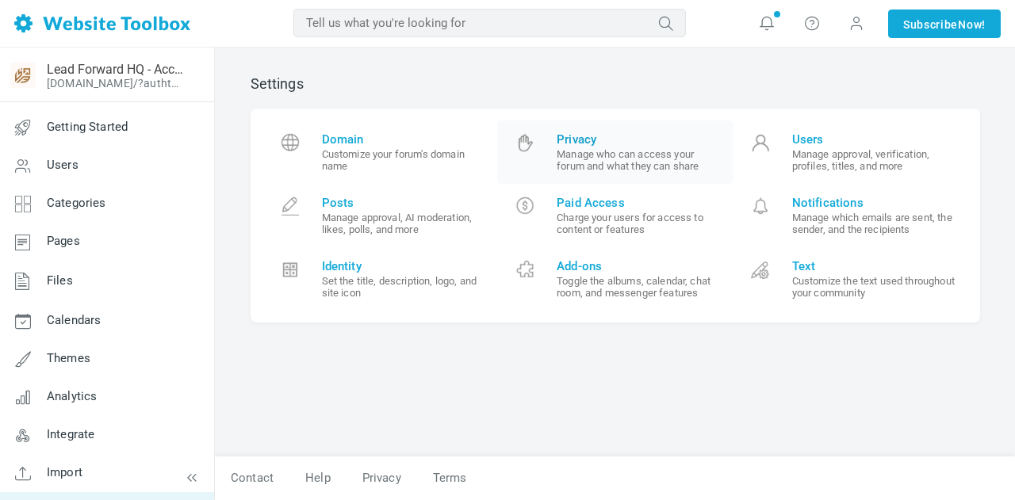
click at [573, 169] on small "Manage who can access your forum and what they can share" at bounding box center [639, 160] width 164 height 24
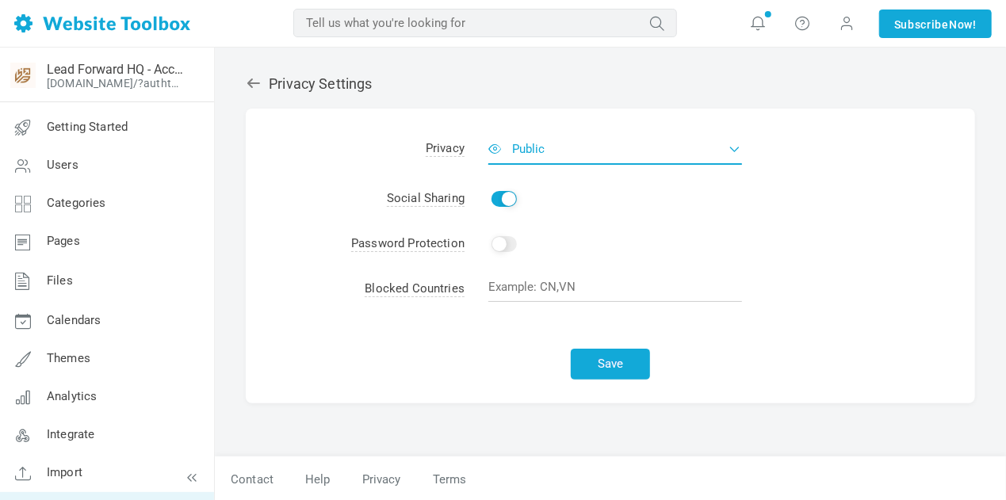
click at [566, 149] on button "Public" at bounding box center [615, 149] width 254 height 32
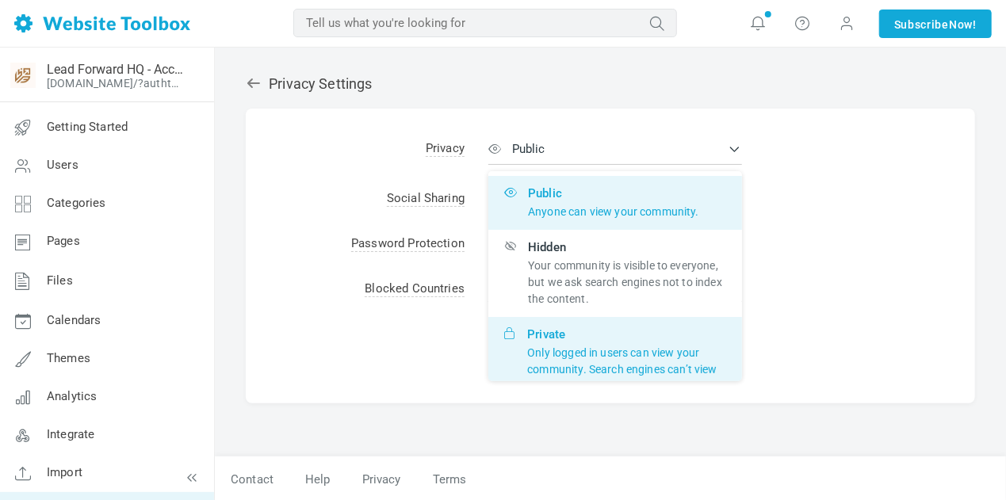
click at [611, 354] on p "Only logged in users can view your community. Search engines can’t view or inde…" at bounding box center [626, 370] width 199 height 50
click at [0, 0] on input "Private Only logged in users can view your community. Search engines can’t view…" at bounding box center [0, 0] width 0 height 0
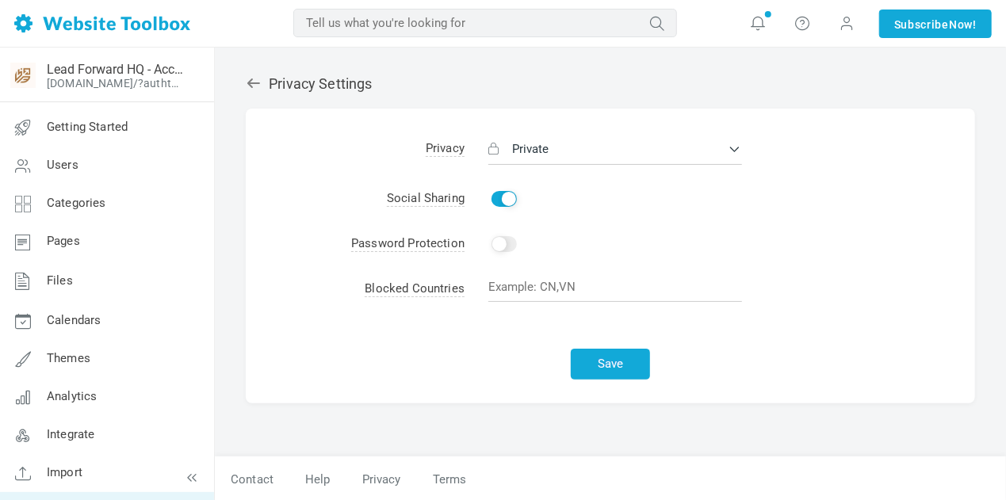
click at [501, 205] on input "Enable" at bounding box center [504, 199] width 25 height 16
checkbox input "false"
click at [592, 372] on button "Save" at bounding box center [610, 364] width 79 height 31
click at [267, 88] on link at bounding box center [257, 83] width 23 height 17
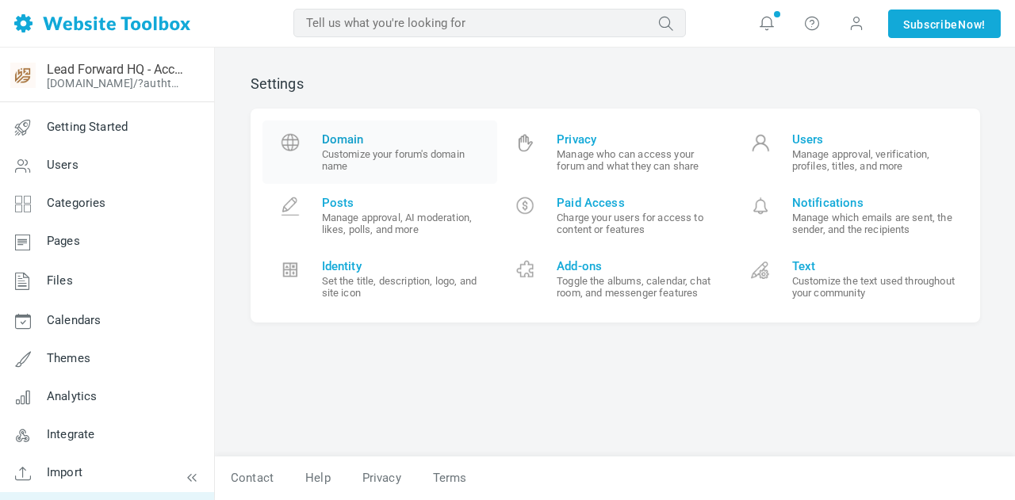
click at [377, 147] on span "Domain Customize your forum's domain name" at bounding box center [404, 152] width 164 height 40
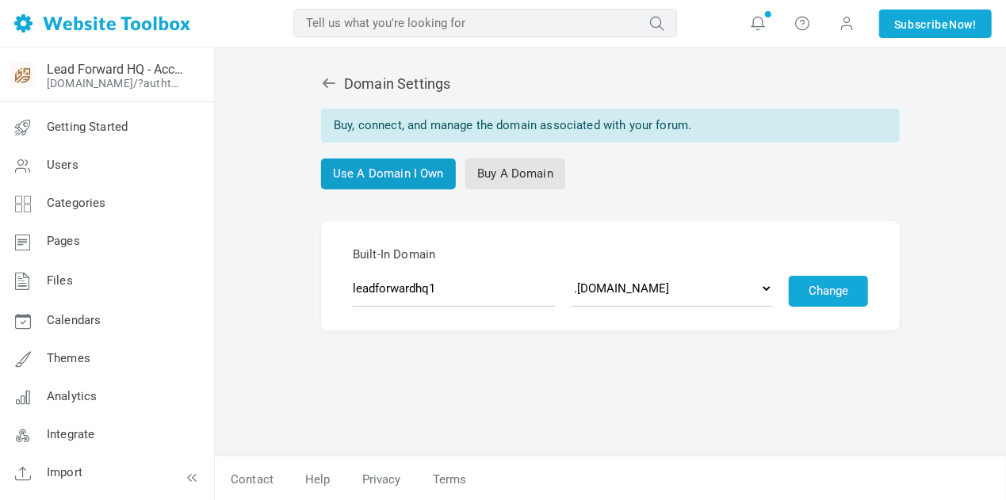
click at [380, 174] on link "Use A Domain I Own" at bounding box center [388, 174] width 135 height 31
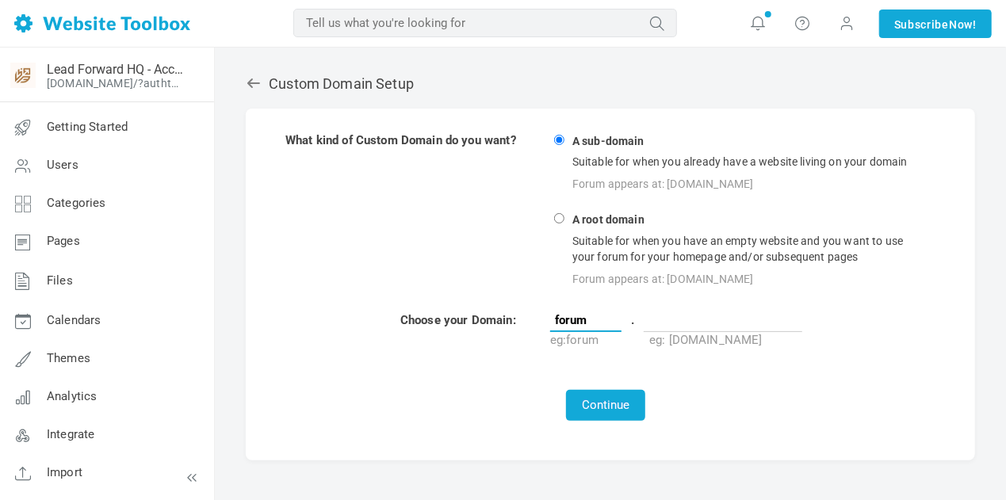
click at [582, 316] on input "forum" at bounding box center [585, 320] width 71 height 24
click at [611, 316] on input "forum" at bounding box center [585, 320] width 71 height 24
click at [849, 25] on span at bounding box center [848, 22] width 16 height 17
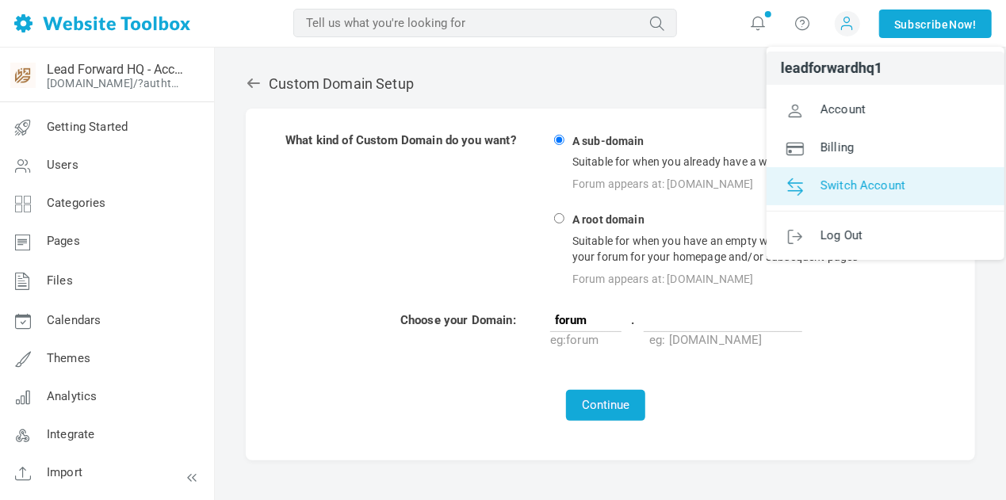
click at [837, 182] on span "Switch Account" at bounding box center [863, 185] width 85 height 14
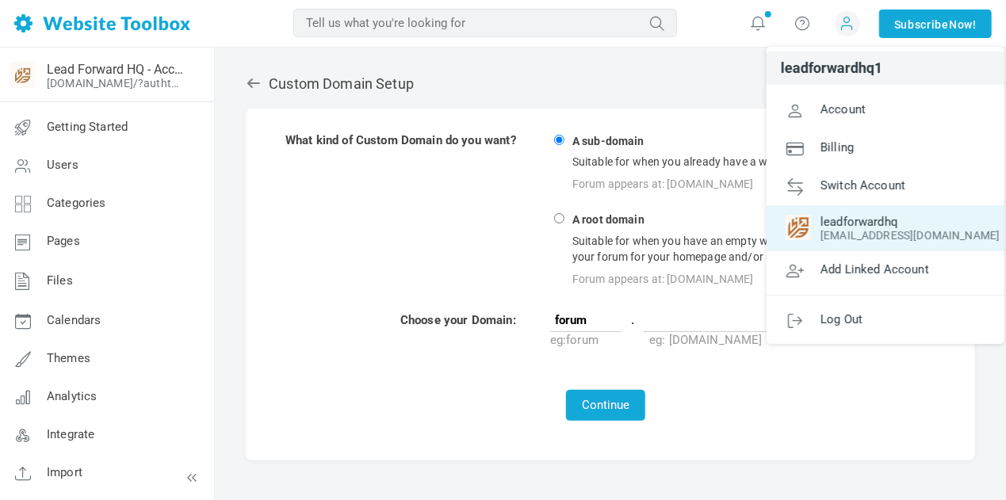
click at [806, 226] on img at bounding box center [798, 227] width 25 height 25
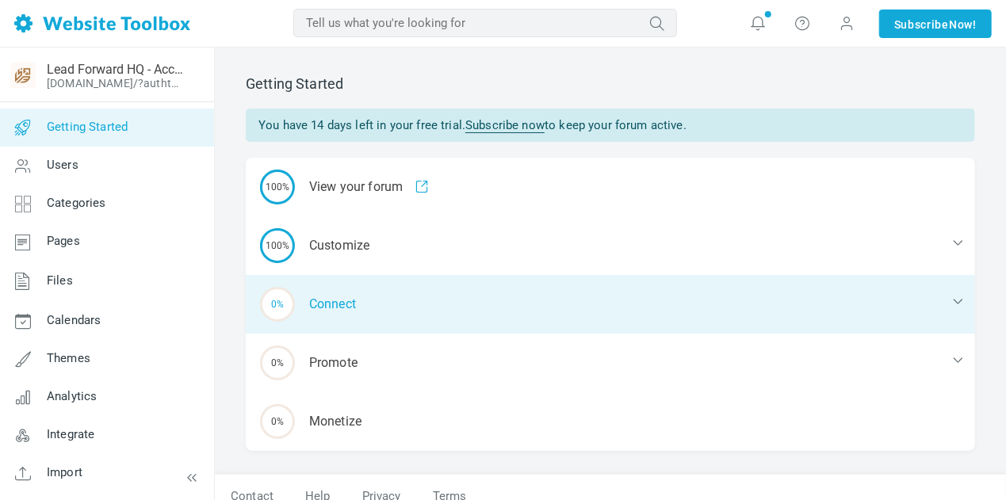
click at [332, 308] on div "0% Connect" at bounding box center [610, 304] width 729 height 59
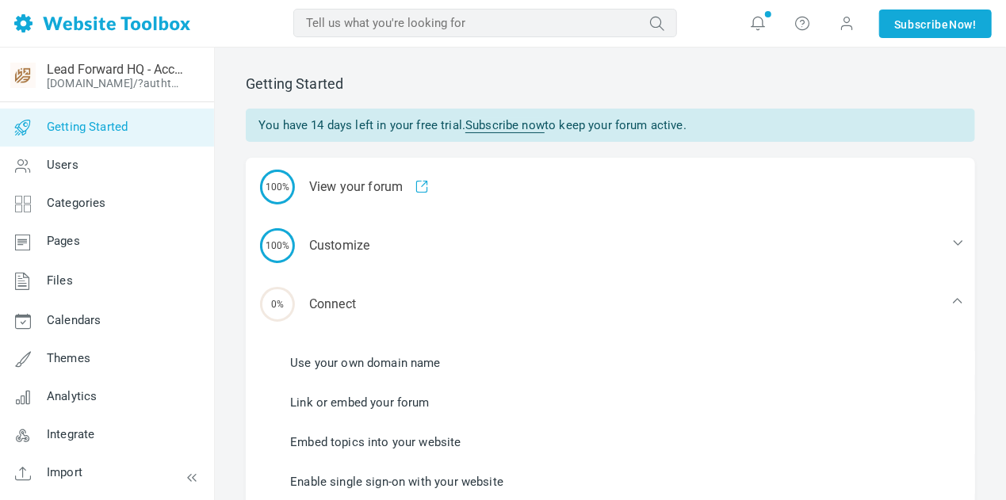
click at [333, 364] on link "Use your own domain name" at bounding box center [365, 362] width 151 height 17
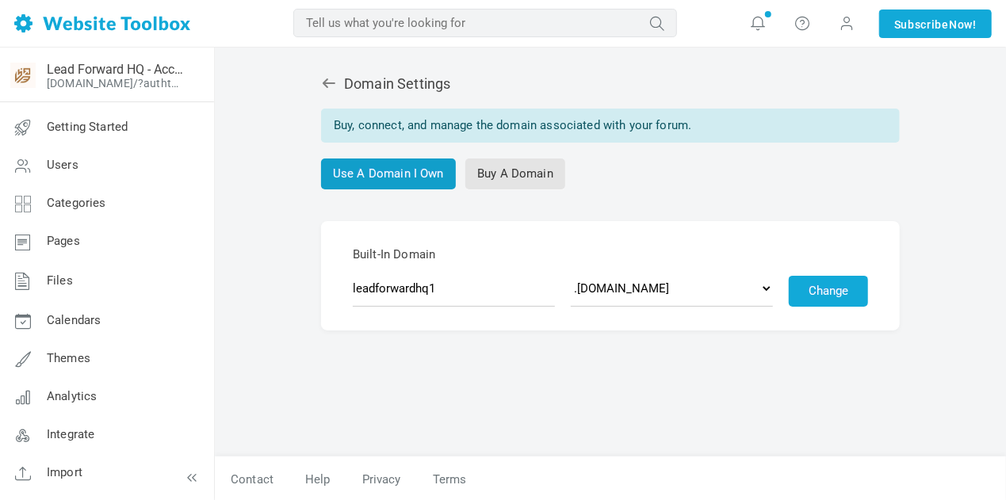
click at [390, 167] on link "Use A Domain I Own" at bounding box center [388, 174] width 135 height 31
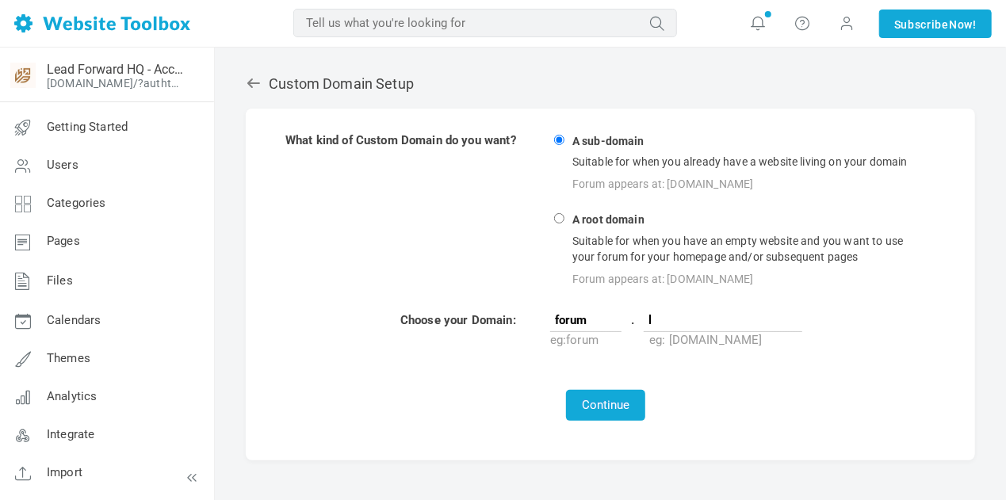
type input "[DOMAIN_NAME]"
click at [612, 406] on button "Continue" at bounding box center [605, 405] width 79 height 31
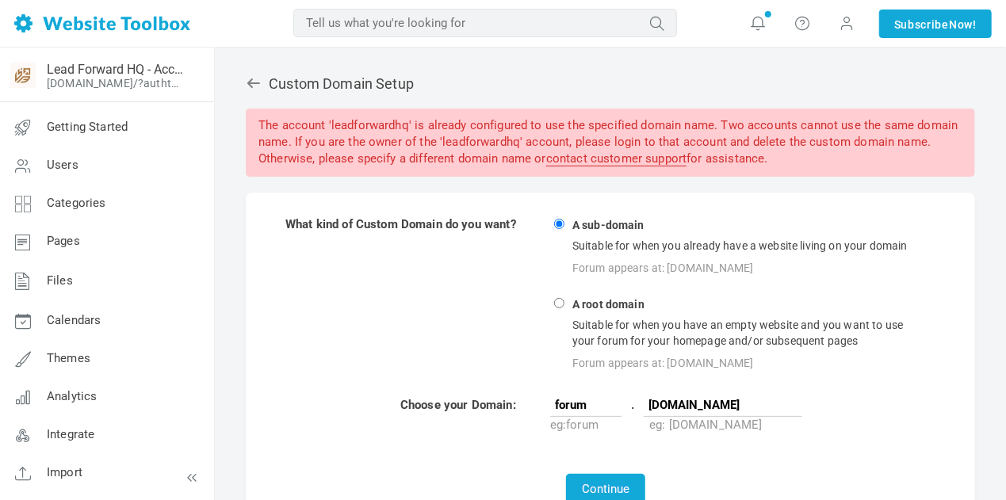
click at [766, 404] on input "[DOMAIN_NAME]" at bounding box center [723, 405] width 159 height 24
type input "[DOMAIN_NAME][URL]"
click at [612, 481] on button "Continue" at bounding box center [605, 489] width 79 height 31
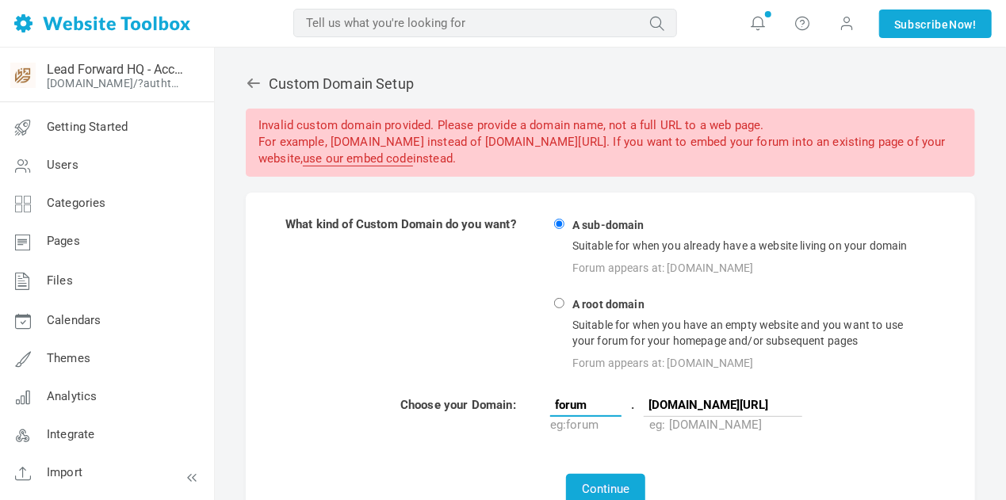
click at [620, 403] on input "forum" at bounding box center [585, 405] width 71 height 24
click at [572, 408] on input "forum" at bounding box center [585, 405] width 71 height 24
type input "community"
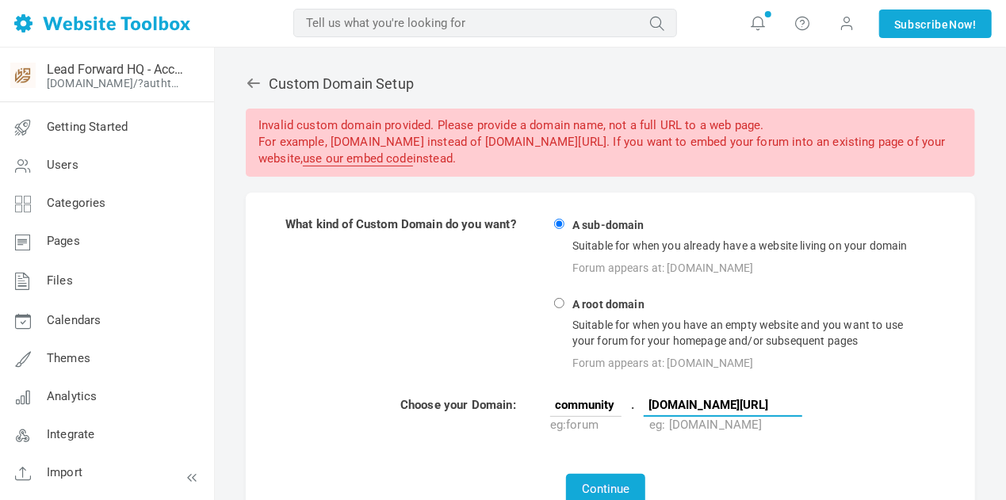
drag, startPoint x: 756, startPoint y: 404, endPoint x: 854, endPoint y: 399, distance: 97.6
click at [854, 399] on td "community . leadforwardhq.com/accelerator eg: forum eg: mysite.com" at bounding box center [738, 415] width 378 height 38
type input "leadforwardhq.com"
click at [854, 399] on td "community . leadforwardhq.com eg: forum eg: mysite.com" at bounding box center [738, 415] width 378 height 38
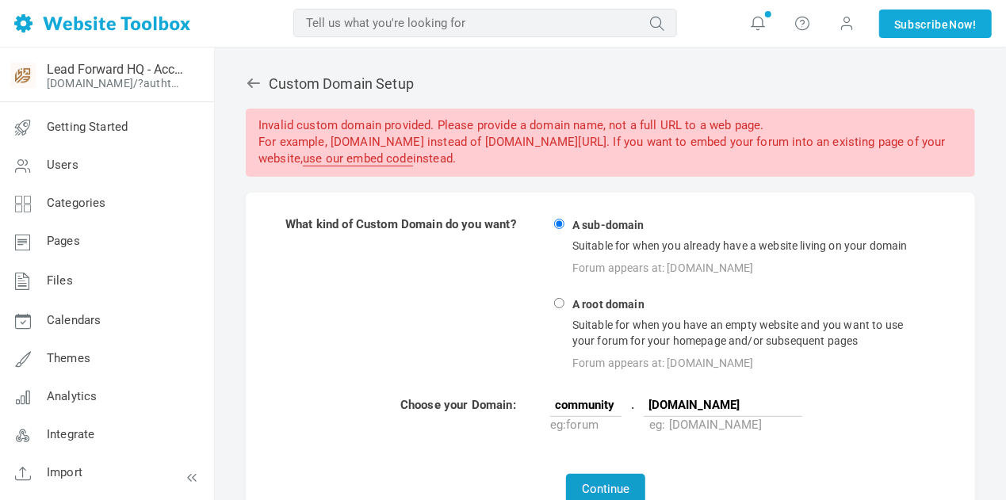
click at [623, 484] on button "Continue" at bounding box center [605, 489] width 79 height 31
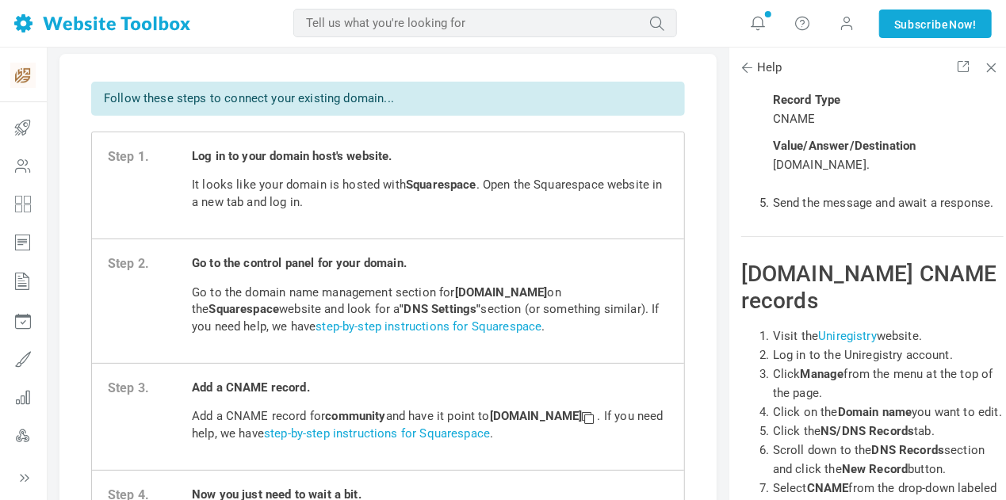
scroll to position [62, 0]
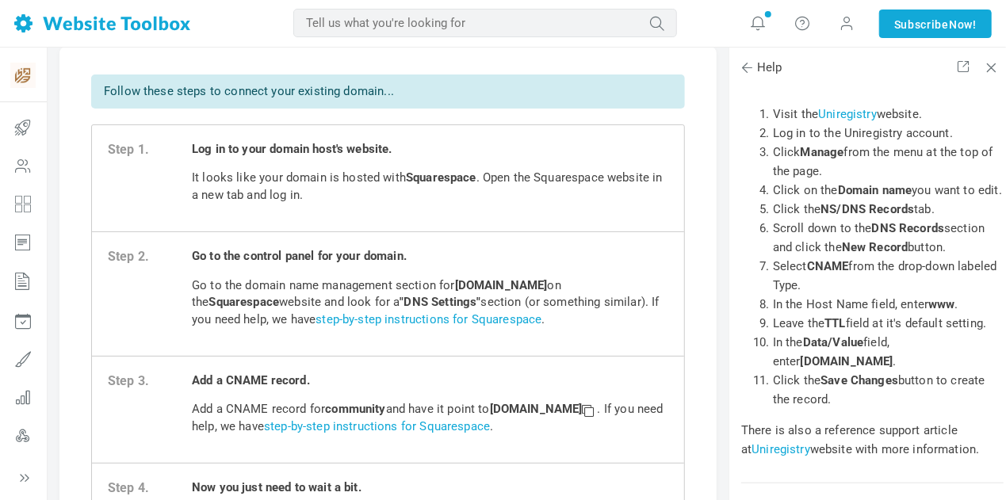
scroll to position [32872, 0]
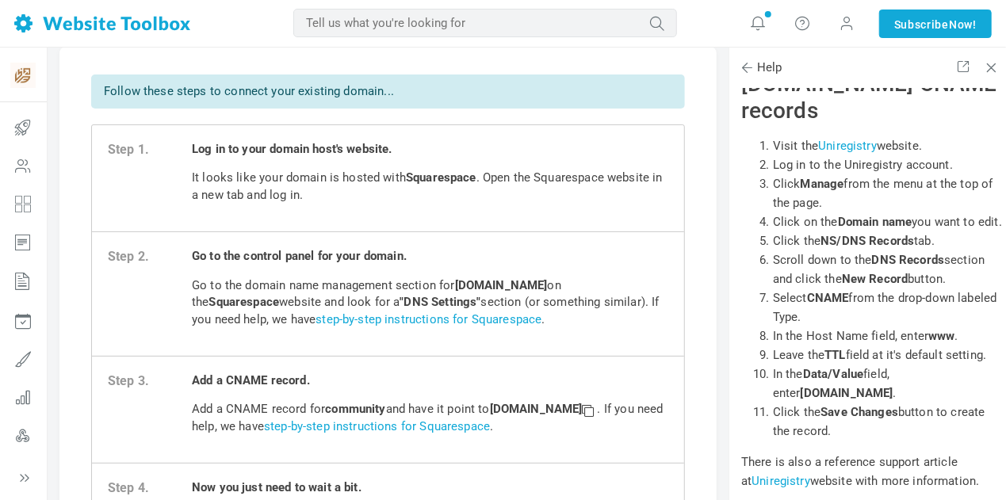
drag, startPoint x: 771, startPoint y: 385, endPoint x: 929, endPoint y: 391, distance: 158.7
drag, startPoint x: 772, startPoint y: 389, endPoint x: 925, endPoint y: 395, distance: 153.2
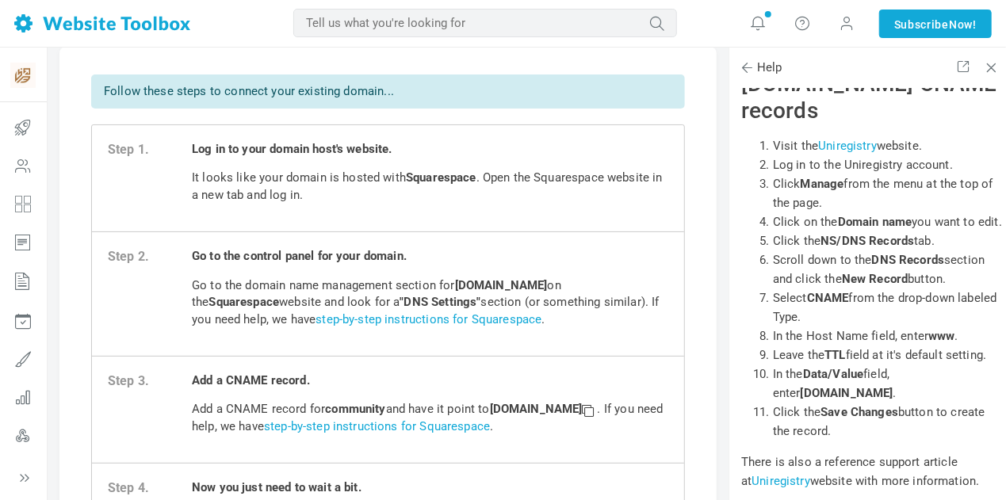
copy span "custom.websitetoolbox.com"
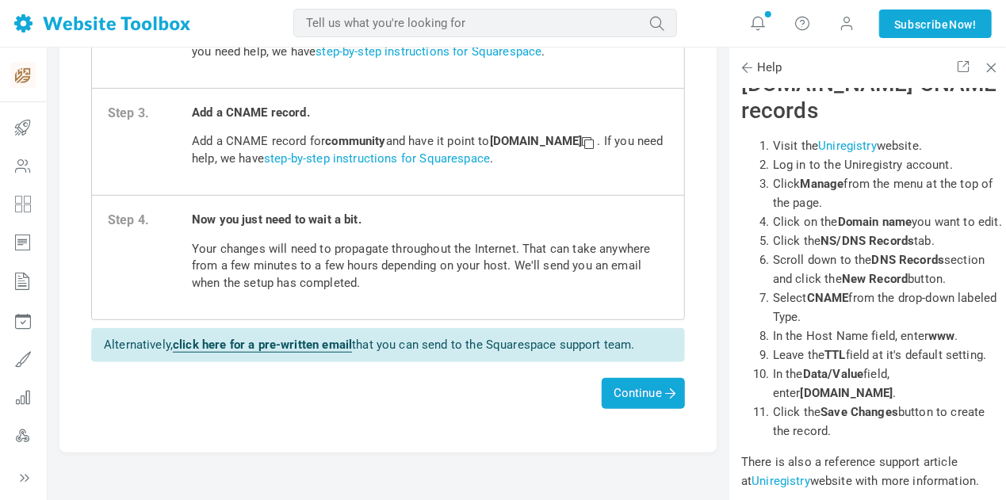
scroll to position [331, 0]
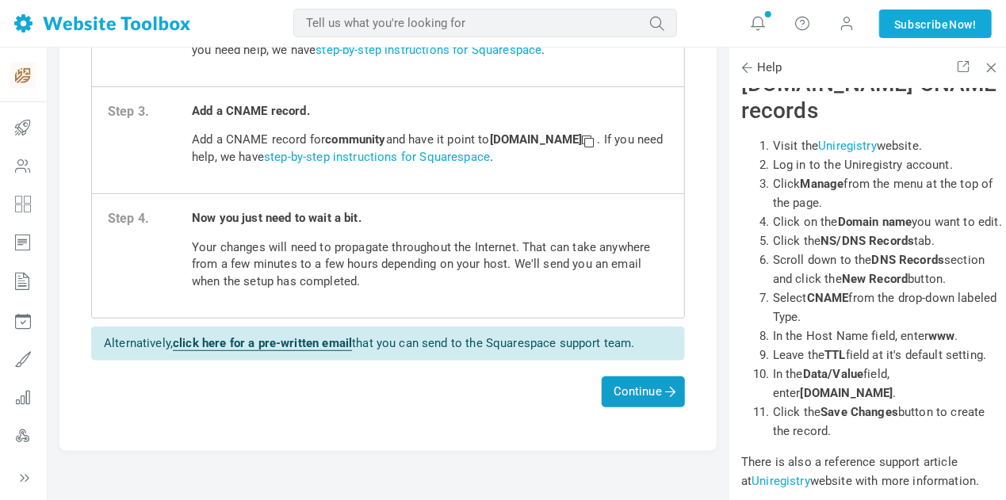
click at [634, 399] on span "Continue" at bounding box center [643, 392] width 83 height 31
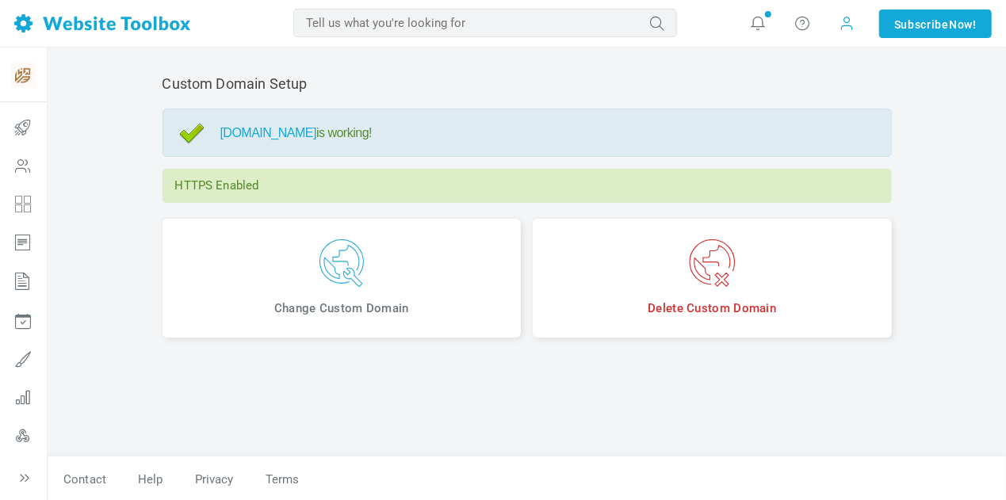
click at [852, 18] on span at bounding box center [848, 22] width 16 height 17
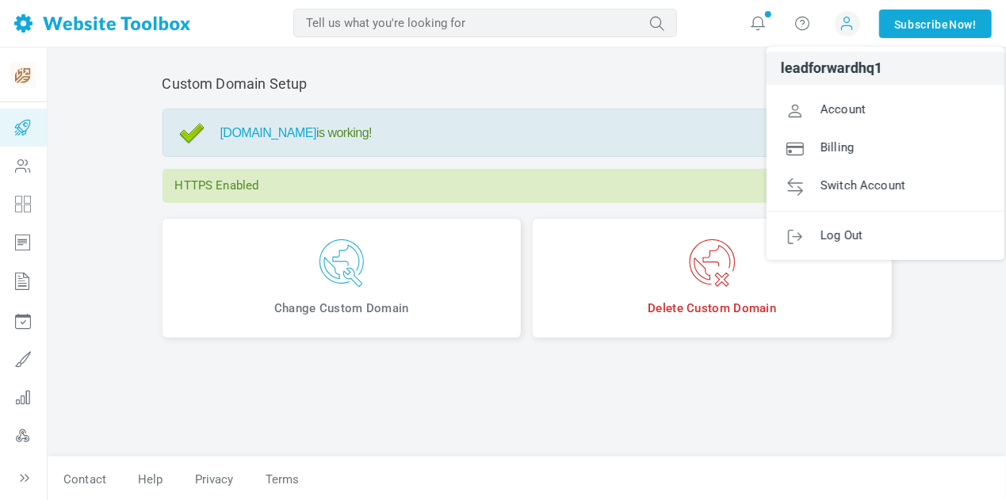
click at [25, 128] on icon at bounding box center [23, 128] width 48 height 38
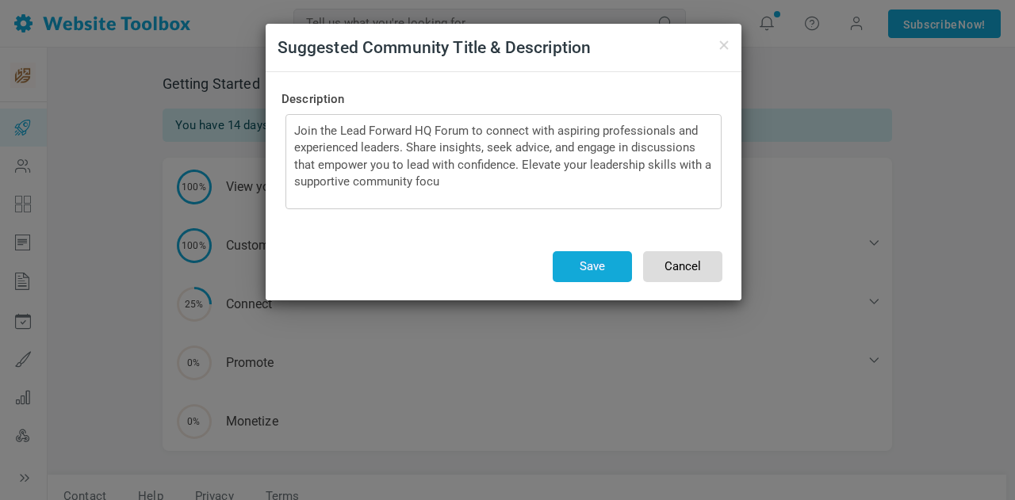
click at [690, 278] on button "Cancel" at bounding box center [682, 266] width 79 height 31
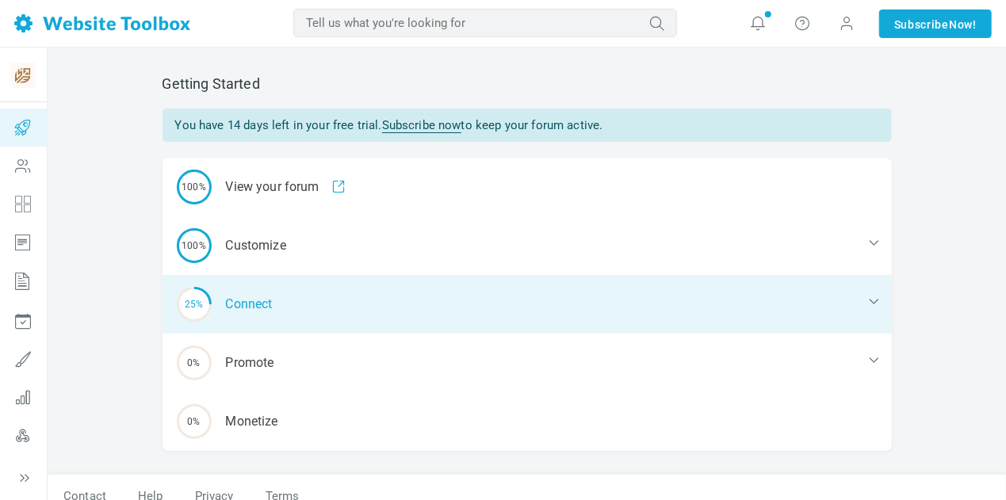
click at [390, 296] on div "25% Connect" at bounding box center [527, 304] width 729 height 59
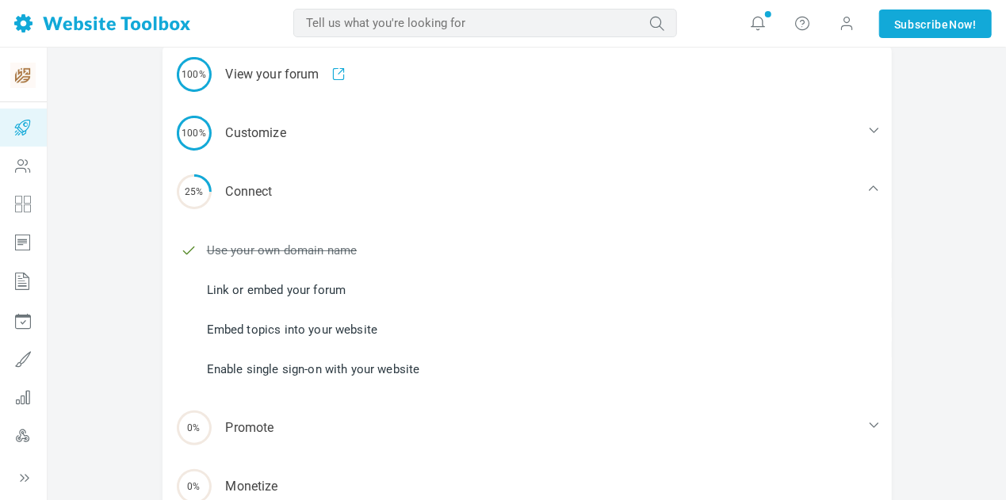
scroll to position [151, 0]
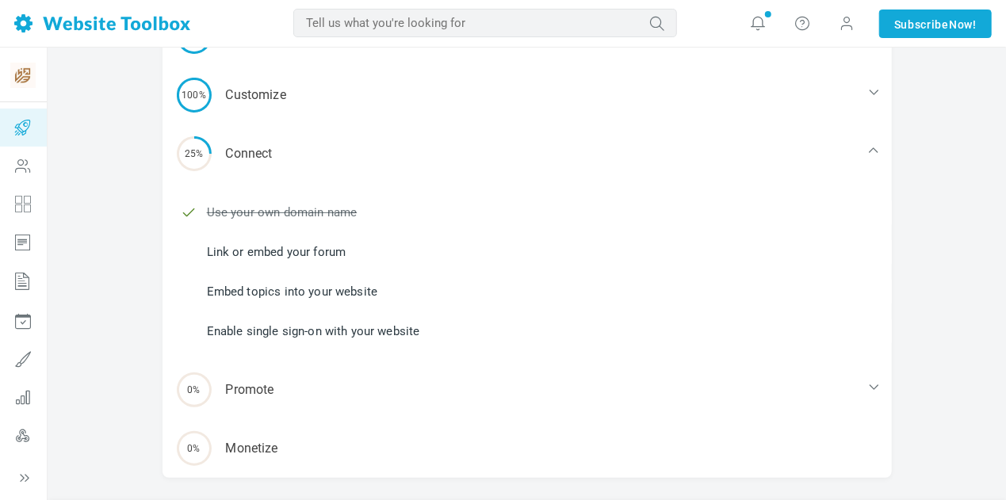
click at [288, 255] on link "Link or embed your forum" at bounding box center [277, 251] width 140 height 17
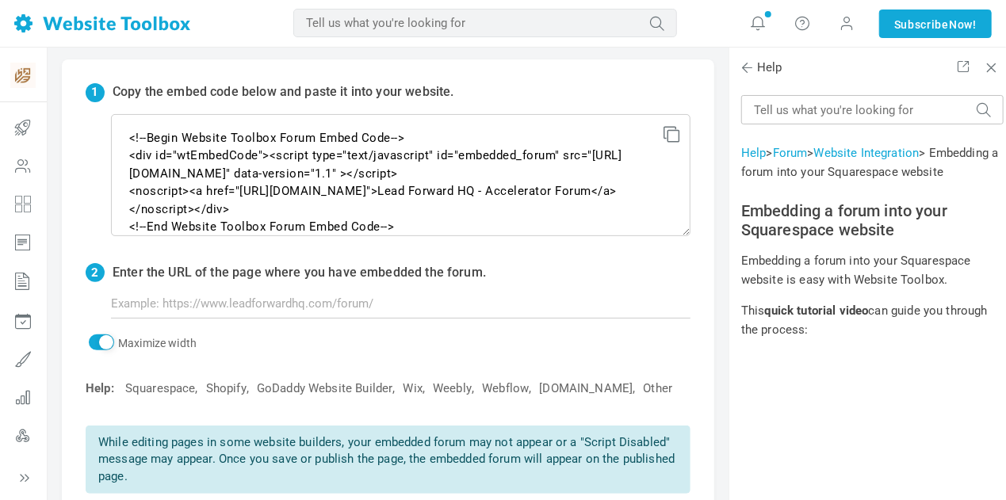
scroll to position [102, 0]
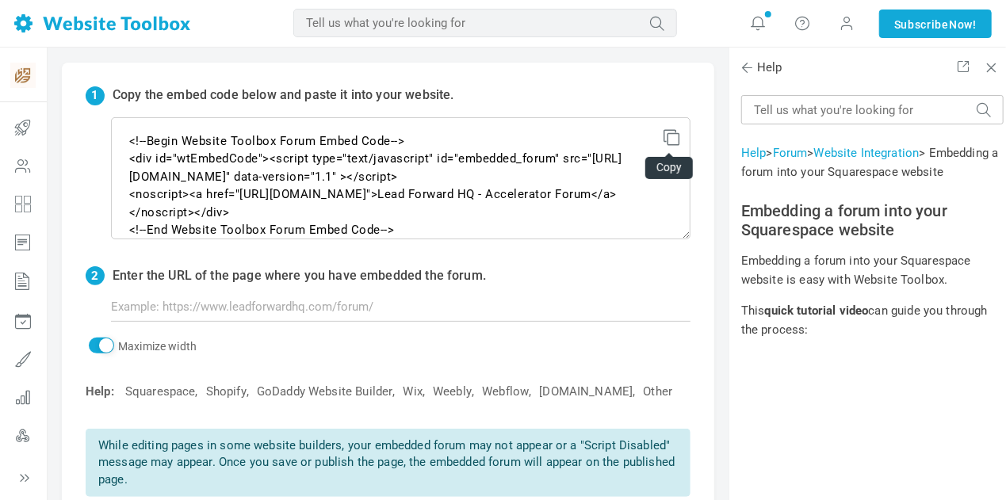
click at [672, 136] on icon at bounding box center [669, 134] width 11 height 11
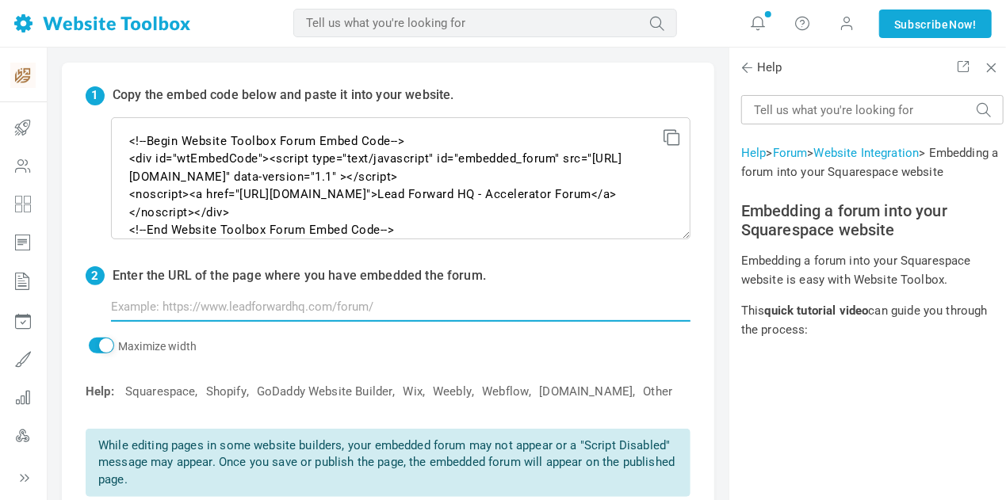
click at [448, 310] on input "text" at bounding box center [401, 307] width 580 height 30
paste input "forum-accelerator"
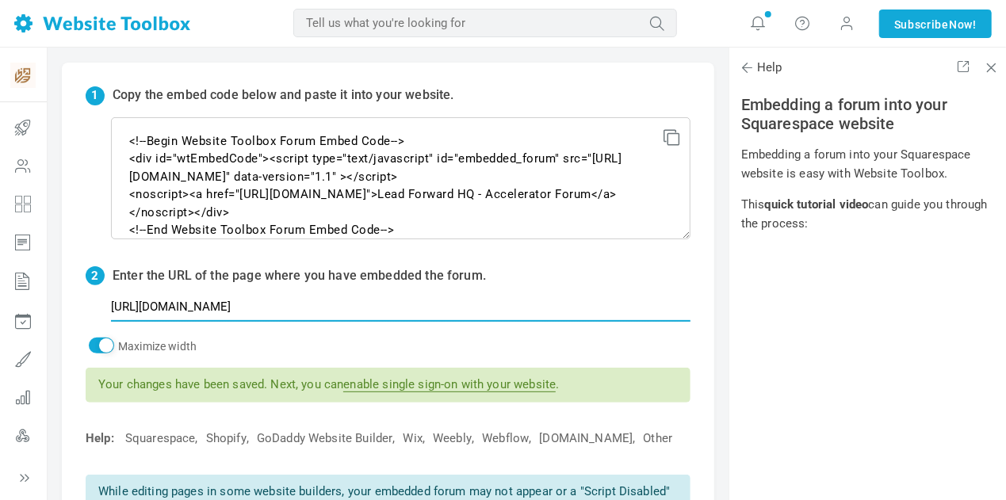
scroll to position [109, 0]
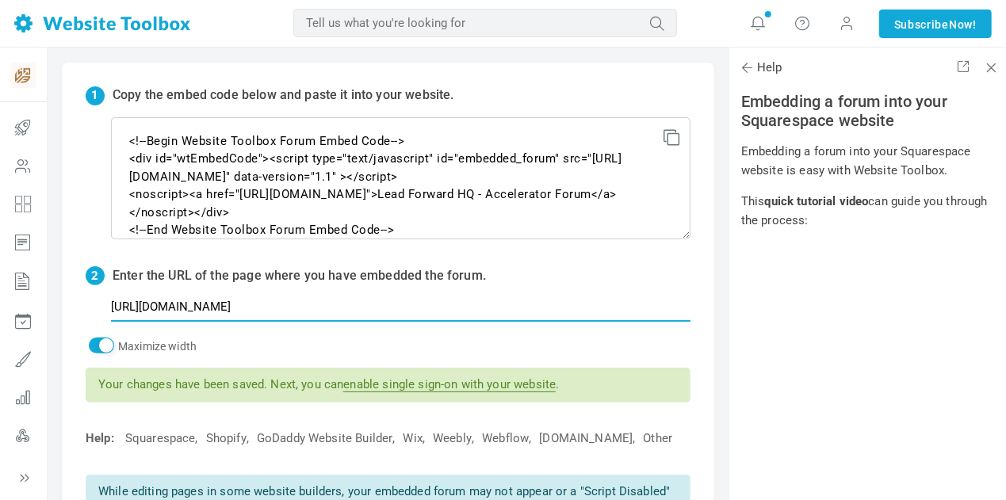
type input "https://www.leadforwardhq.com/forum-accelerator"
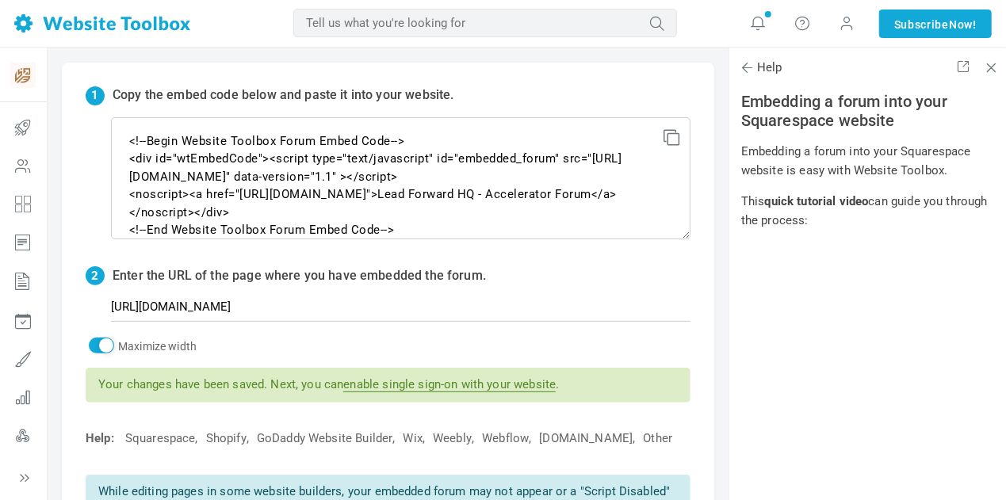
click at [506, 378] on link "enable single sign-on with your website" at bounding box center [449, 384] width 212 height 15
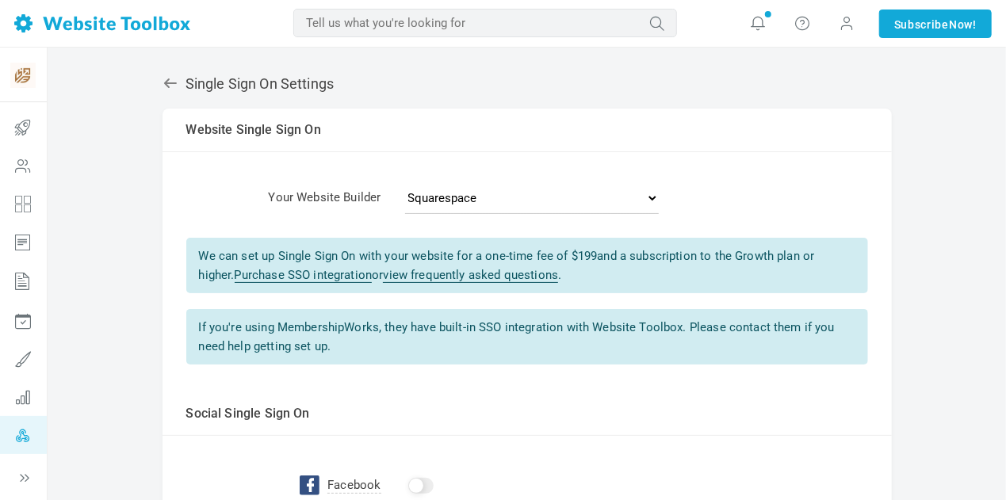
click at [929, 248] on div "leadforwardhq Link Account Unlink Account Single Sign On Settings Albums Enable…" at bounding box center [527, 499] width 959 height 902
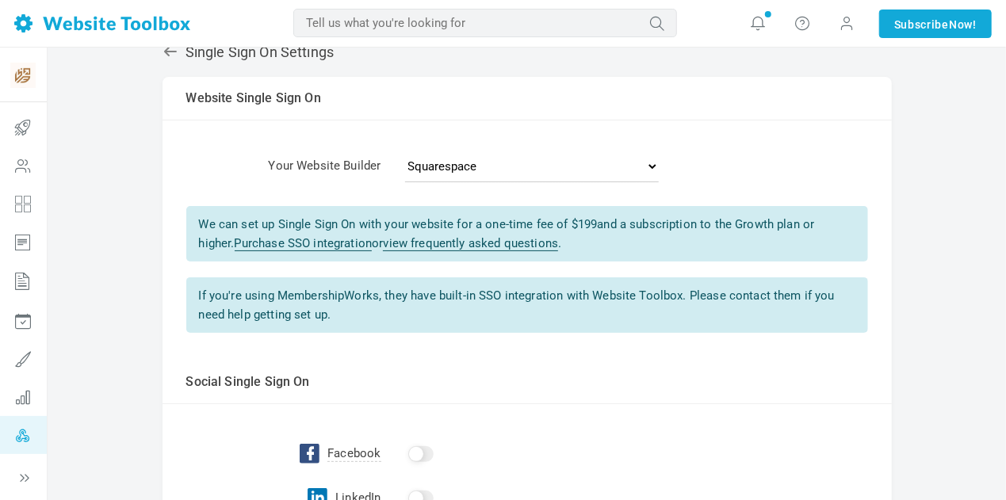
scroll to position [32, 0]
click at [151, 268] on div "leadforwardhq Link Account Unlink Account Single Sign On Settings Albums Enable…" at bounding box center [527, 450] width 753 height 844
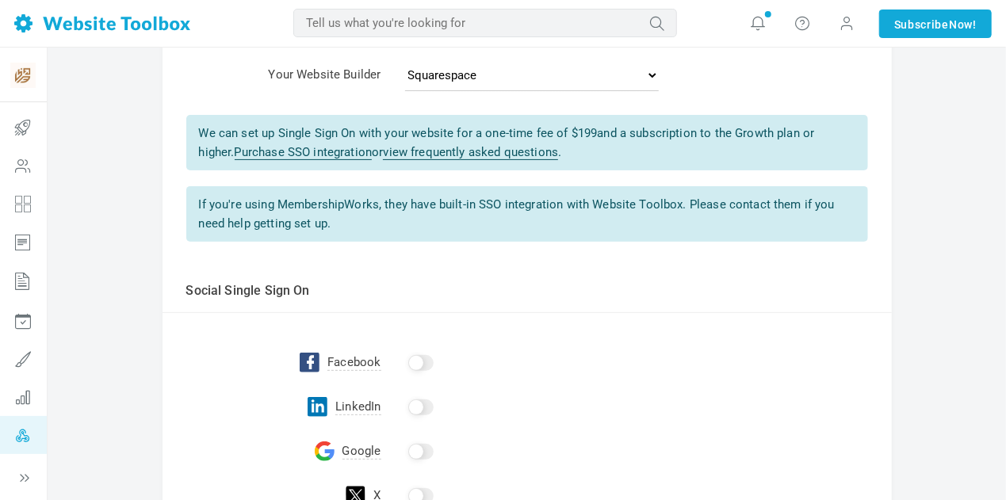
scroll to position [127, 0]
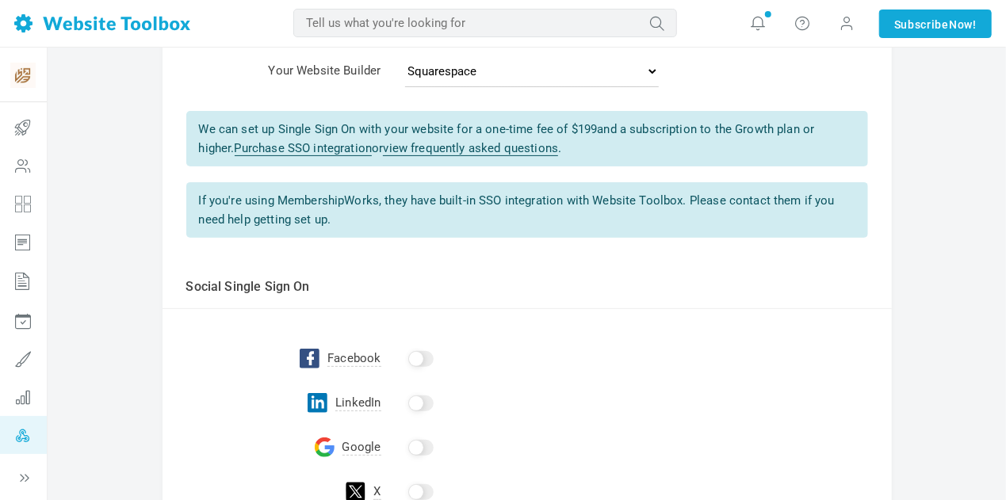
drag, startPoint x: 412, startPoint y: 150, endPoint x: 377, endPoint y: 142, distance: 35.8
click at [383, 142] on link "view frequently asked questions" at bounding box center [470, 148] width 175 height 15
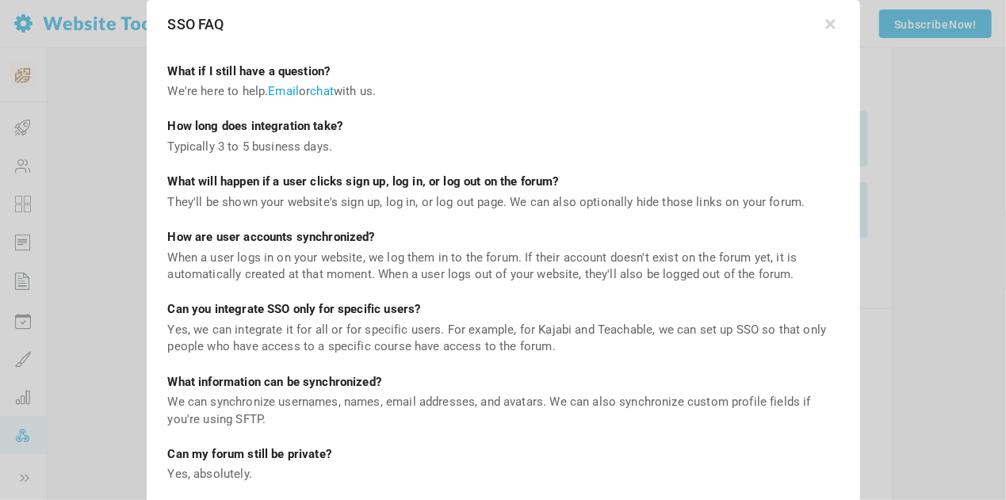
click at [487, 178] on div "What will happen if a user clicks sign up, log in, or log out on the forum?" at bounding box center [503, 182] width 671 height 17
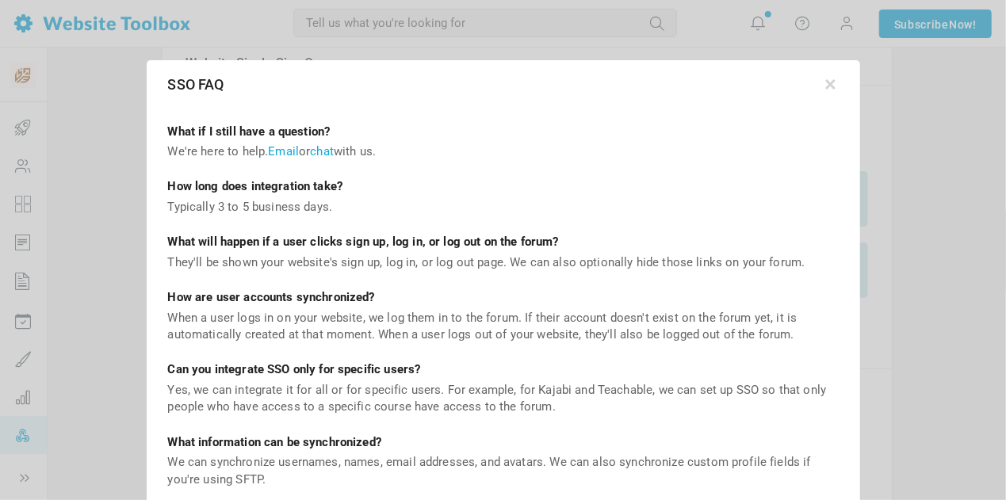
scroll to position [63, 0]
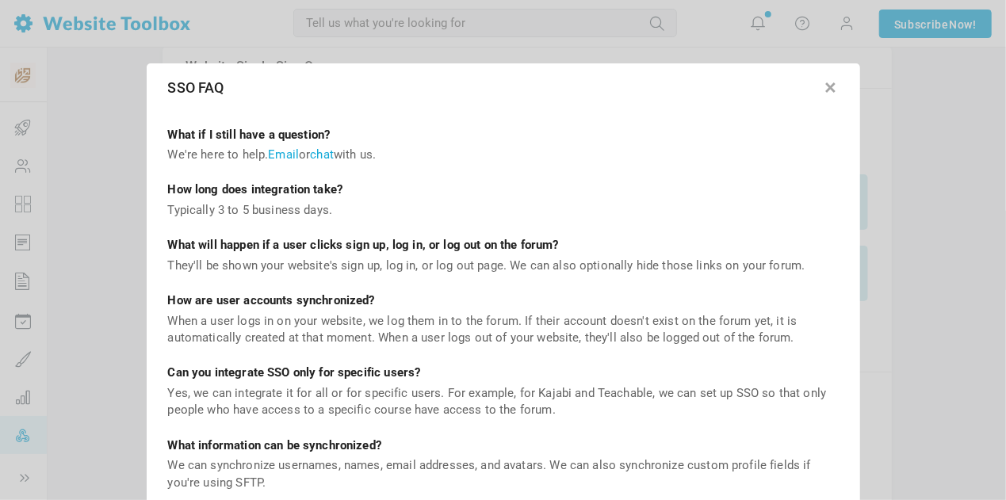
click at [828, 88] on button "button" at bounding box center [831, 85] width 16 height 16
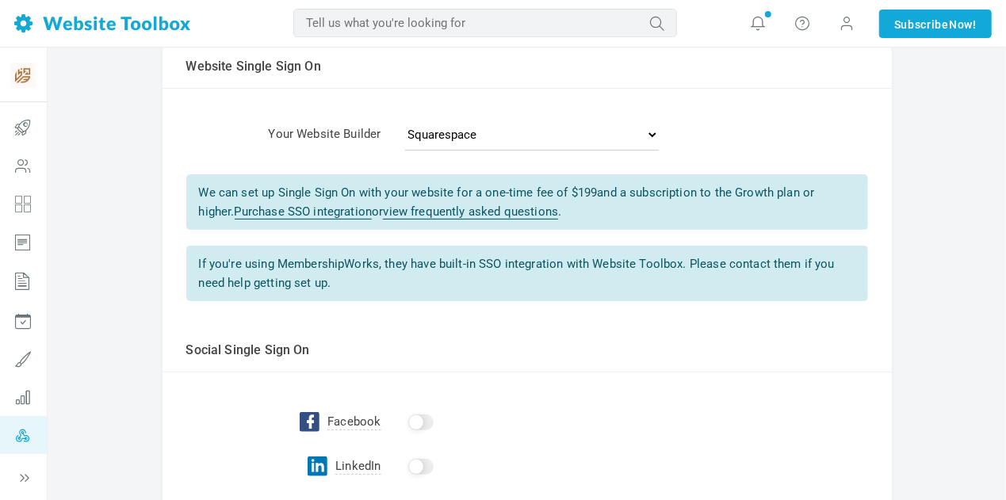
click at [161, 270] on div "leadforwardhq Link Account Unlink Account Single Sign On Settings Albums Enable…" at bounding box center [527, 418] width 753 height 844
click at [249, 212] on link "Purchase SSO integration" at bounding box center [304, 212] width 138 height 15
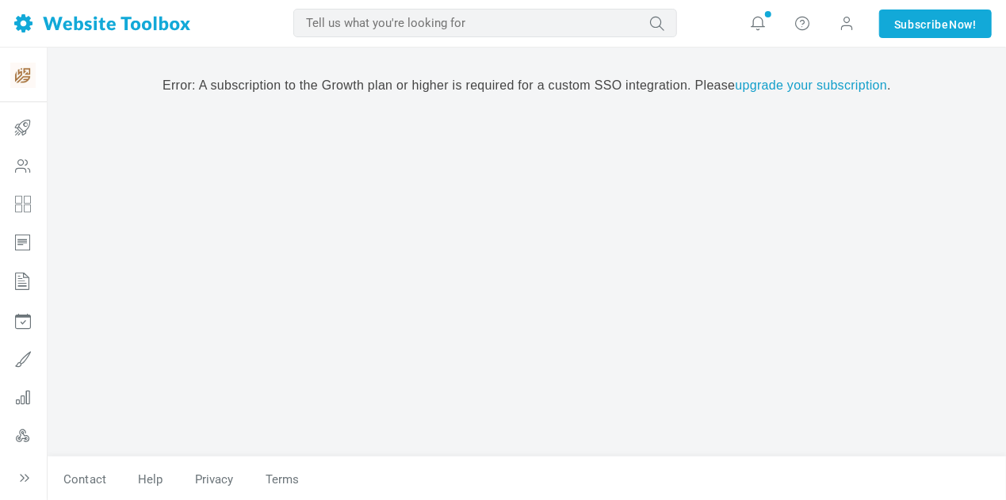
click at [736, 92] on link "upgrade your subscription" at bounding box center [812, 84] width 152 height 13
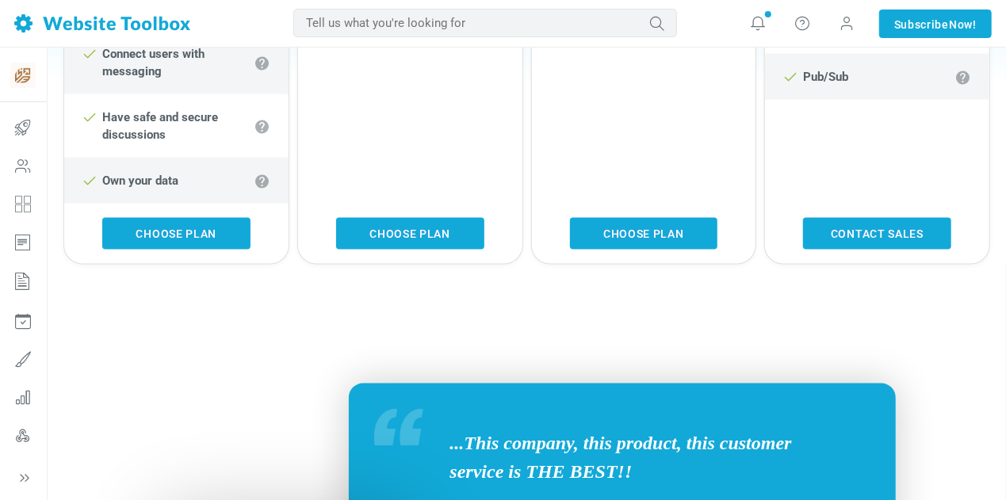
scroll to position [1094, 0]
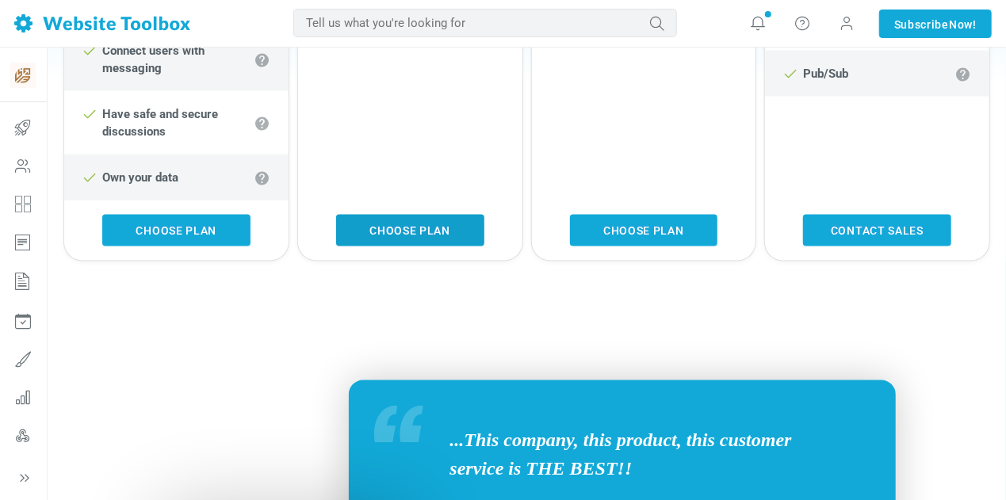
click at [395, 233] on link "Choose Plan" at bounding box center [410, 231] width 148 height 32
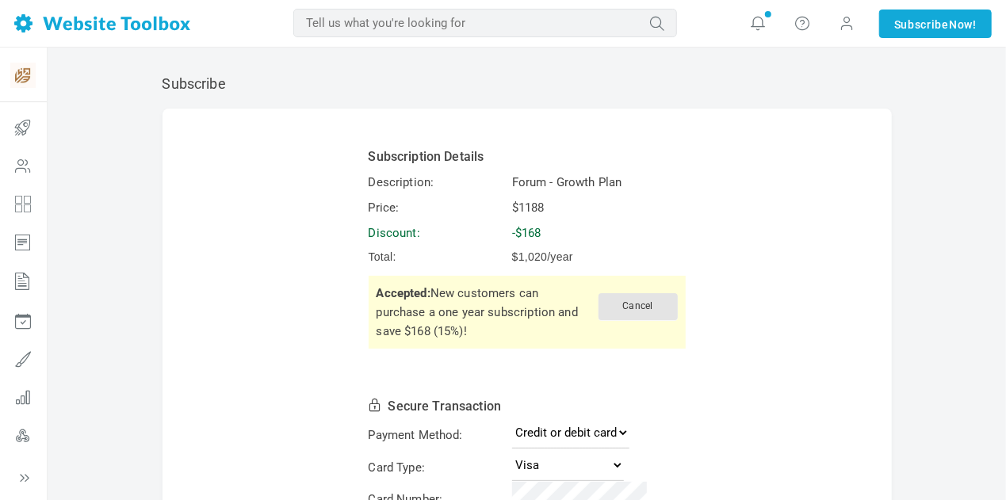
click at [844, 223] on form "Subscription Details Description: Forum - Growth Plan Price: $1188 Discount: -$…" at bounding box center [527, 391] width 729 height 565
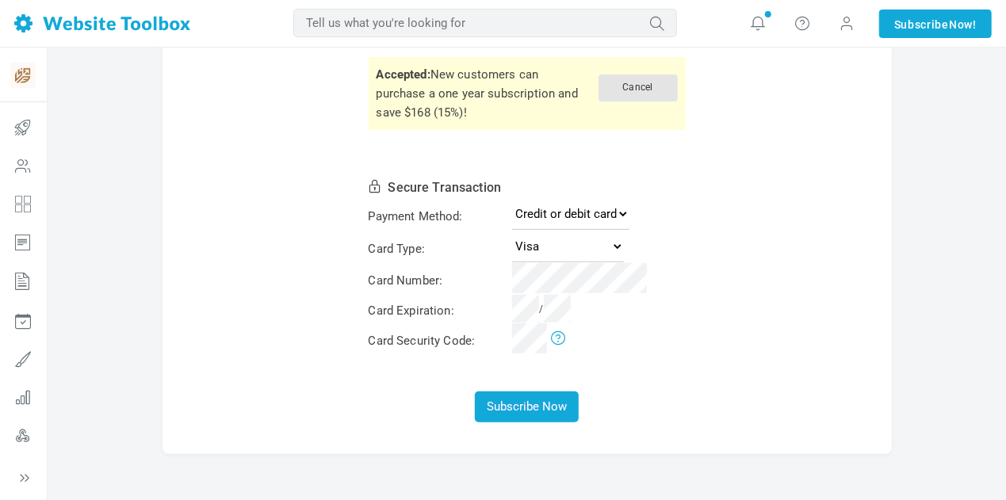
scroll to position [222, 0]
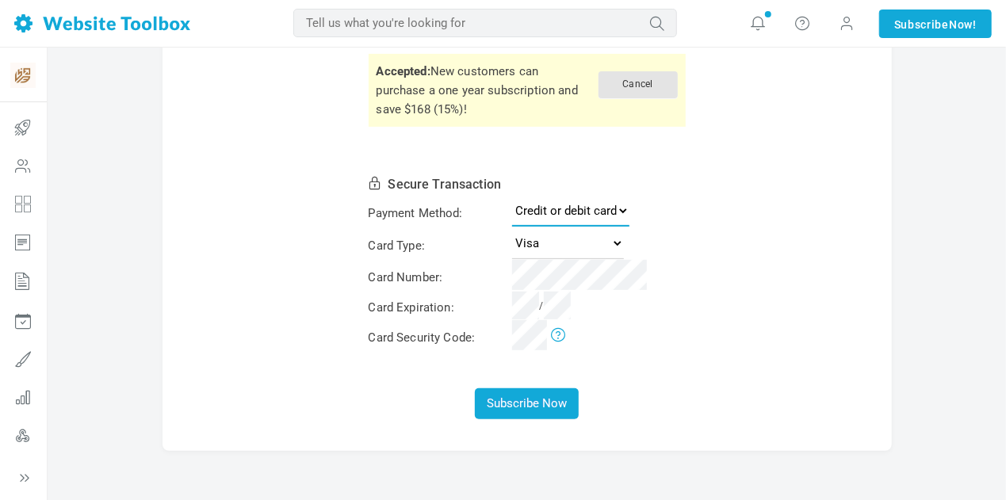
click at [550, 204] on select "Credit or debit card PayPal" at bounding box center [570, 211] width 117 height 32
click at [542, 242] on select "Visa MasterCard American Express Discover" at bounding box center [568, 244] width 112 height 32
click at [512, 228] on select "Visa MasterCard American Express Discover" at bounding box center [568, 244] width 112 height 32
click at [526, 389] on button "Subscribe Now" at bounding box center [527, 404] width 104 height 31
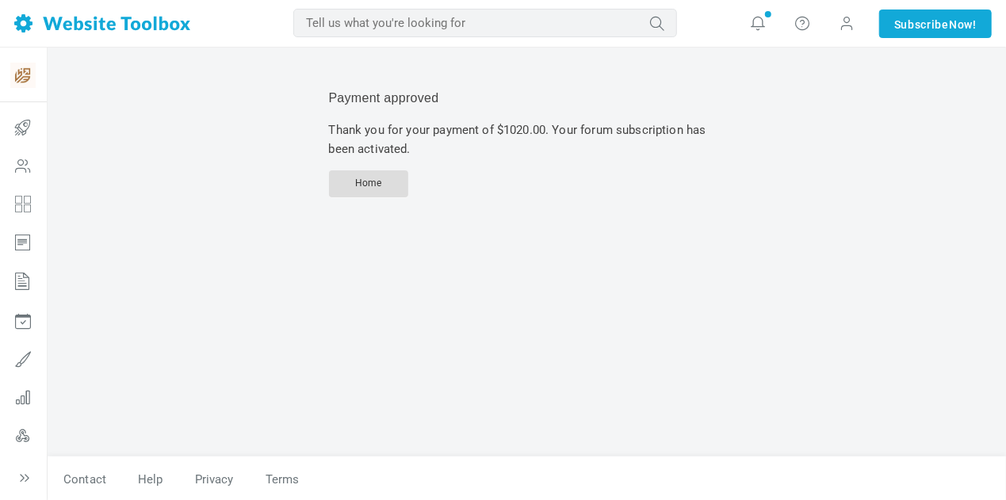
click at [389, 186] on link "Home" at bounding box center [368, 183] width 79 height 27
